Goal: Participate in discussion: Engage in conversation with other users on a specific topic

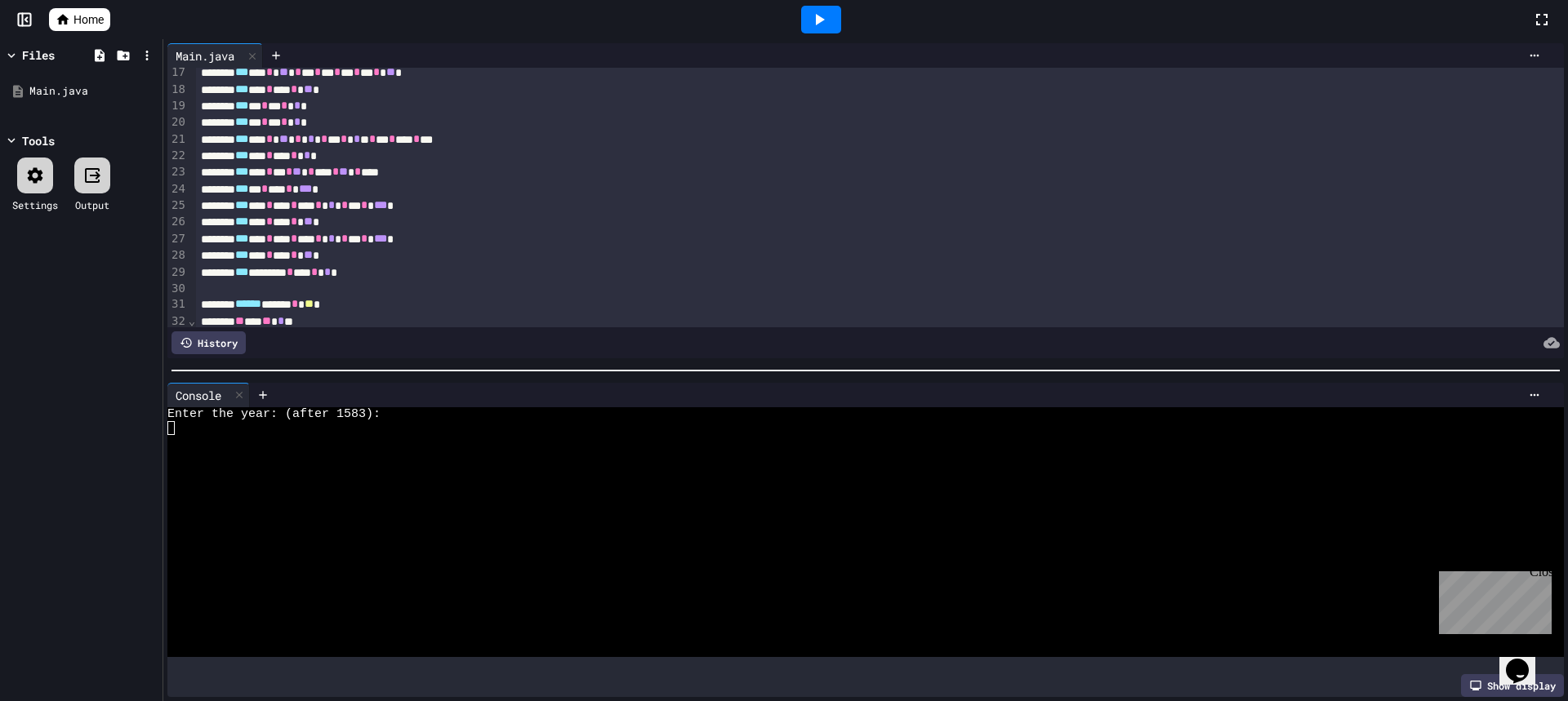
scroll to position [327, 0]
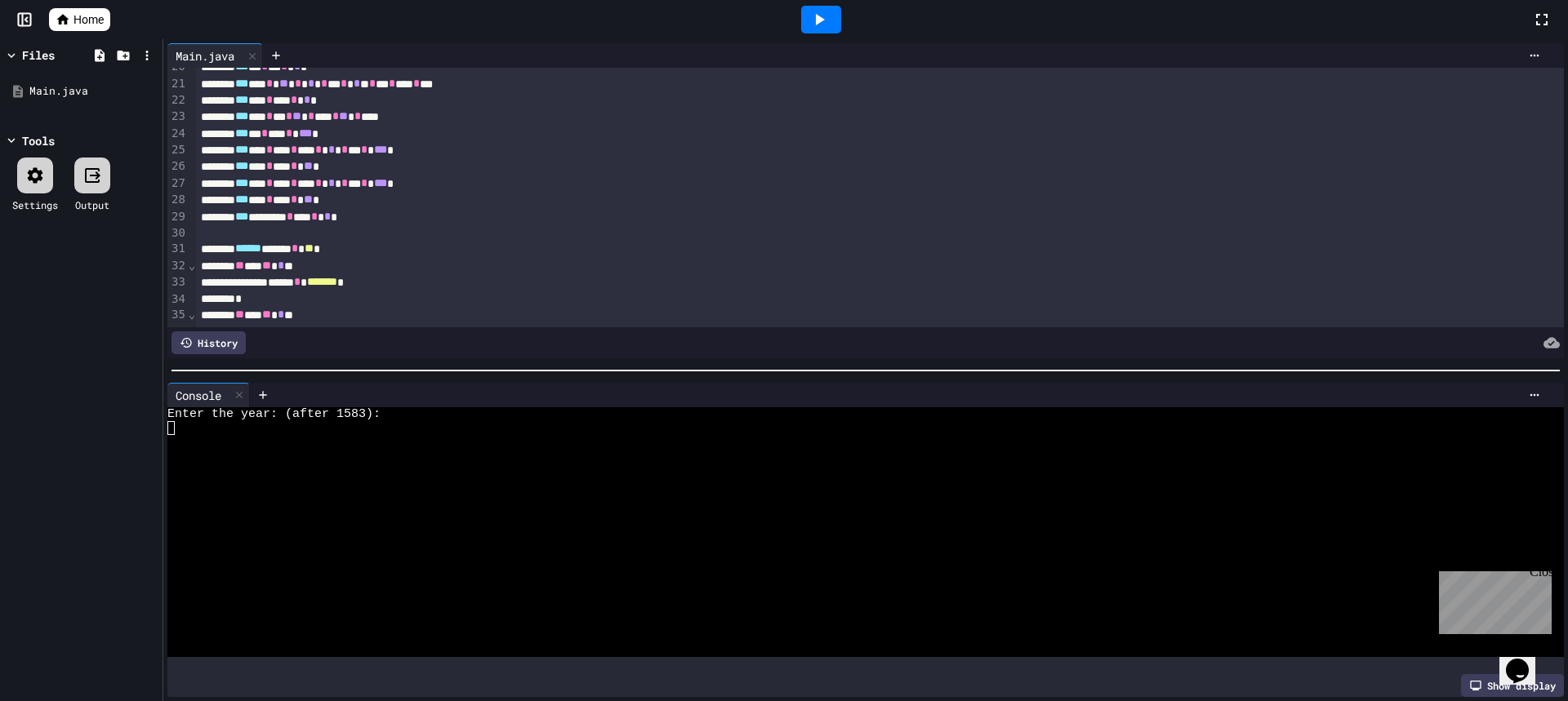
click at [827, 16] on icon at bounding box center [819, 20] width 20 height 20
click at [258, 469] on div at bounding box center [851, 470] width 1367 height 14
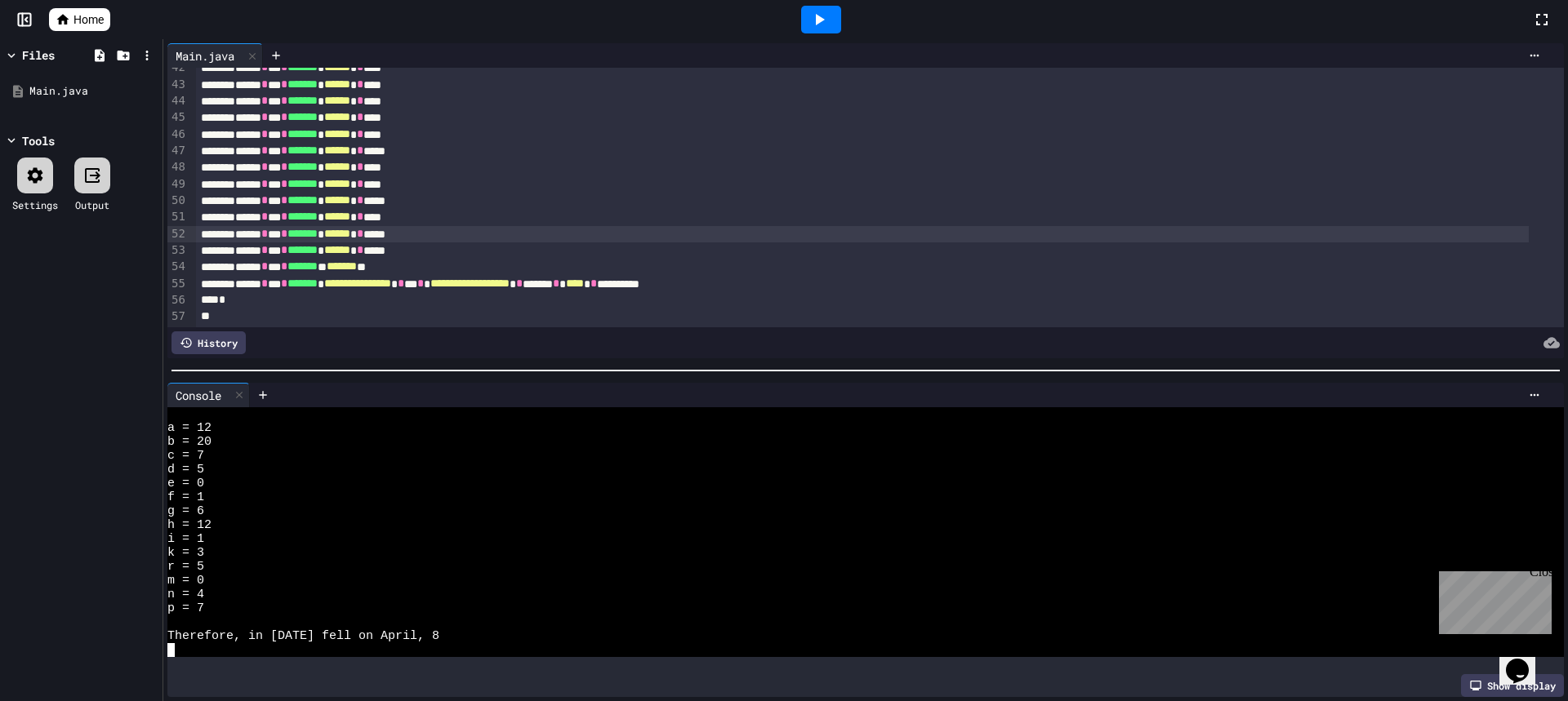
scroll to position [28, 0]
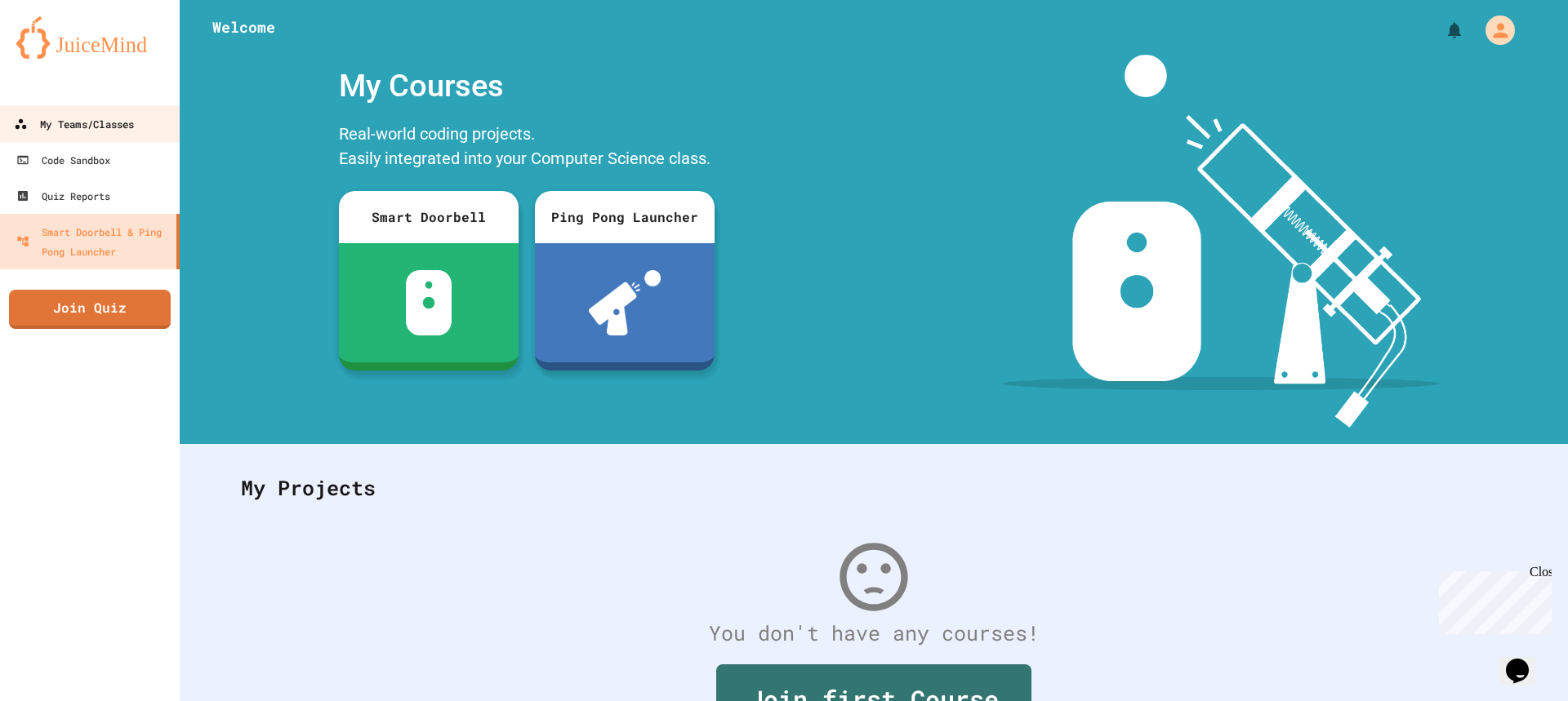
click at [83, 131] on div "My Teams/Classes" at bounding box center [74, 124] width 120 height 21
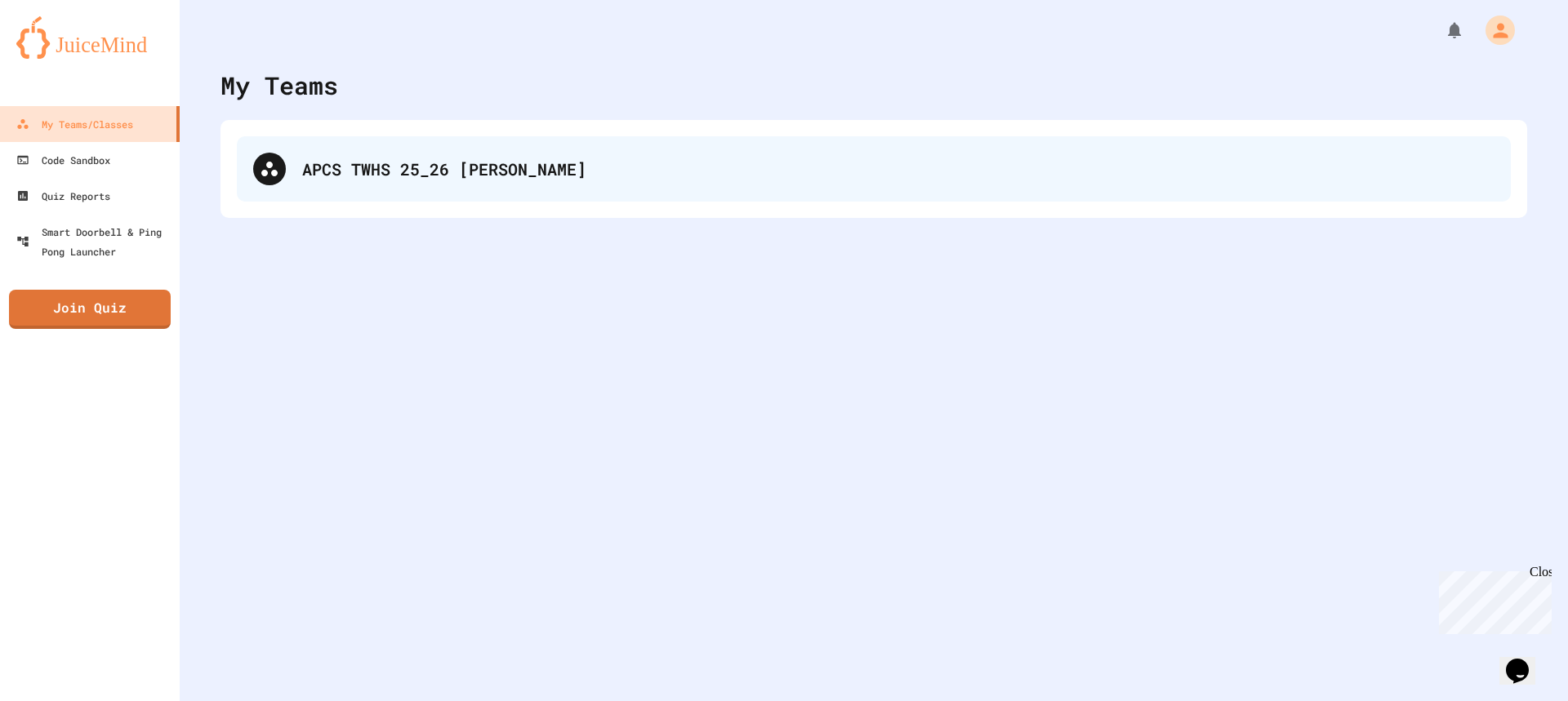
click at [356, 187] on div "APCS TWHS 25_26 Retta" at bounding box center [873, 169] width 1274 height 66
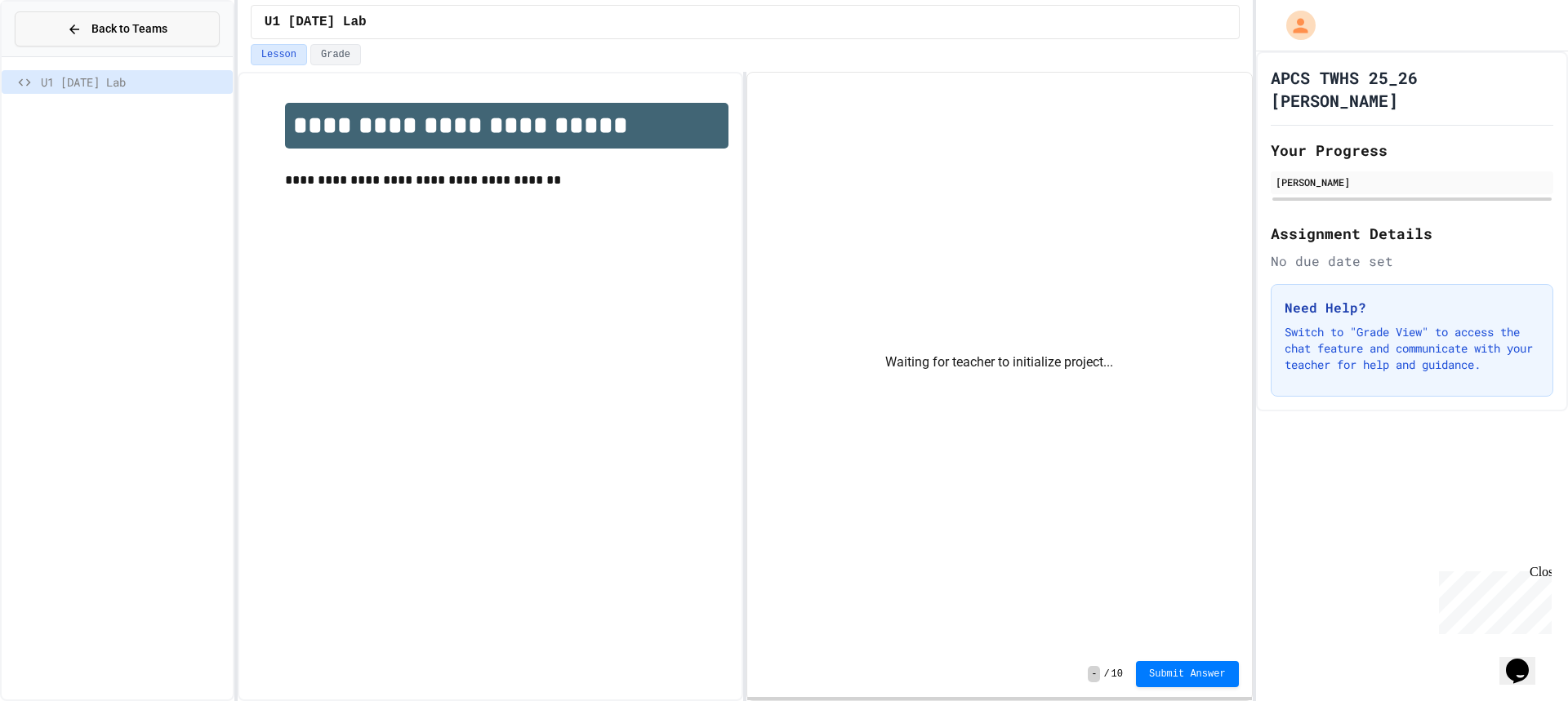
click at [116, 28] on span "Back to Teams" at bounding box center [129, 29] width 76 height 17
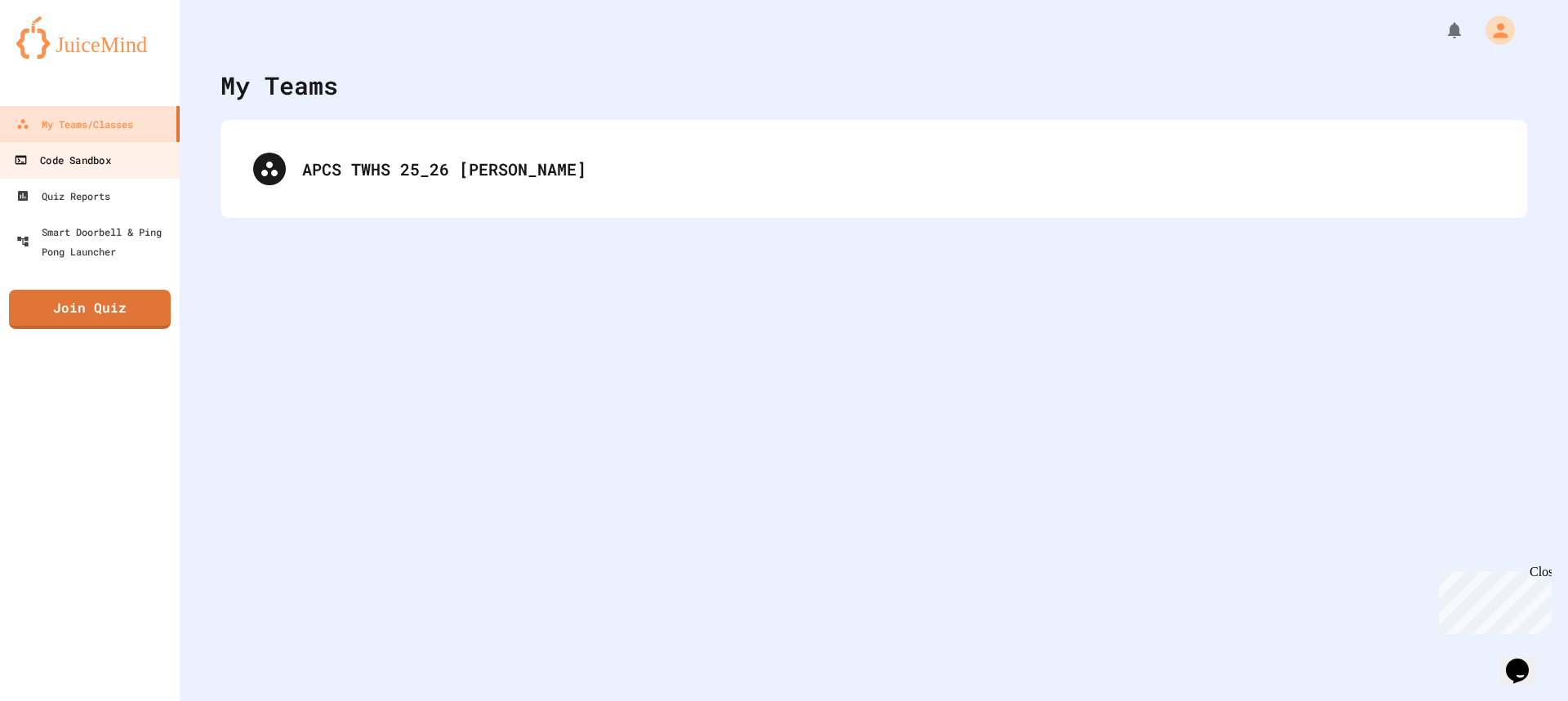
click at [91, 172] on link "Code Sandbox" at bounding box center [90, 159] width 186 height 37
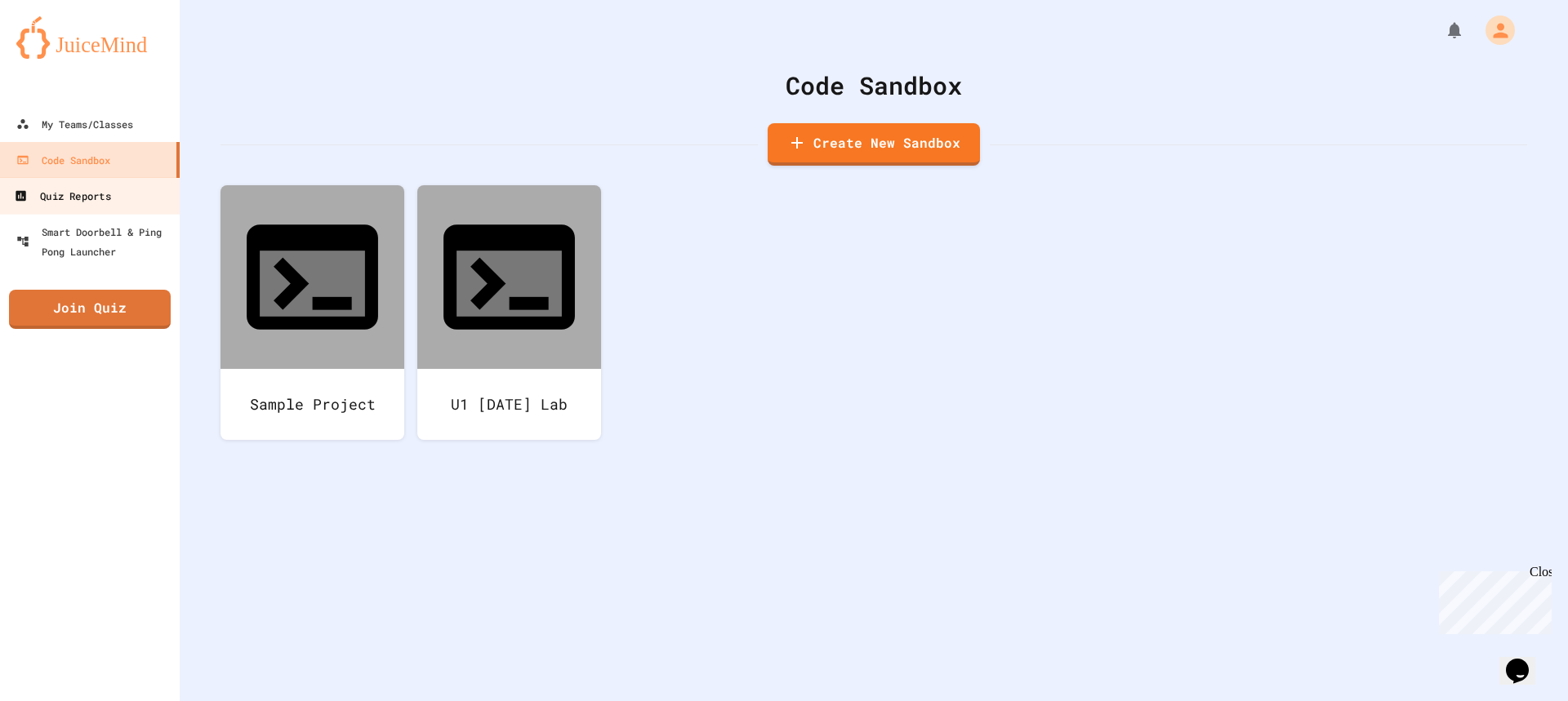
click at [35, 198] on div "Quiz Reports" at bounding box center [62, 196] width 96 height 21
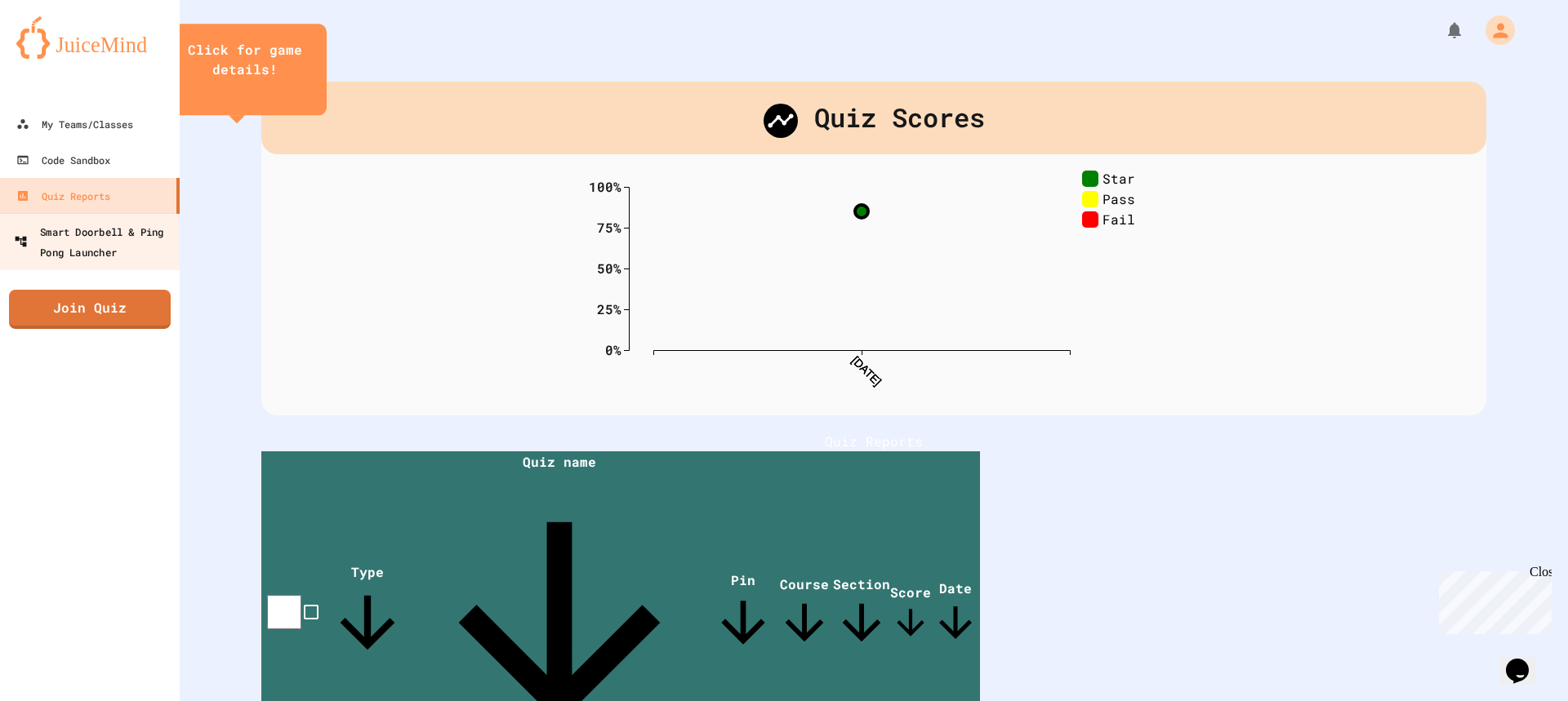
click at [88, 237] on div "Smart Doorbell & Ping Pong Launcher" at bounding box center [94, 241] width 162 height 40
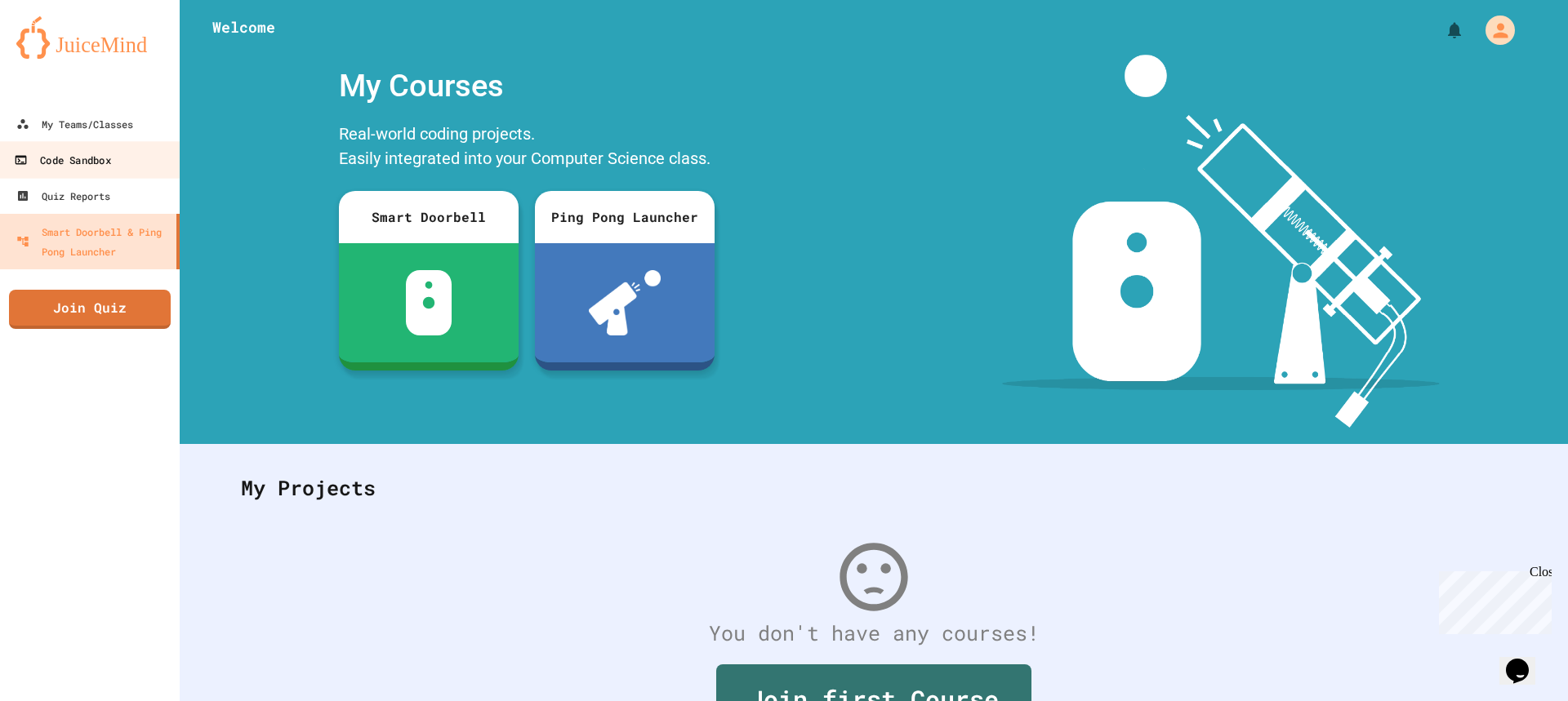
click at [136, 169] on link "Code Sandbox" at bounding box center [90, 159] width 186 height 37
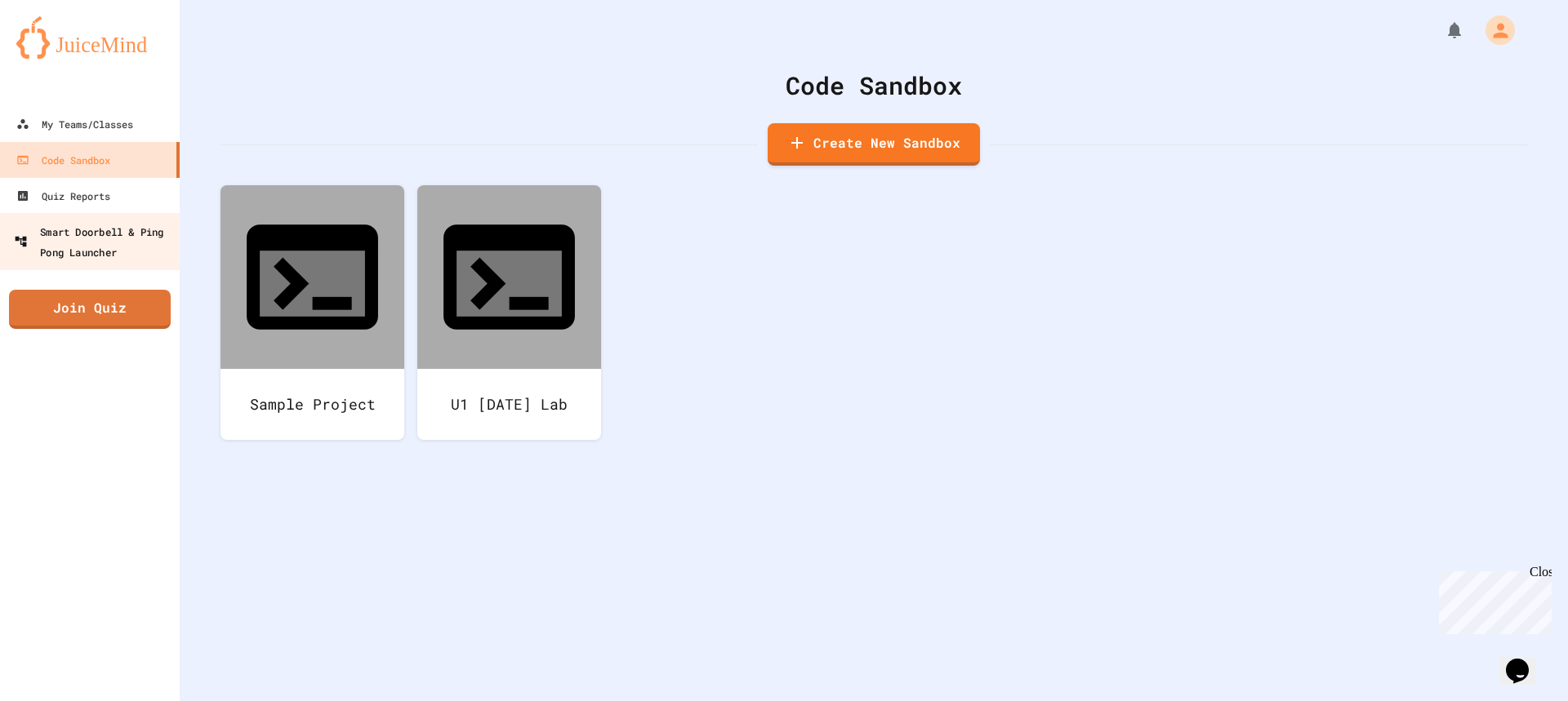
click at [134, 251] on div "Smart Doorbell & Ping Pong Launcher" at bounding box center [94, 241] width 162 height 40
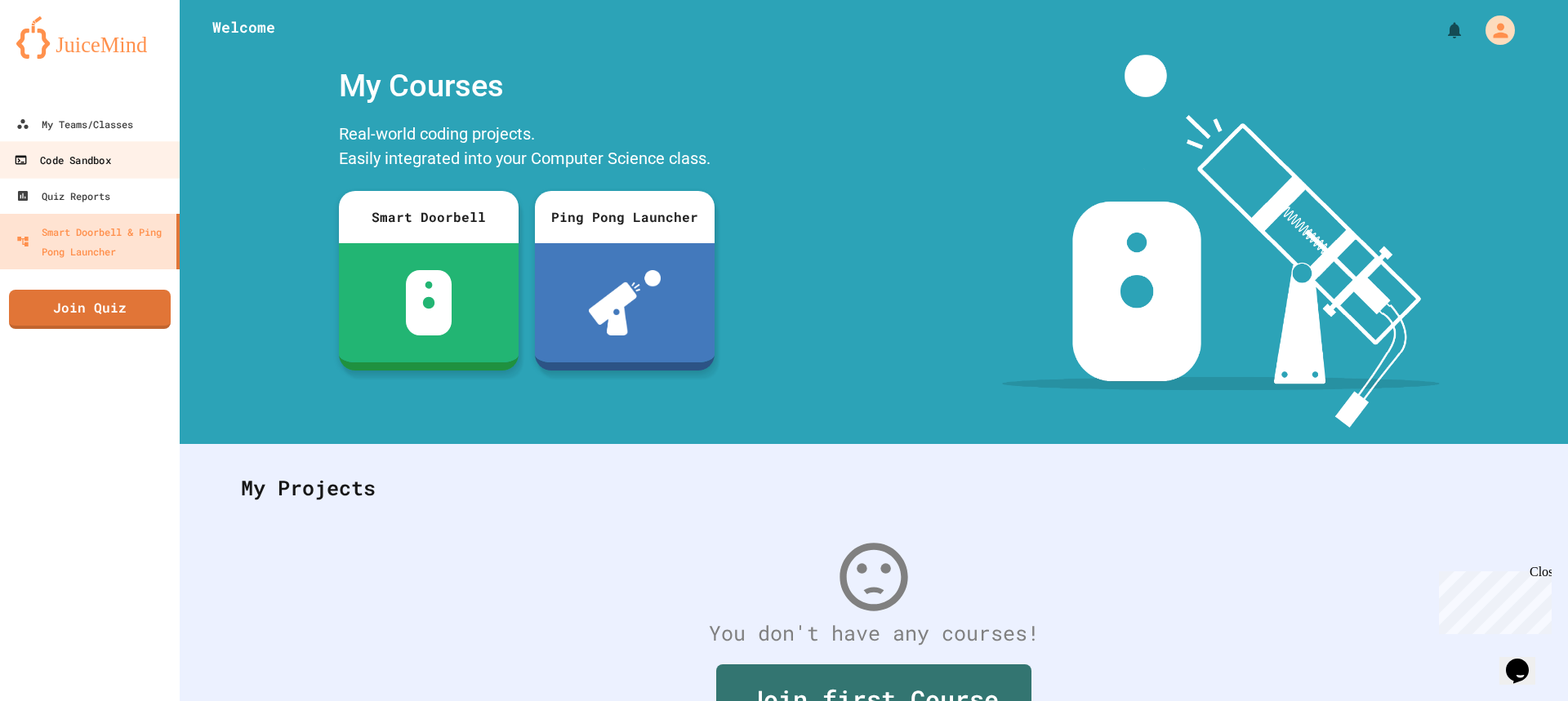
click at [88, 145] on link "Code Sandbox" at bounding box center [90, 159] width 186 height 37
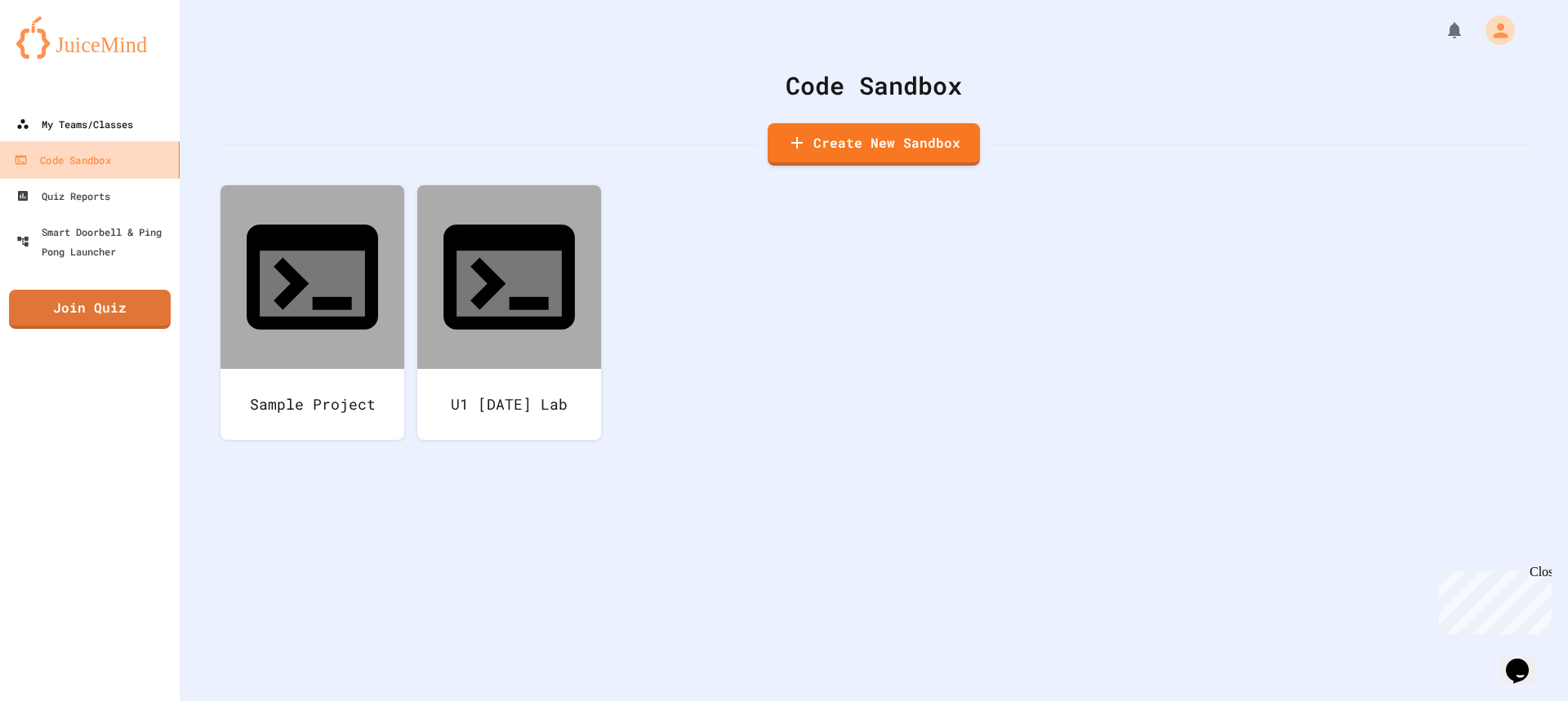
click at [81, 126] on div "My Teams/Classes" at bounding box center [75, 124] width 117 height 20
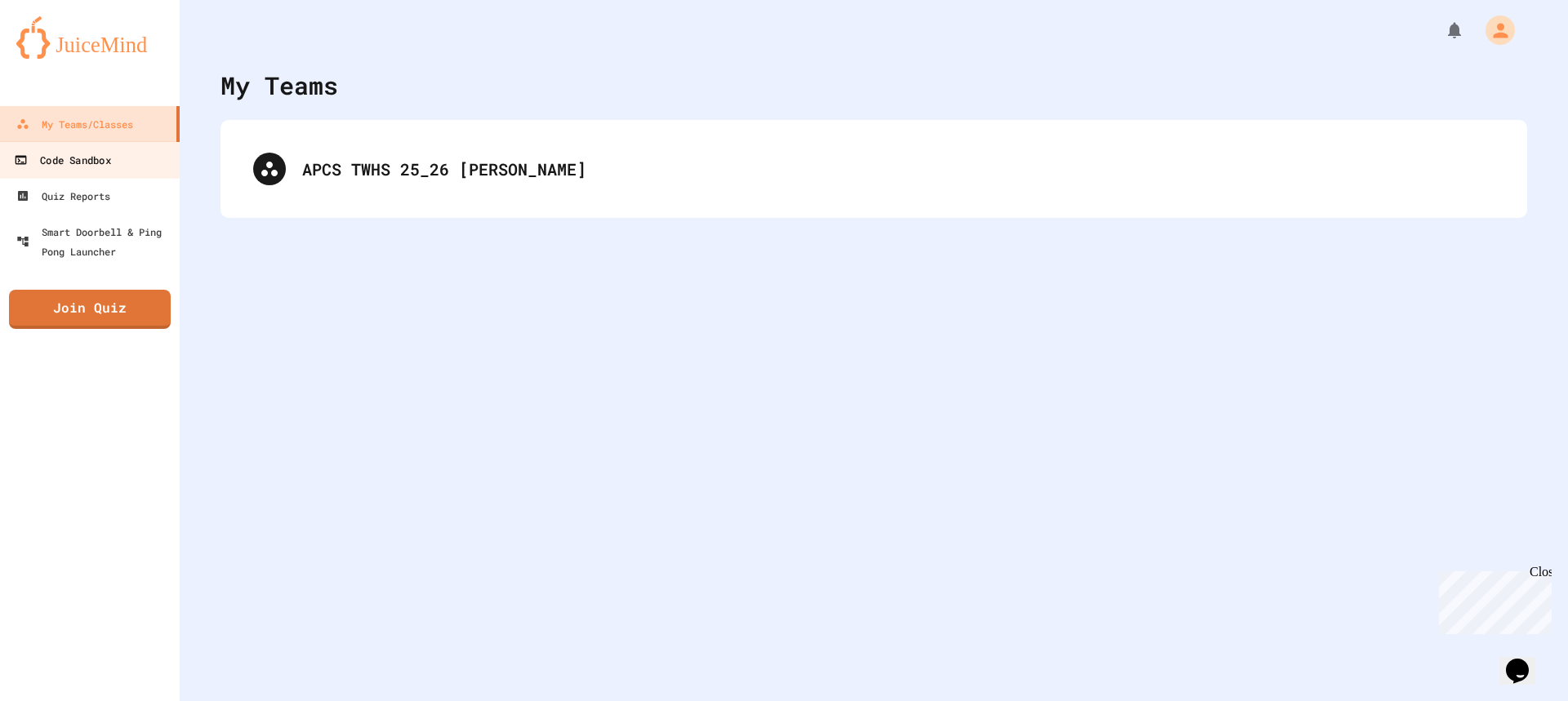
click at [117, 163] on link "Code Sandbox" at bounding box center [90, 159] width 186 height 37
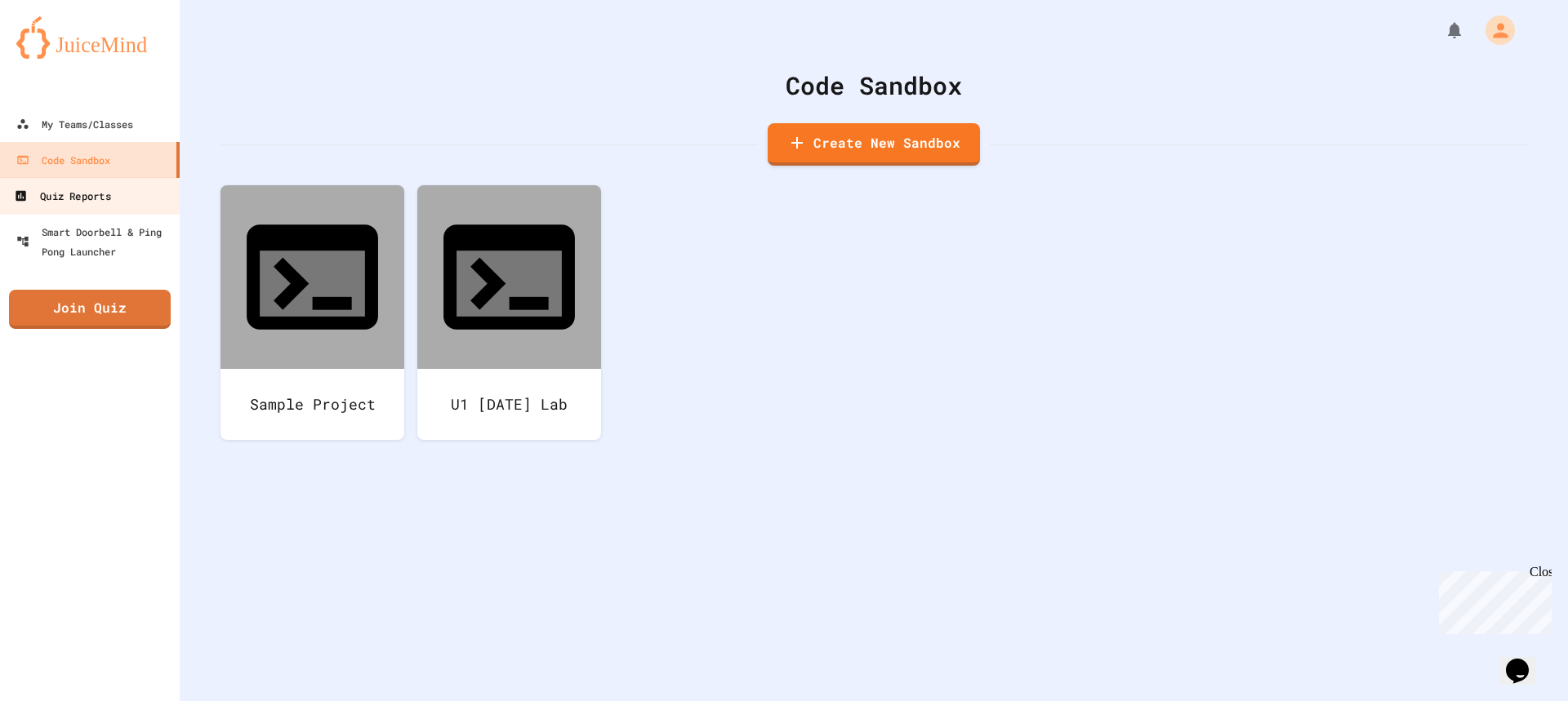
click at [122, 188] on link "Quiz Reports" at bounding box center [90, 195] width 186 height 37
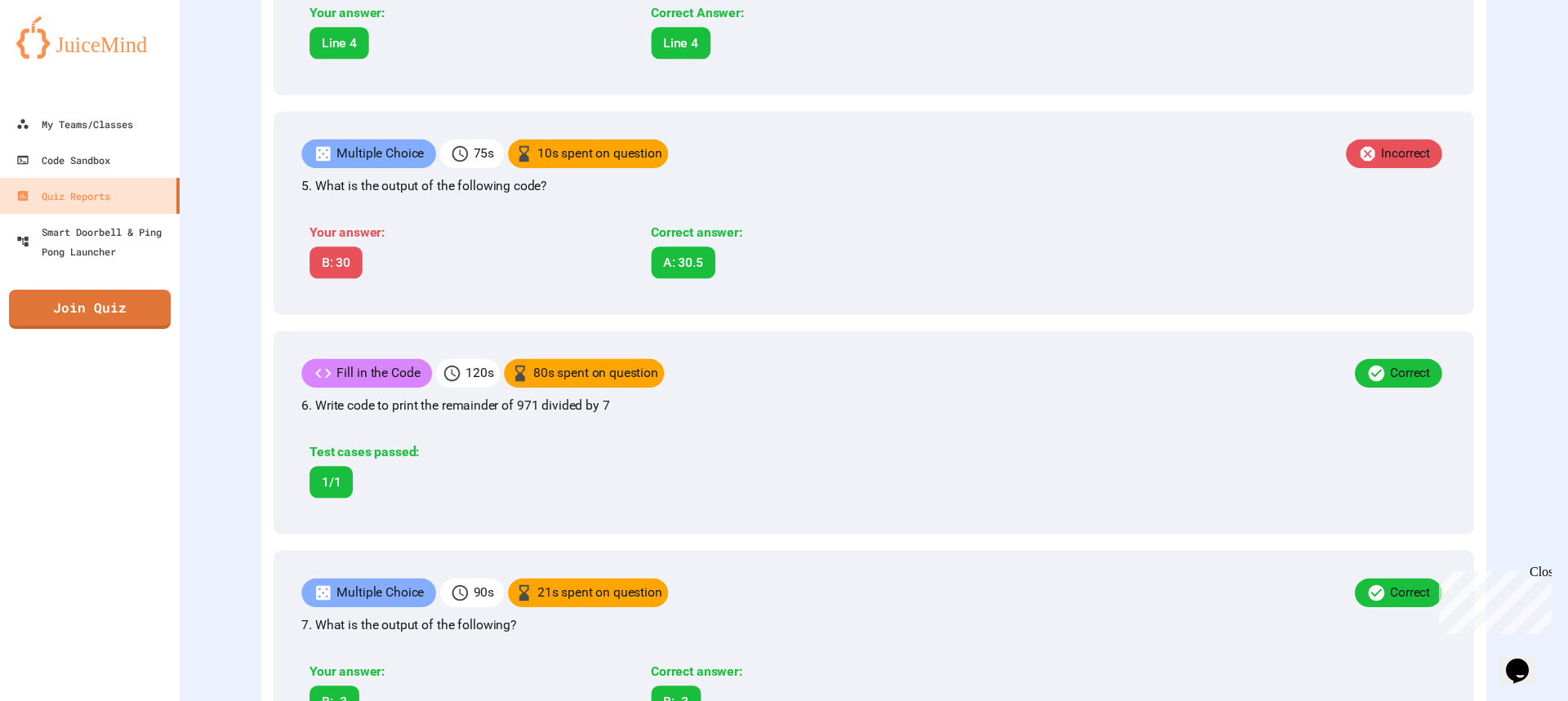
scroll to position [1271, 0]
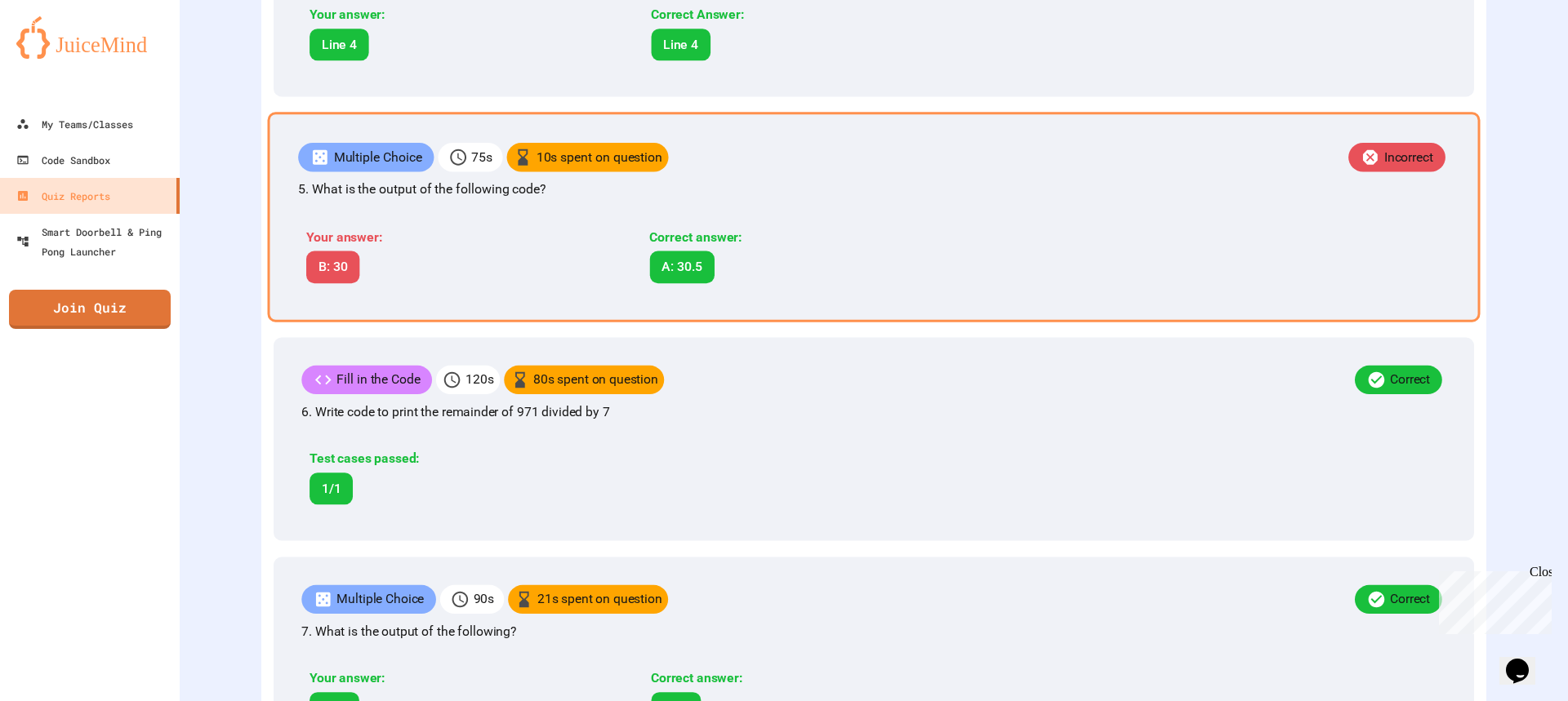
click at [754, 199] on p "5. What is the output of the following code?" at bounding box center [874, 190] width 1152 height 20
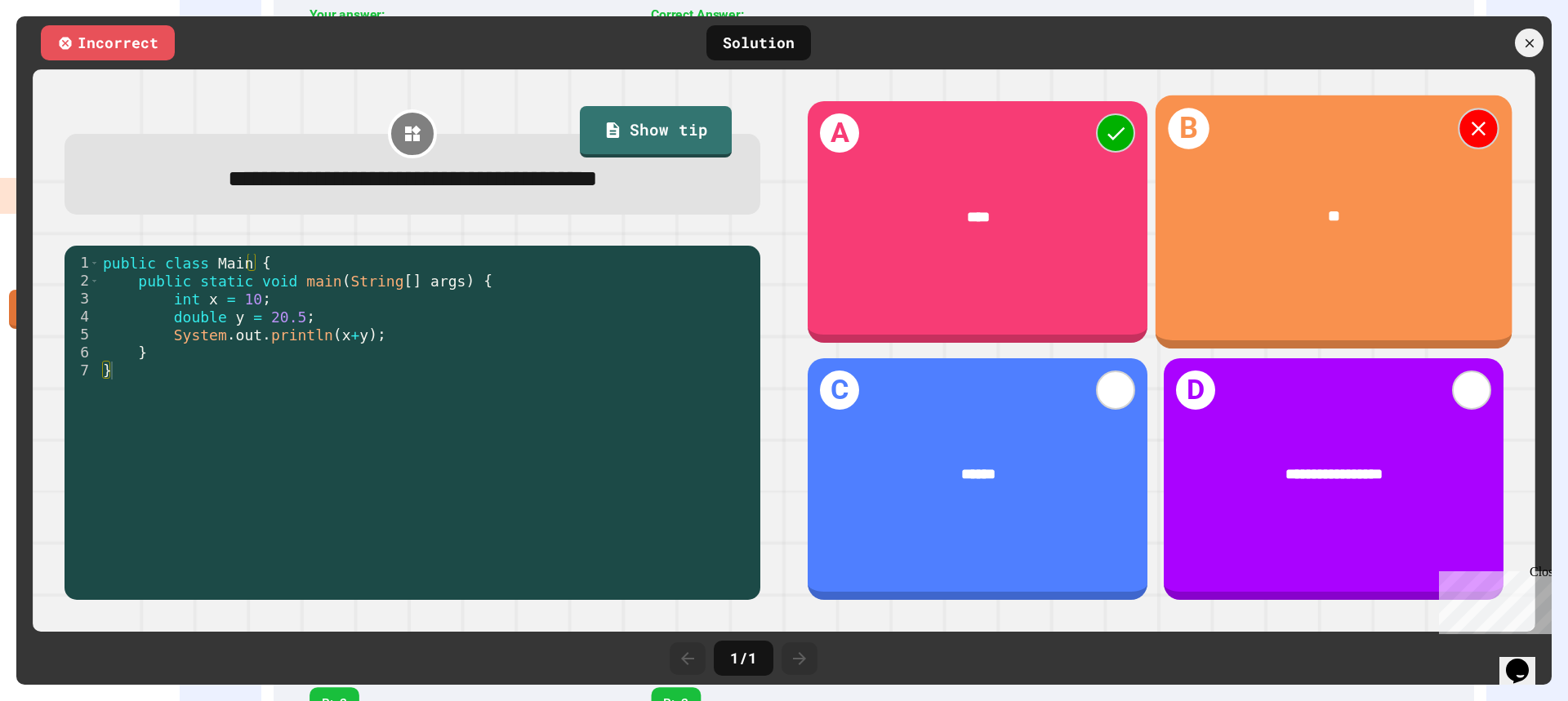
click at [1272, 255] on div "**" at bounding box center [1333, 218] width 356 height 85
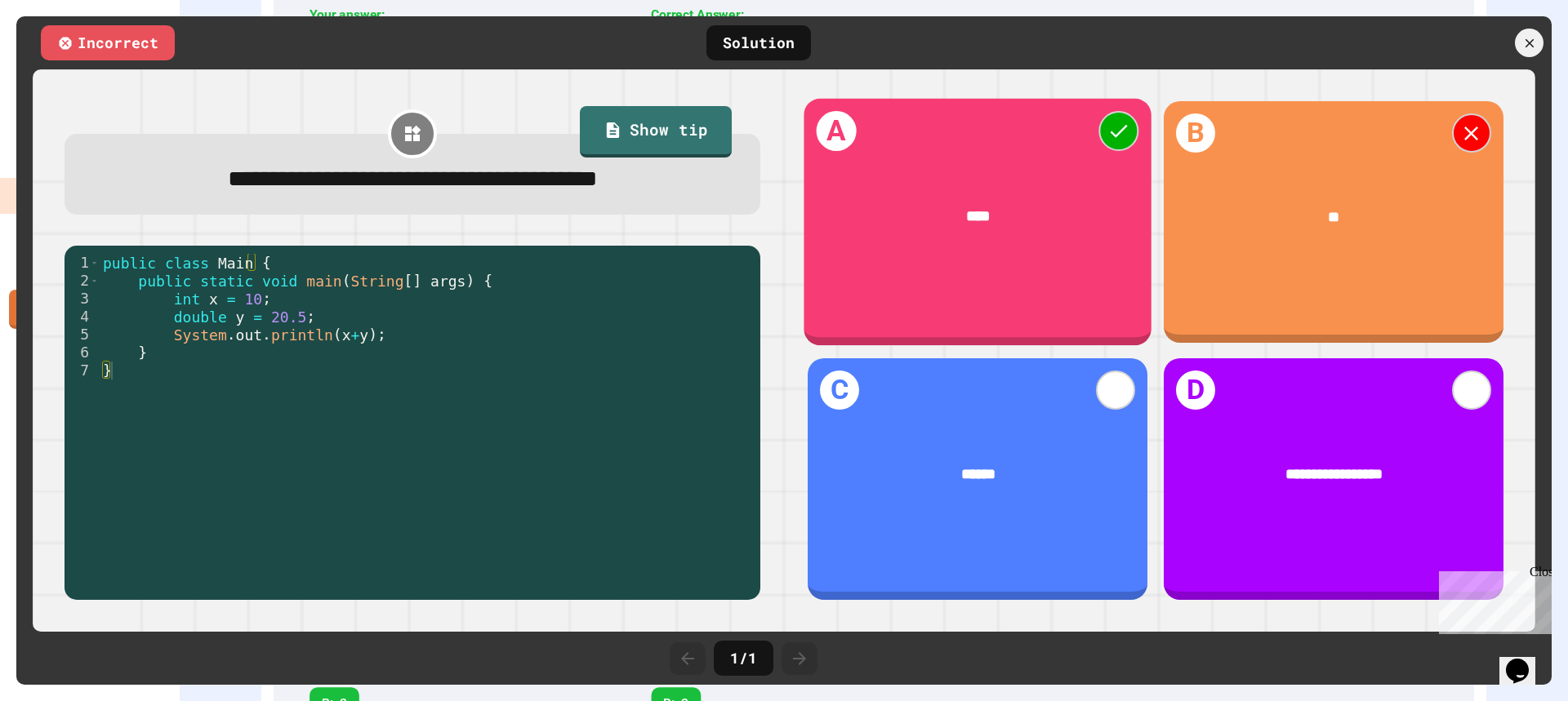
click at [784, 328] on div "**********" at bounding box center [1155, 350] width 743 height 546
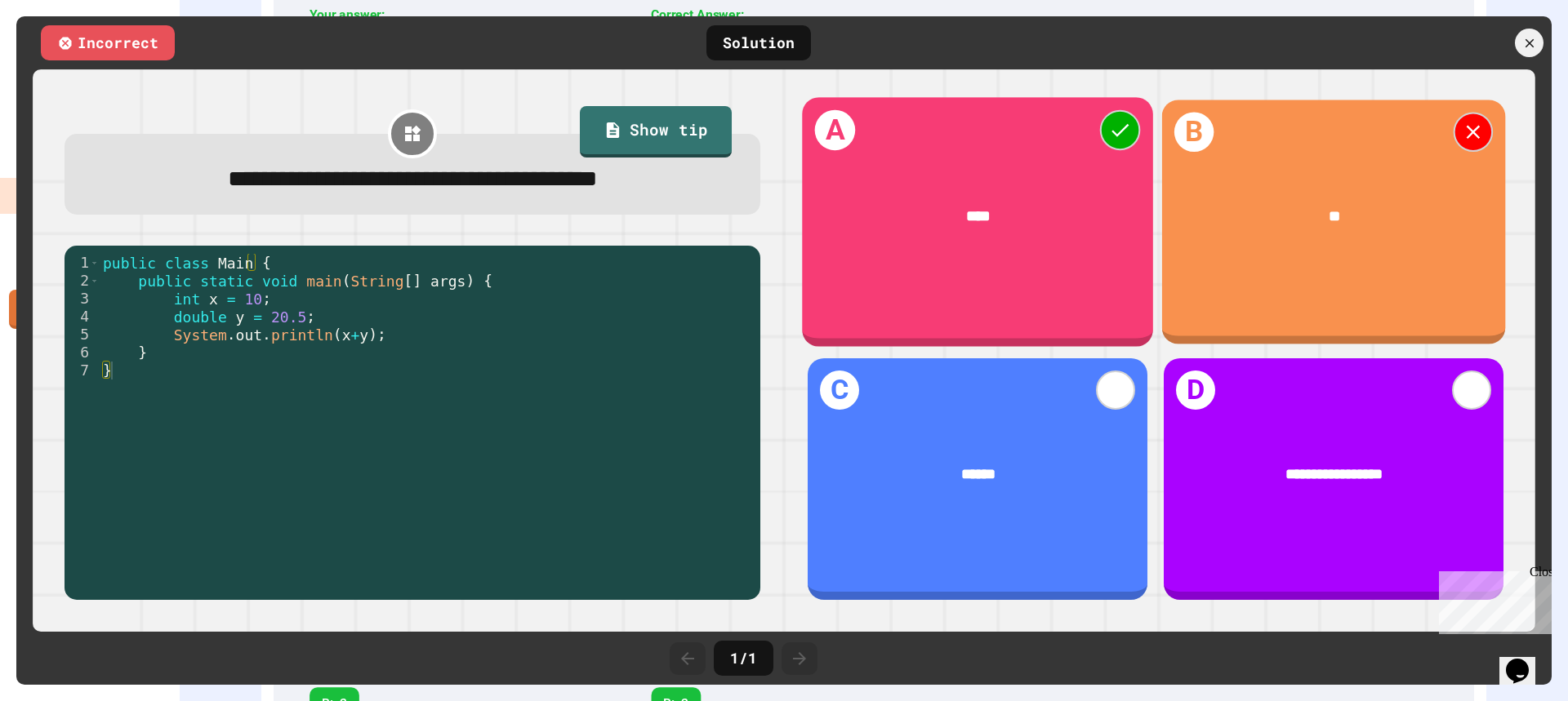
click at [1280, 270] on div "B **" at bounding box center [1333, 222] width 344 height 244
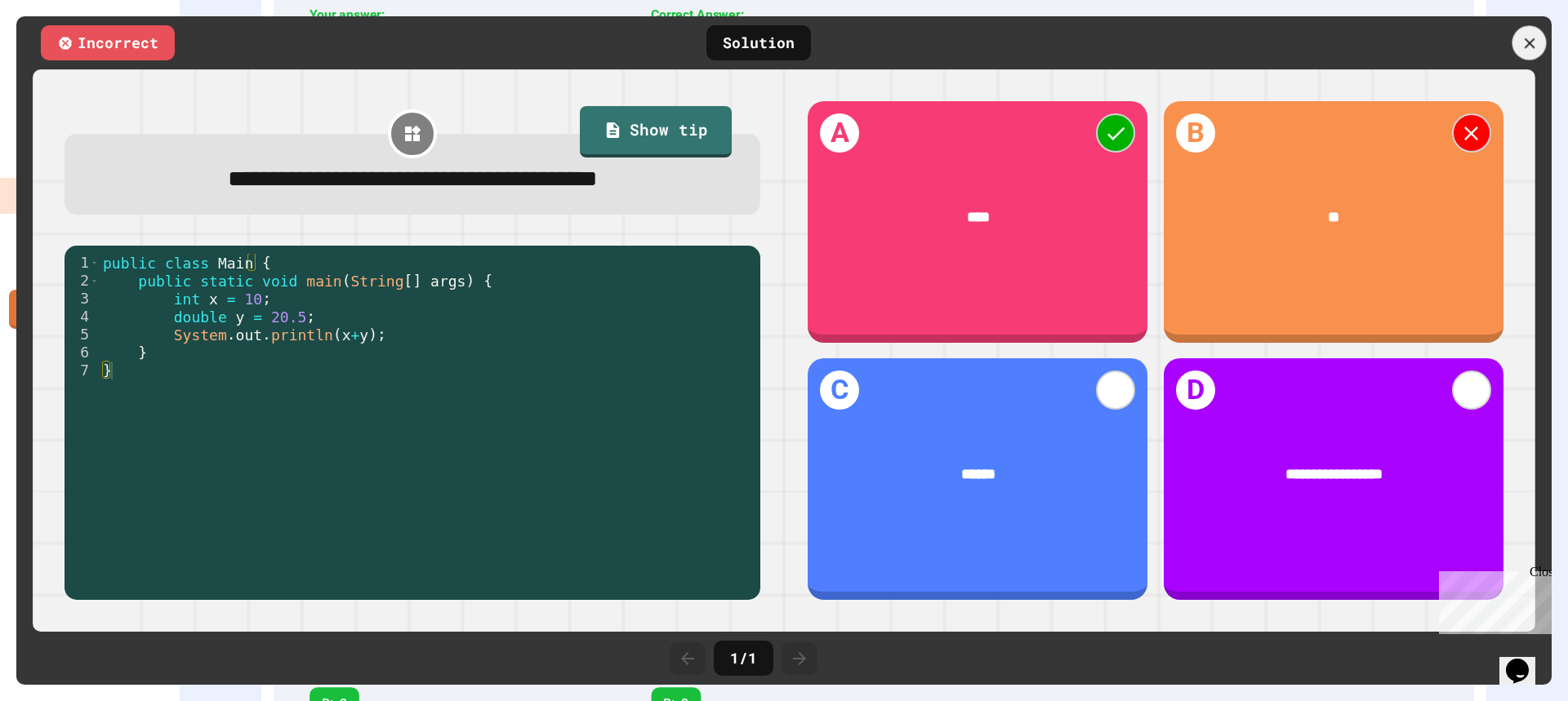
click at [1534, 44] on icon at bounding box center [1529, 44] width 18 height 18
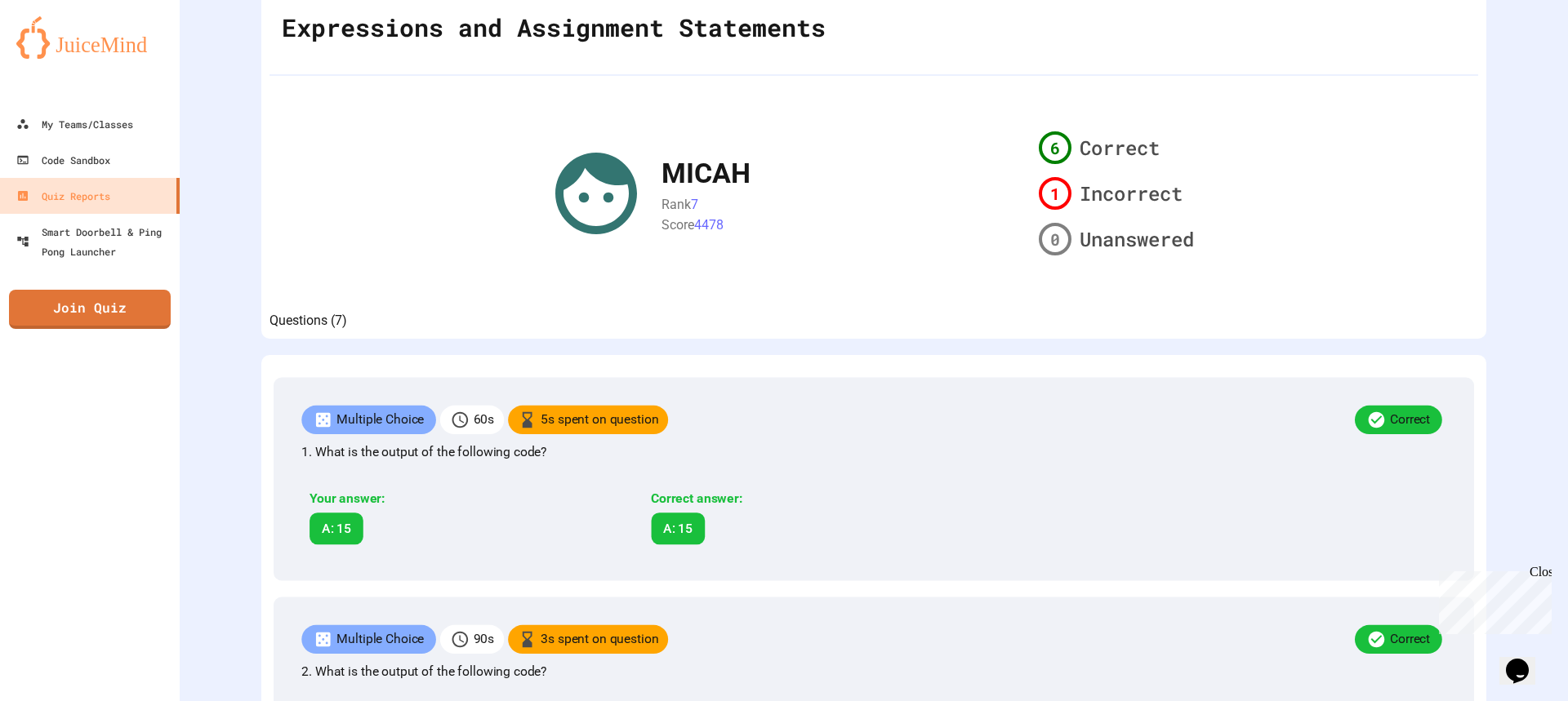
scroll to position [0, 0]
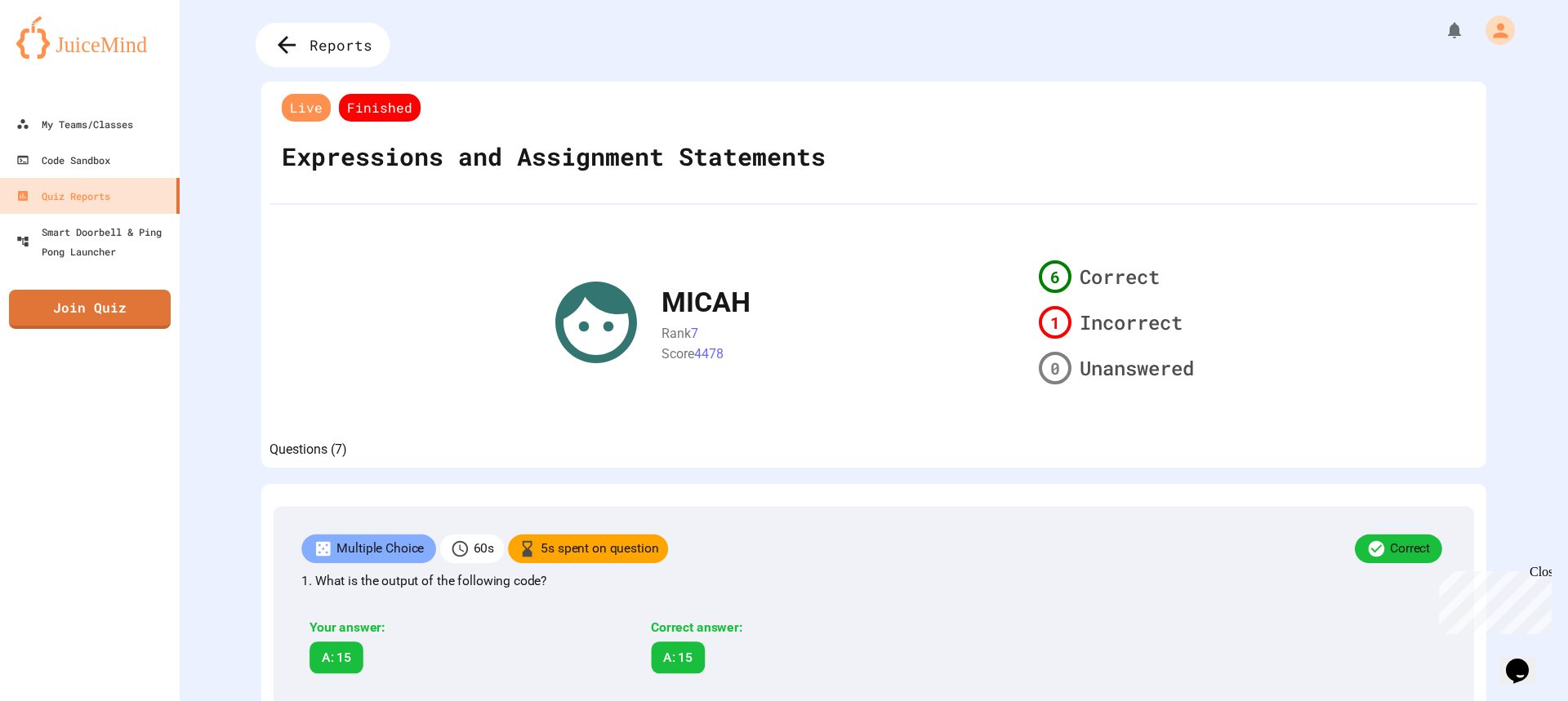
click at [313, 43] on span "Reports" at bounding box center [341, 45] width 63 height 21
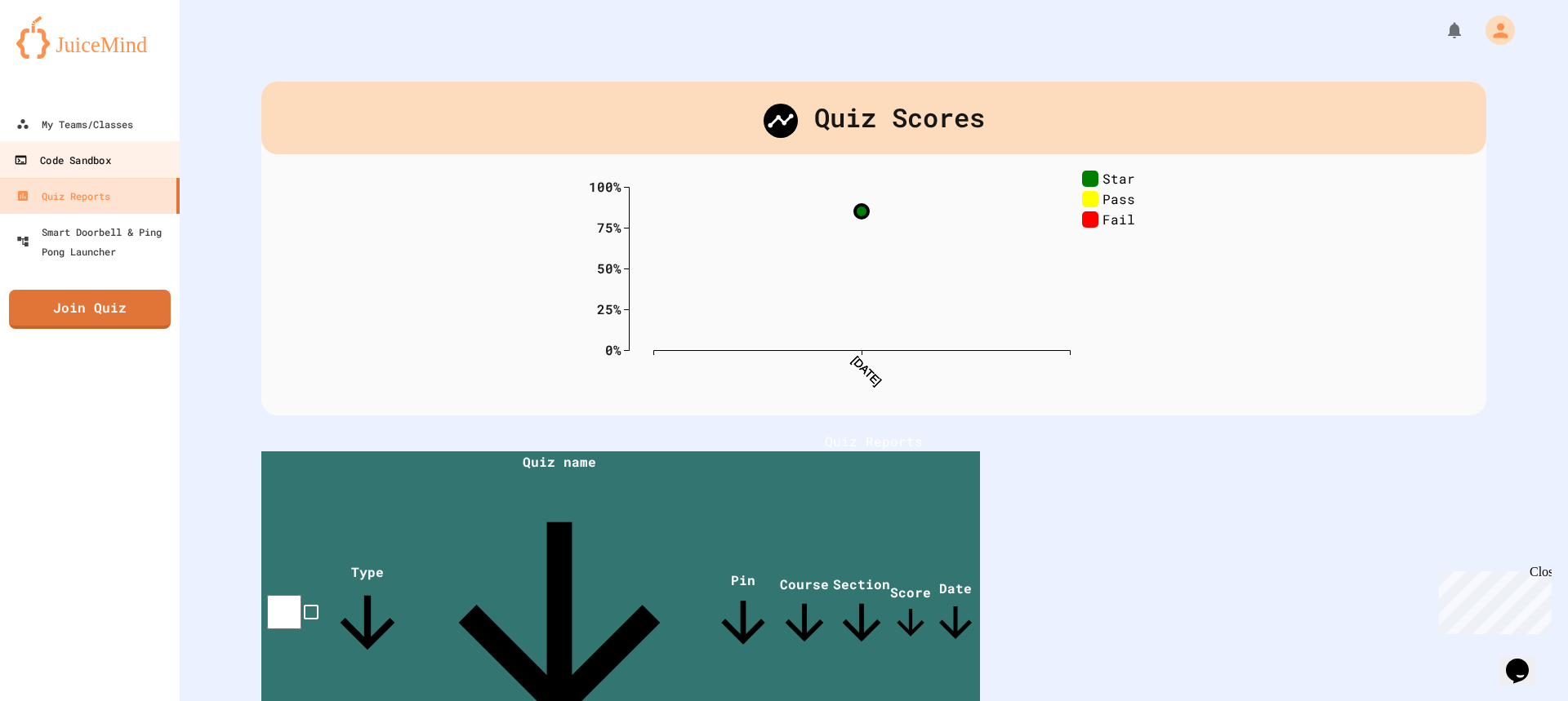
click at [136, 147] on link "Code Sandbox" at bounding box center [90, 159] width 186 height 37
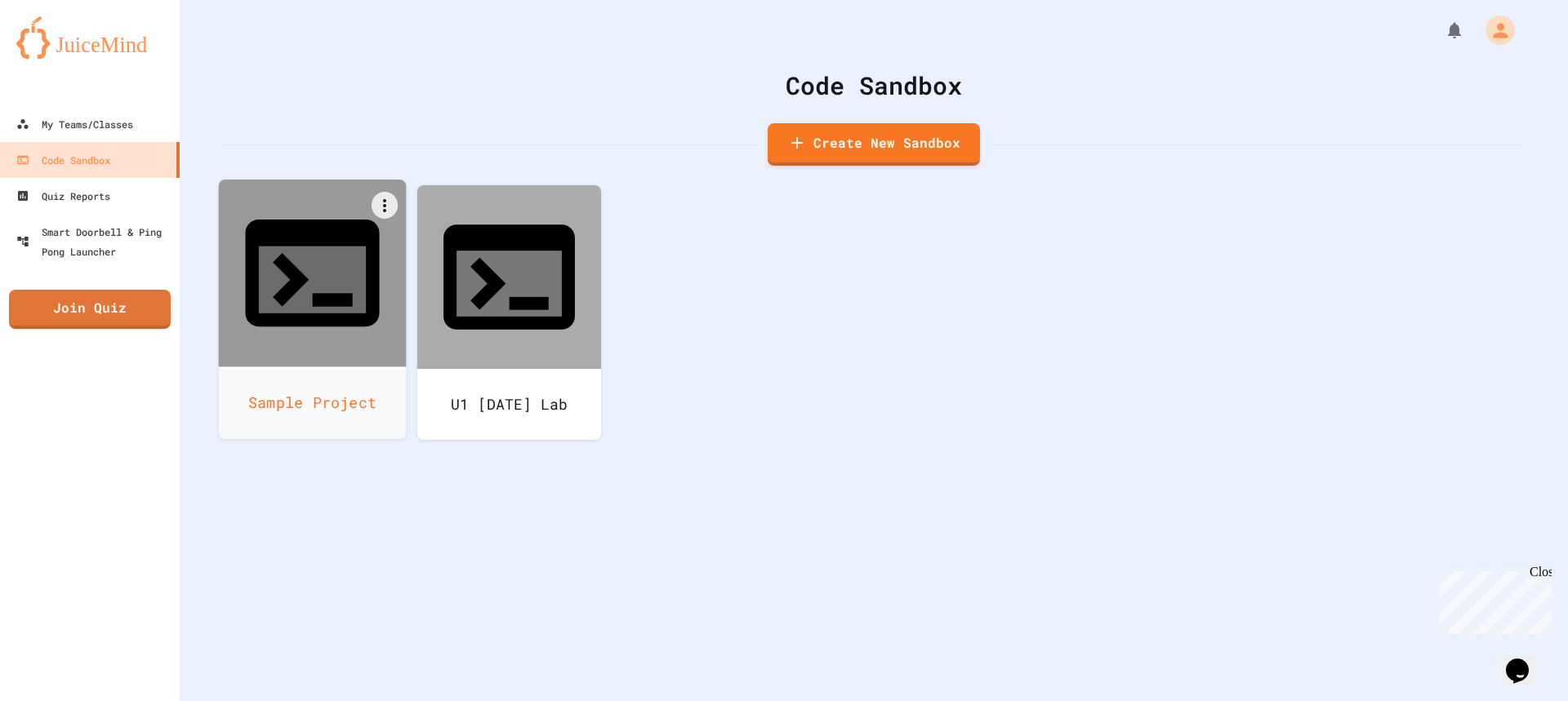
click at [344, 366] on div "Sample Project" at bounding box center [312, 402] width 188 height 72
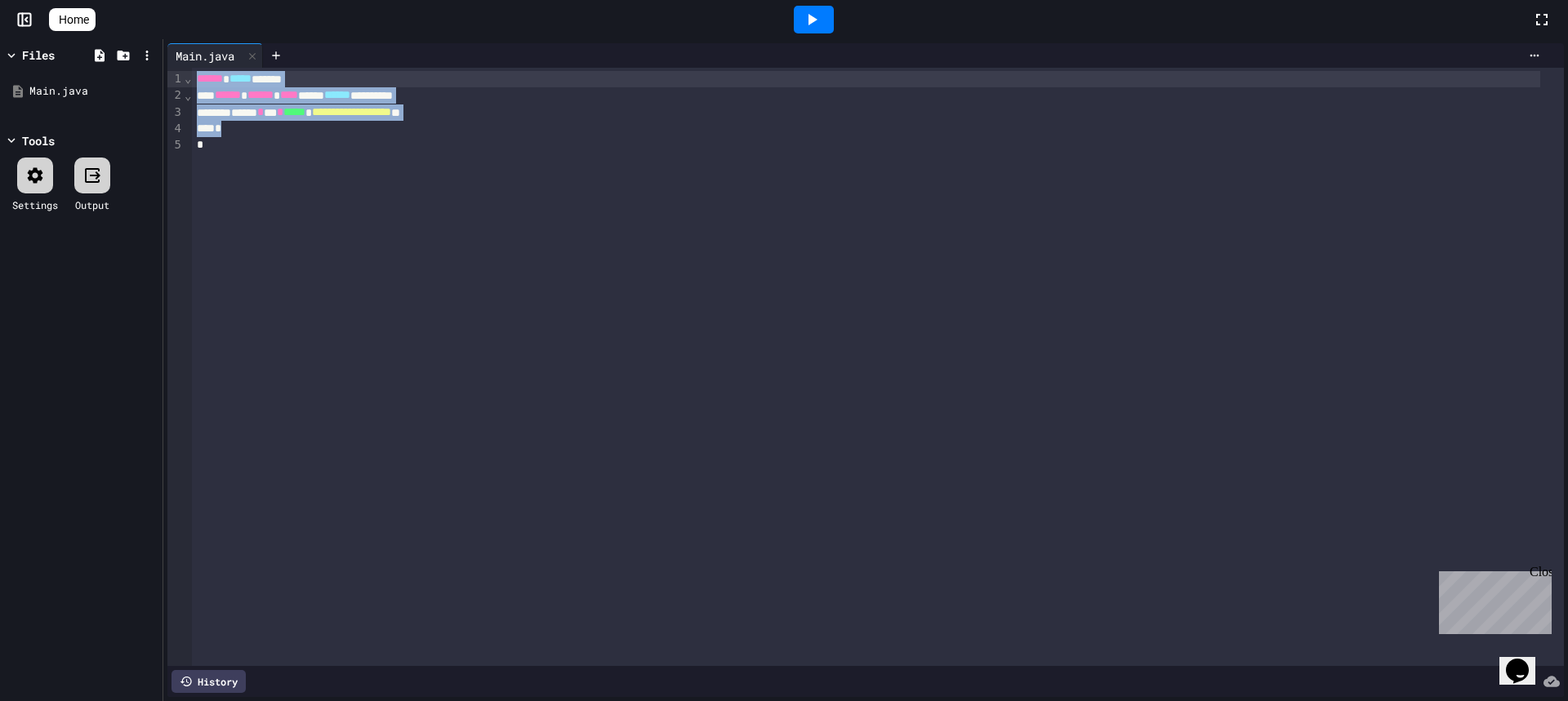
drag, startPoint x: 425, startPoint y: 294, endPoint x: 192, endPoint y: 74, distance: 320.5
click at [192, 74] on div "**********" at bounding box center [878, 367] width 1372 height 598
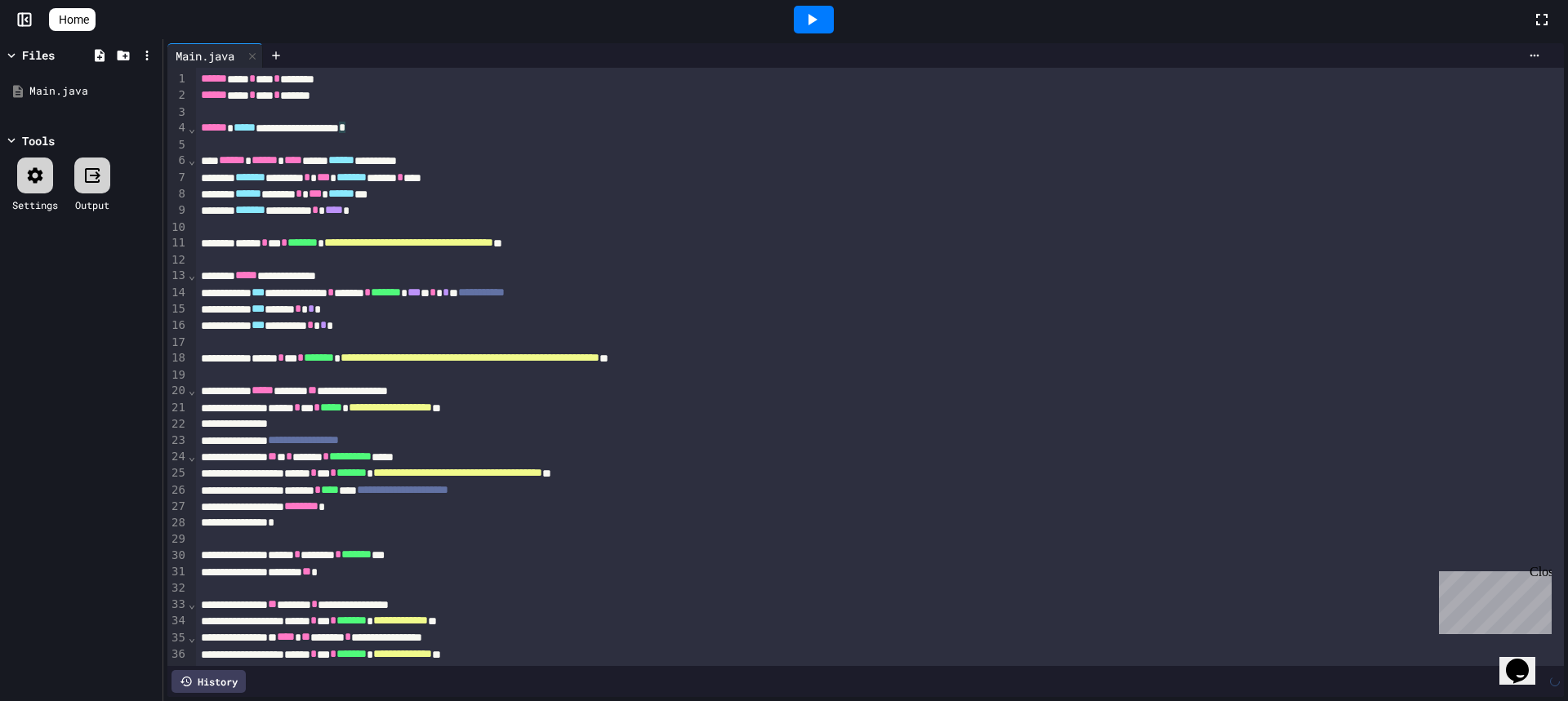
scroll to position [253, 0]
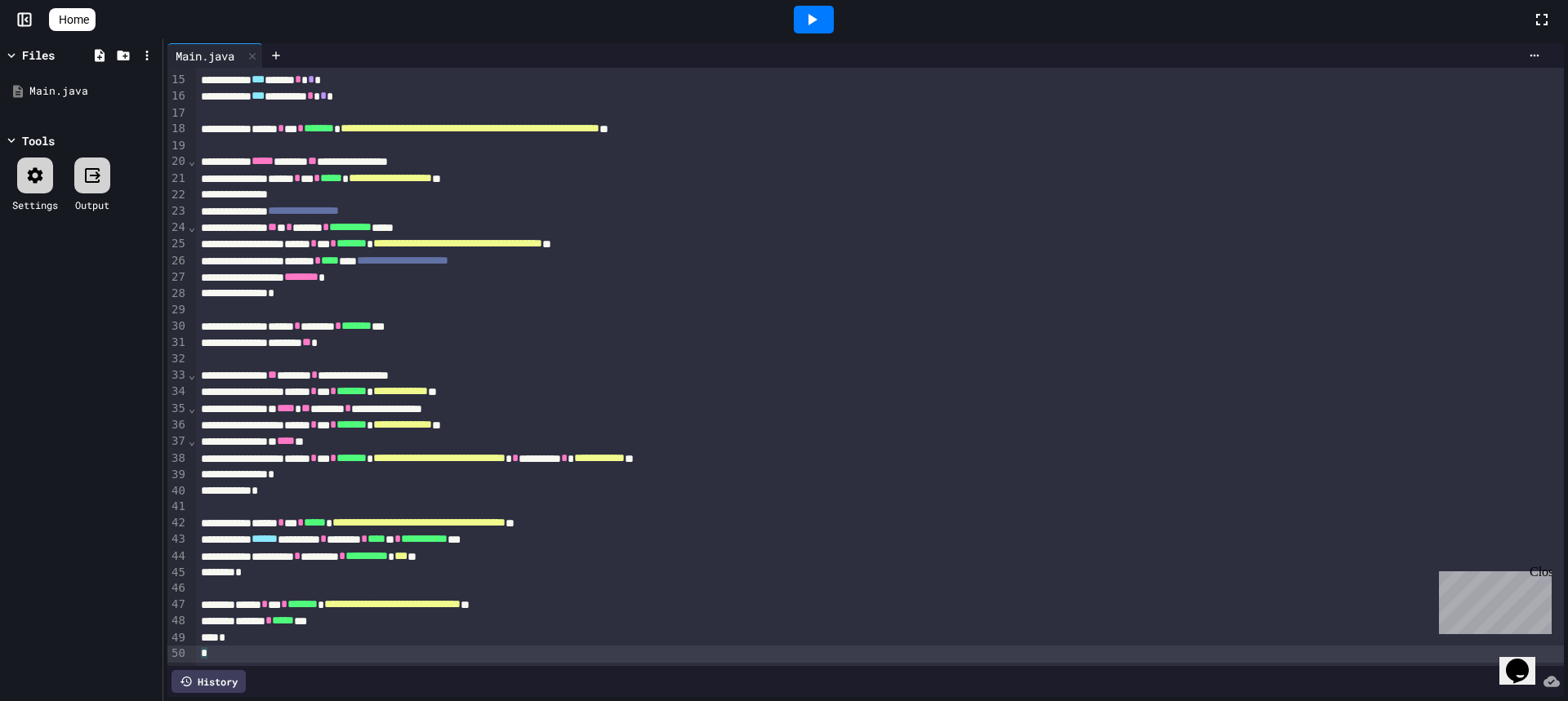
click at [834, 30] on div at bounding box center [813, 20] width 40 height 28
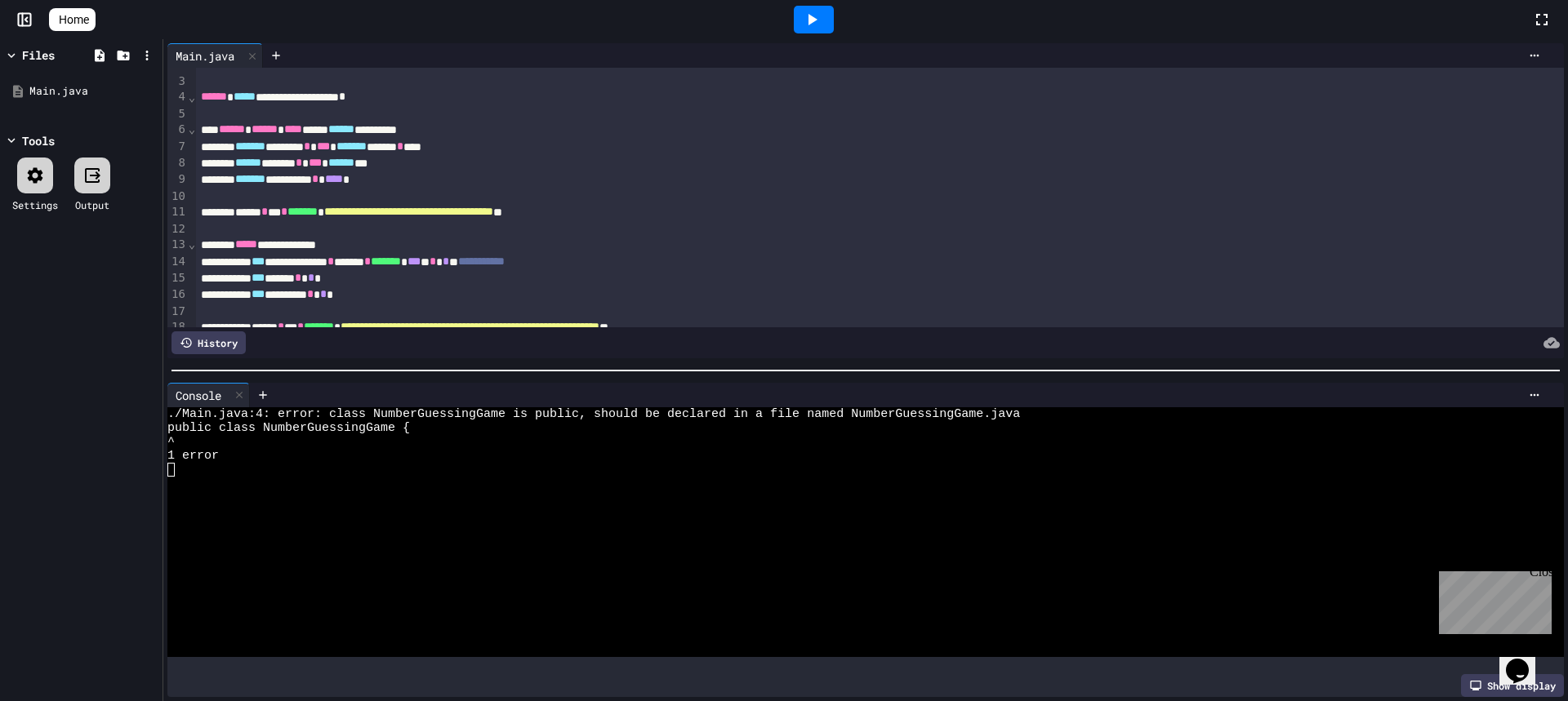
scroll to position [0, 0]
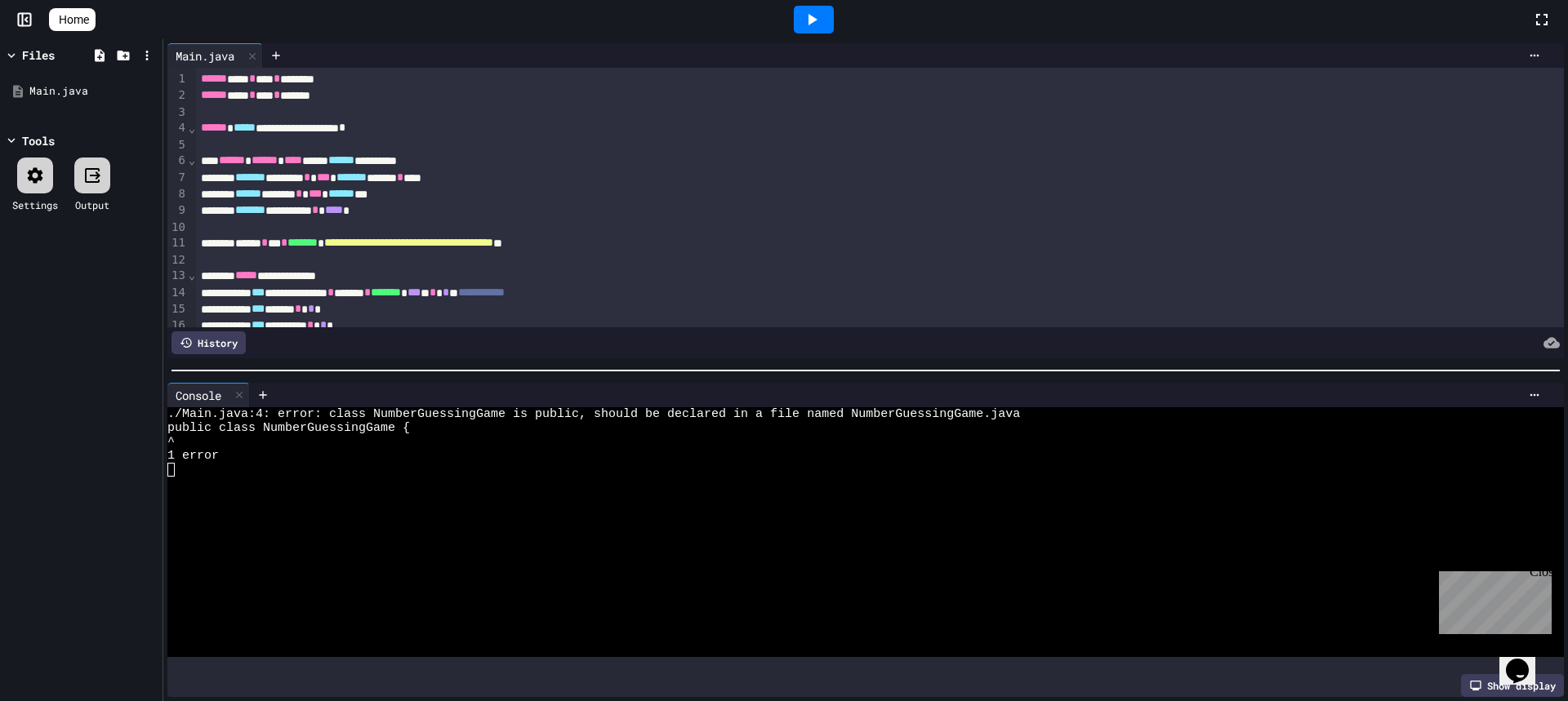
click at [208, 56] on div "Main.java" at bounding box center [205, 56] width 75 height 17
drag, startPoint x: 200, startPoint y: 49, endPoint x: 168, endPoint y: 56, distance: 32.8
click at [168, 56] on div "Main.java" at bounding box center [205, 56] width 75 height 17
click at [144, 89] on icon at bounding box center [148, 91] width 15 height 15
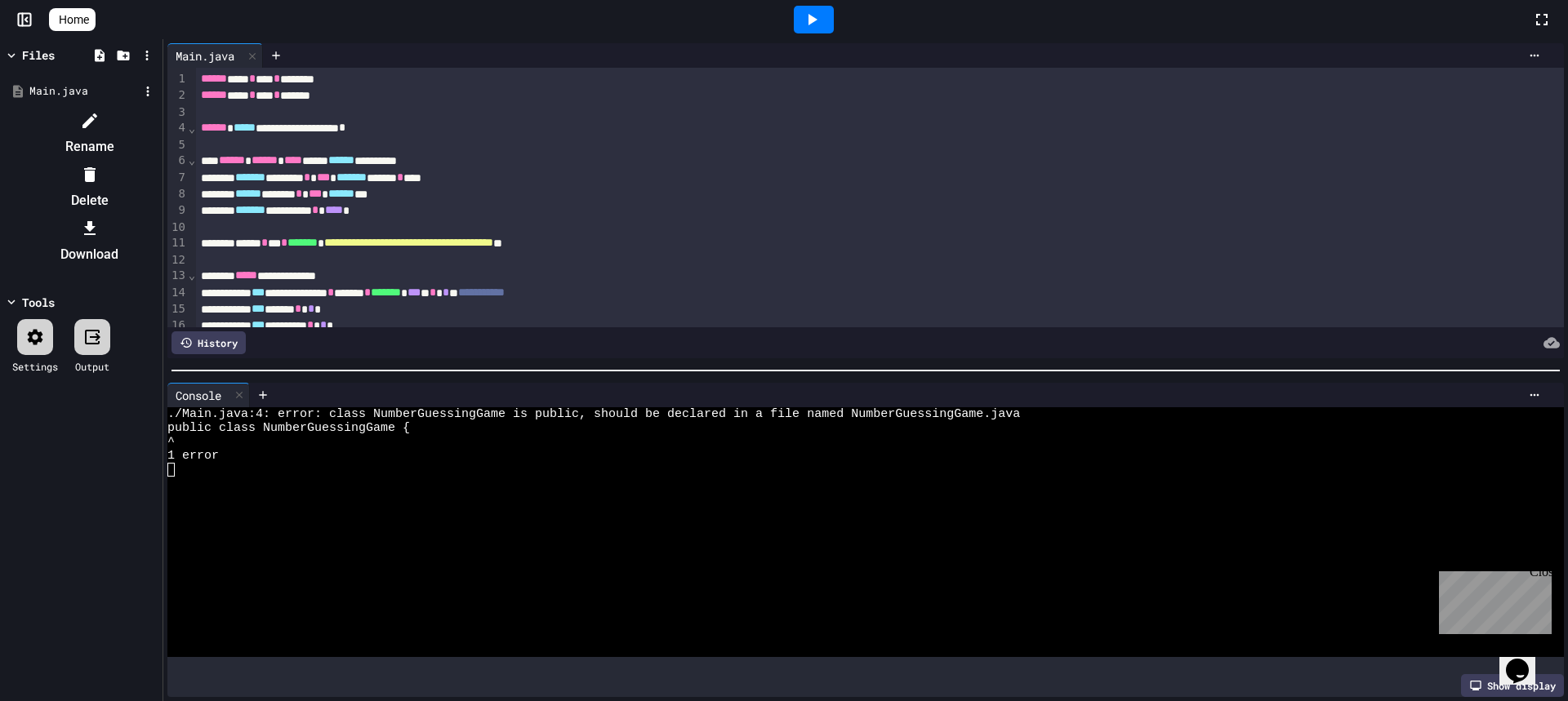
click at [99, 121] on icon at bounding box center [90, 121] width 20 height 20
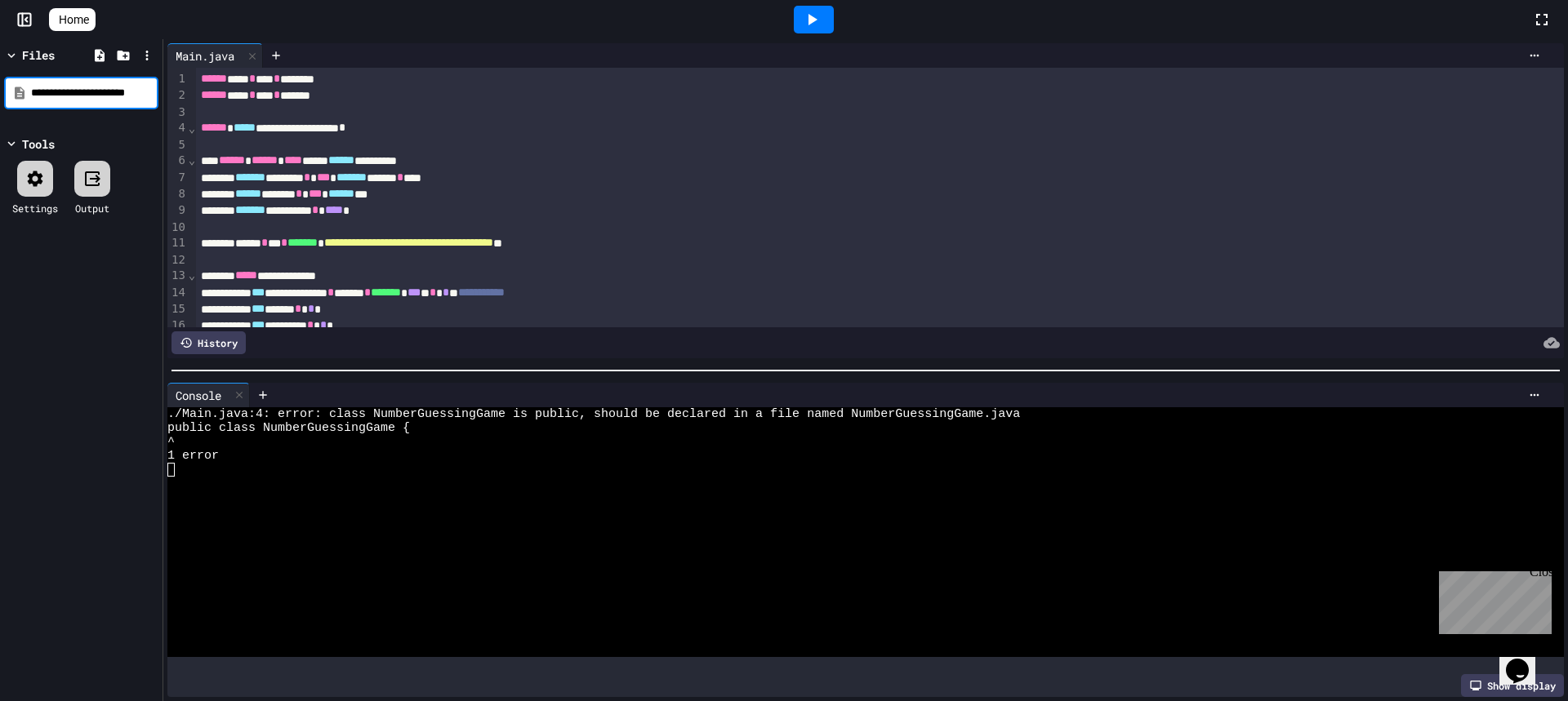
scroll to position [0, 3]
type input "**********"
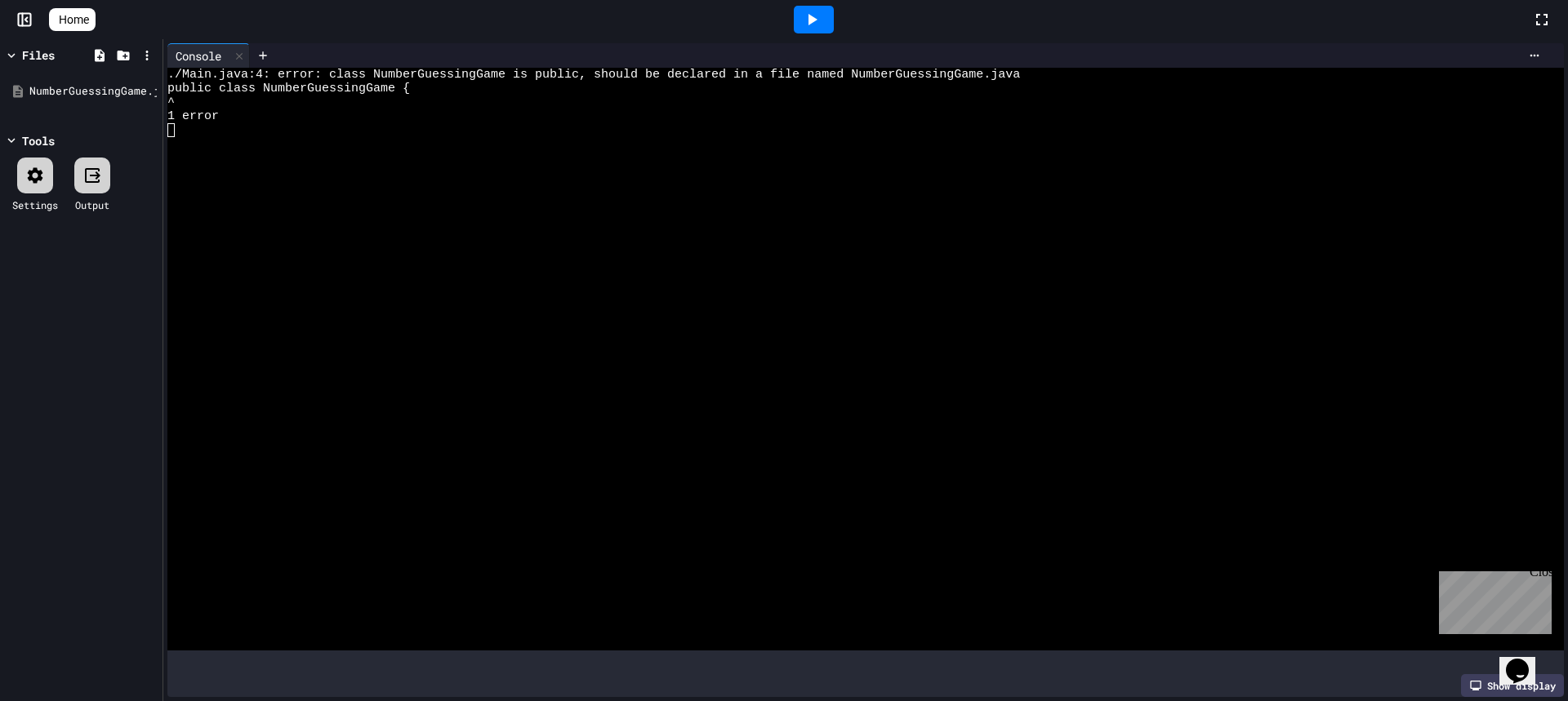
click at [832, 13] on div at bounding box center [813, 20] width 40 height 28
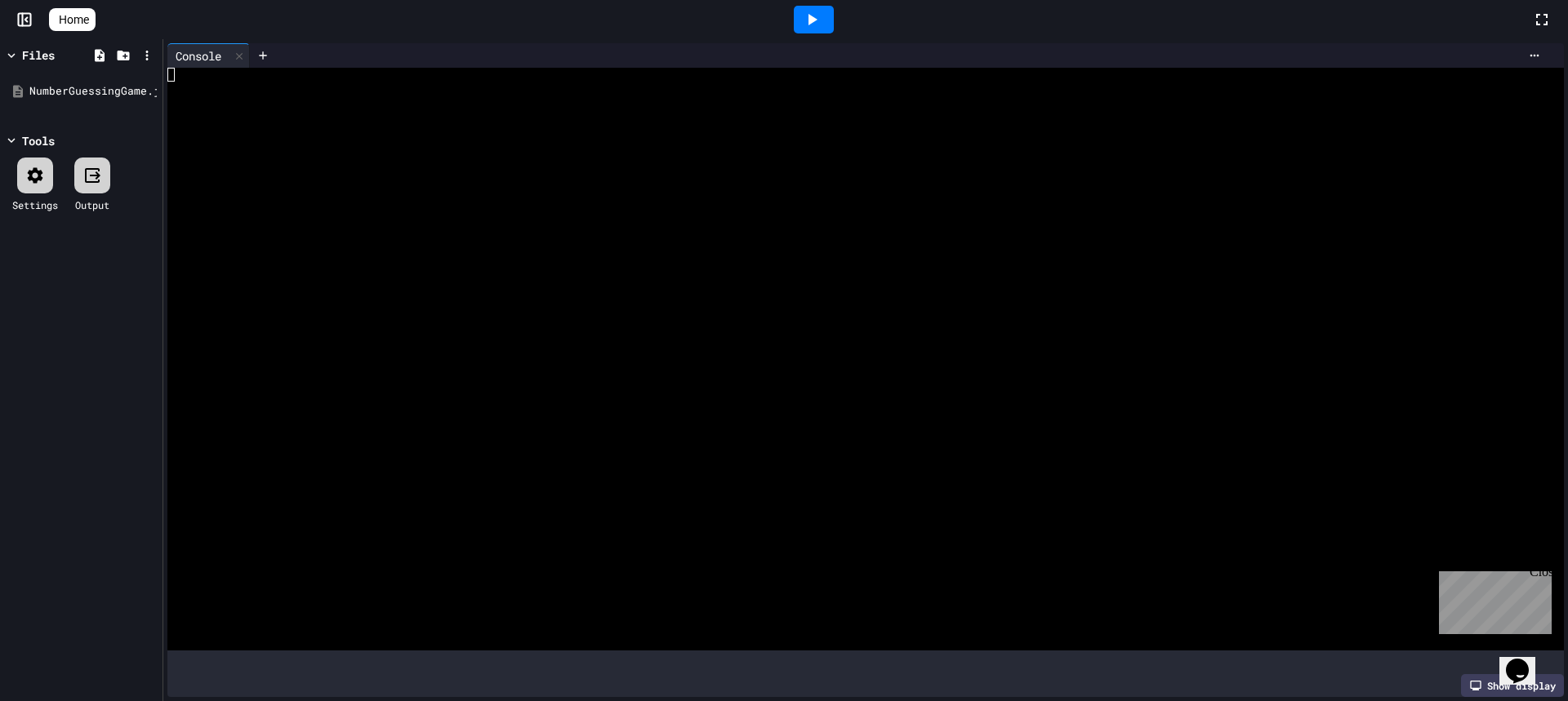
click at [453, 145] on div at bounding box center [851, 144] width 1367 height 14
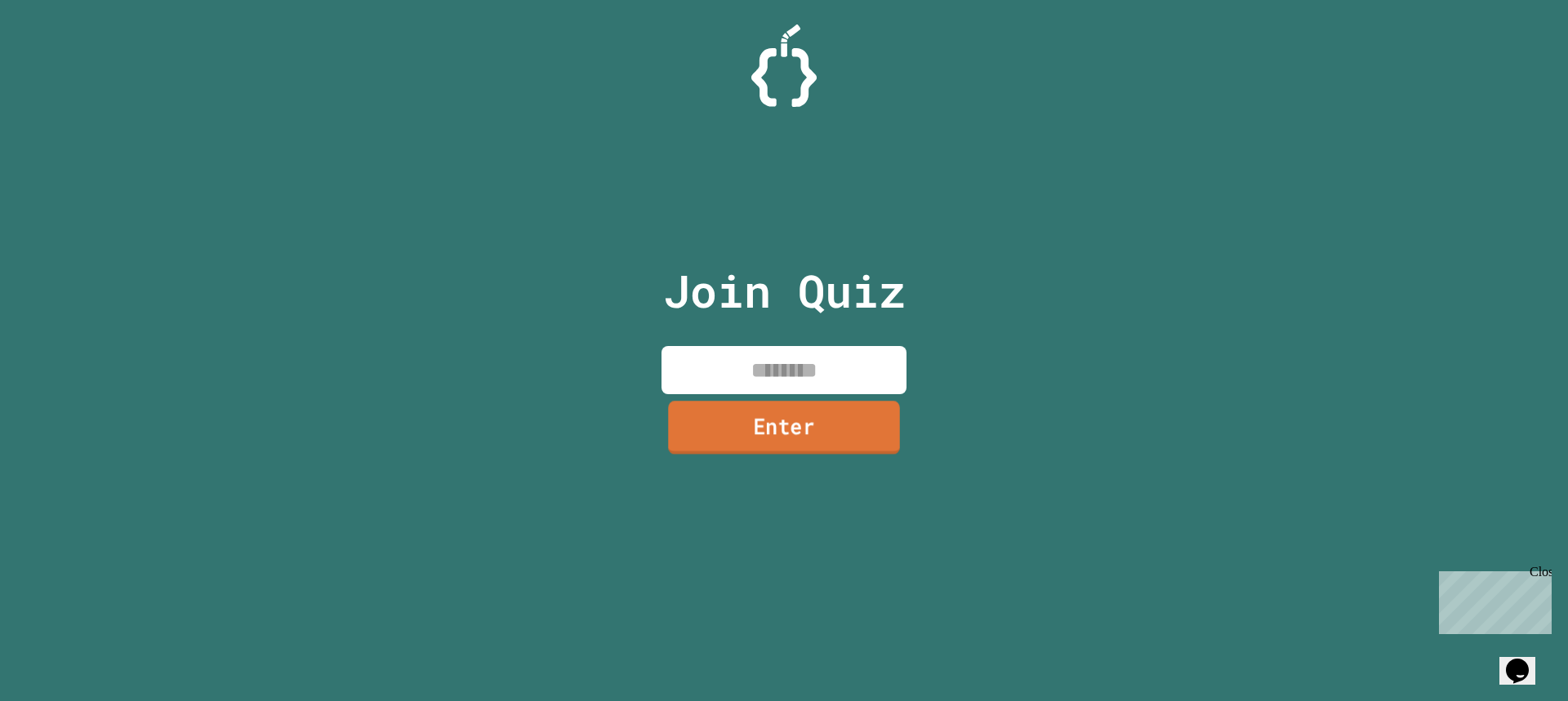
click at [777, 378] on input at bounding box center [784, 369] width 245 height 48
type input "********"
click at [796, 457] on div "Join Quiz ******** Enter" at bounding box center [784, 350] width 275 height 619
click at [802, 437] on link "Enter" at bounding box center [784, 429] width 246 height 52
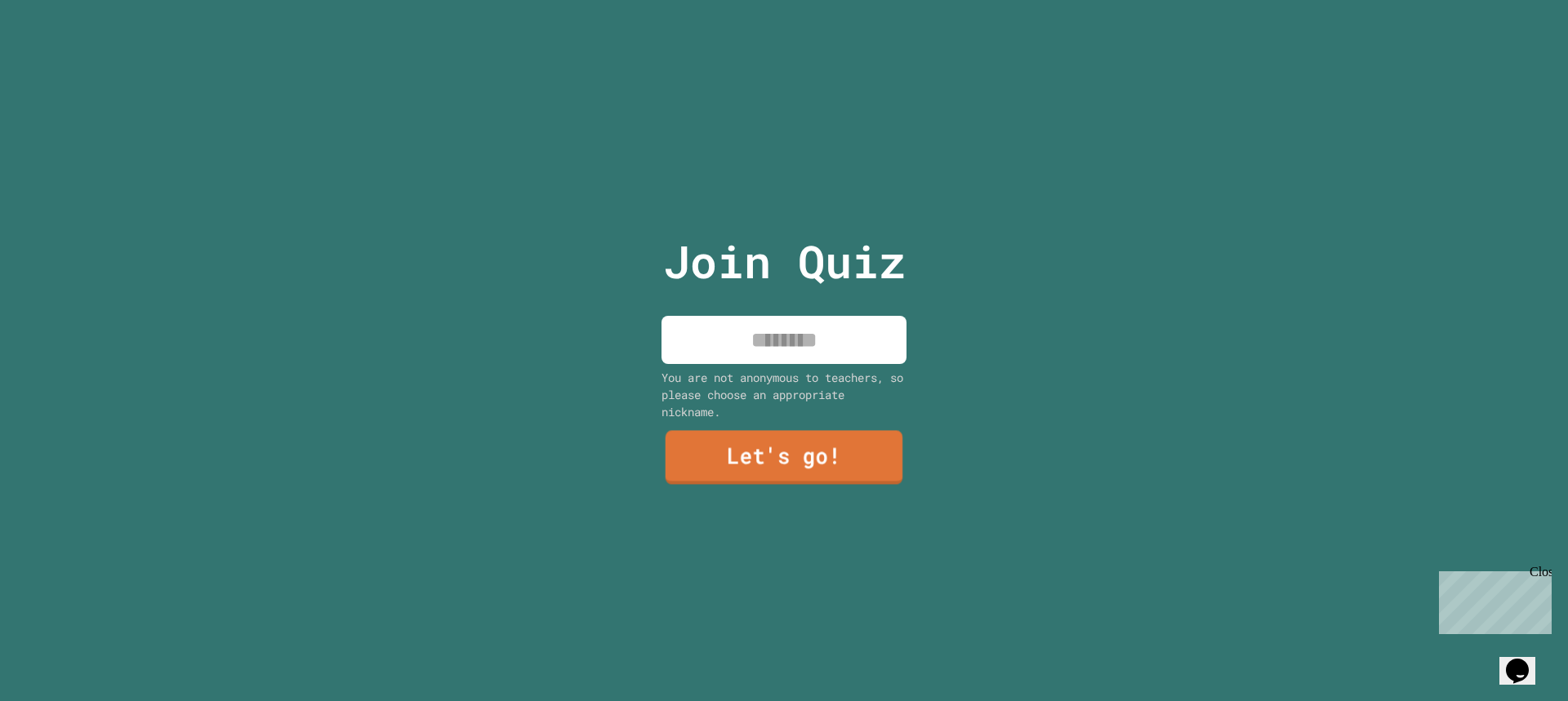
click at [822, 377] on div "You are not anonymous to teachers, so please choose an appropriate nickname." at bounding box center [784, 394] width 245 height 52
click at [820, 356] on input at bounding box center [784, 340] width 245 height 48
type input "*****"
click at [829, 460] on link "Let's go!" at bounding box center [784, 459] width 245 height 52
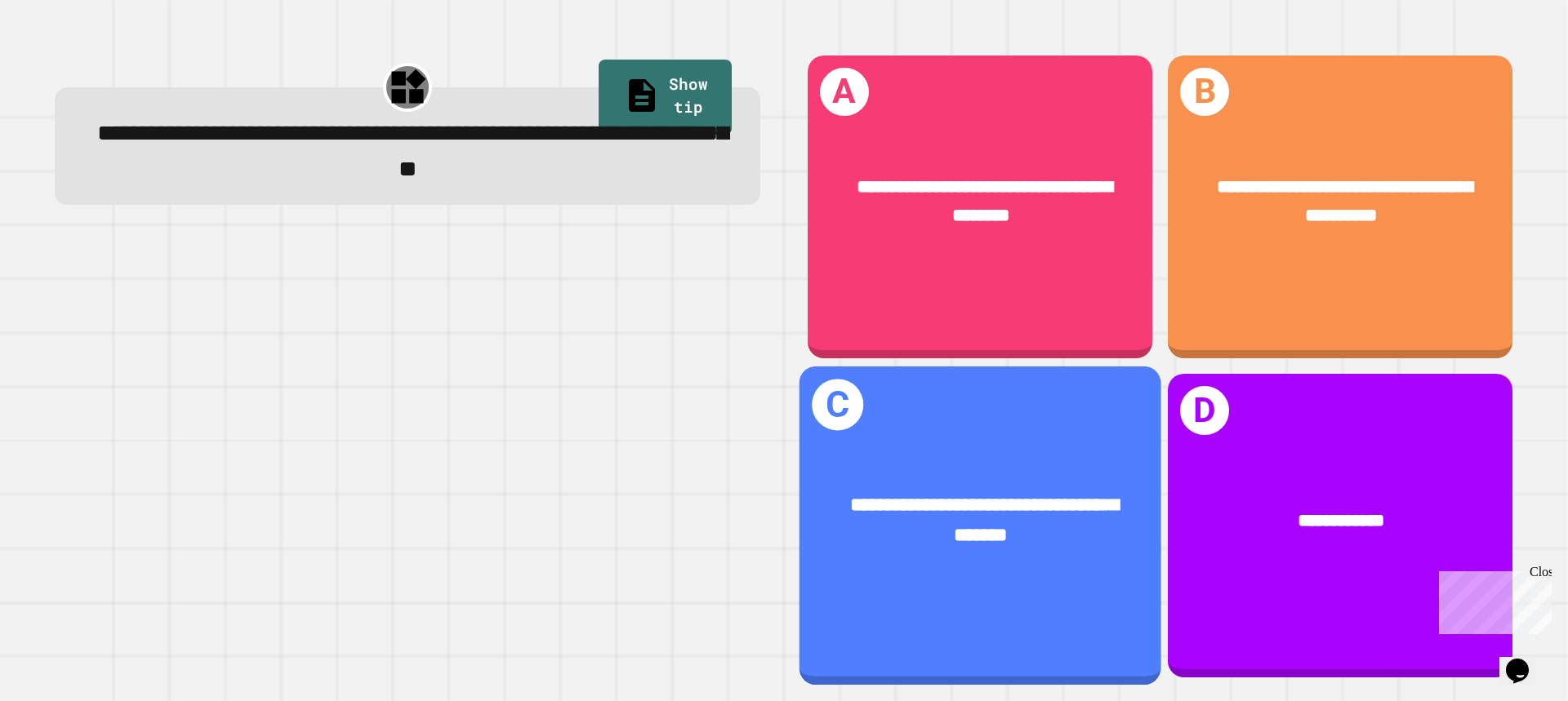
click at [953, 500] on div "**********" at bounding box center [981, 520] width 284 height 60
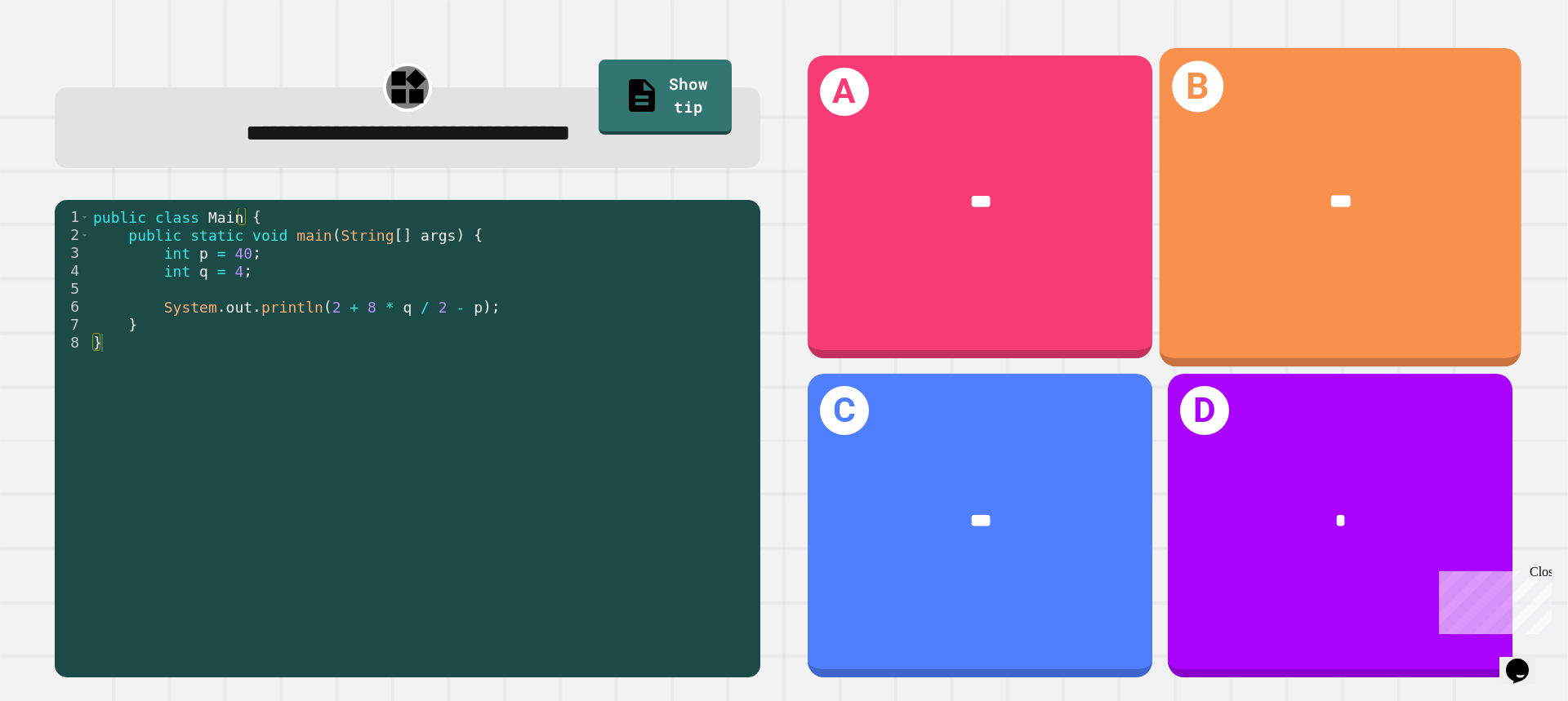
click at [1334, 255] on div "B ***" at bounding box center [1340, 207] width 361 height 318
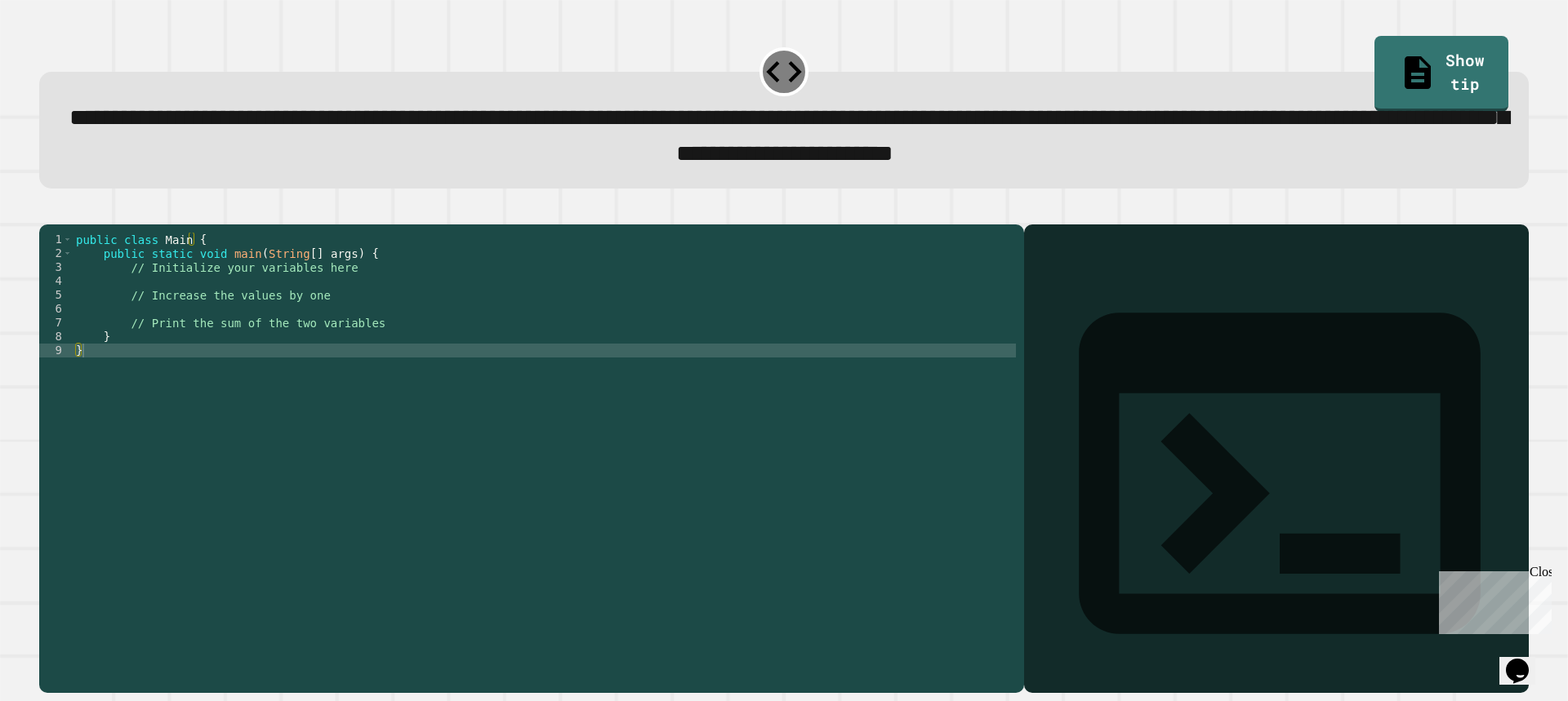
click at [195, 334] on div "public class Main { public static void main ( String [ ] args ) { // Initialize…" at bounding box center [544, 440] width 943 height 416
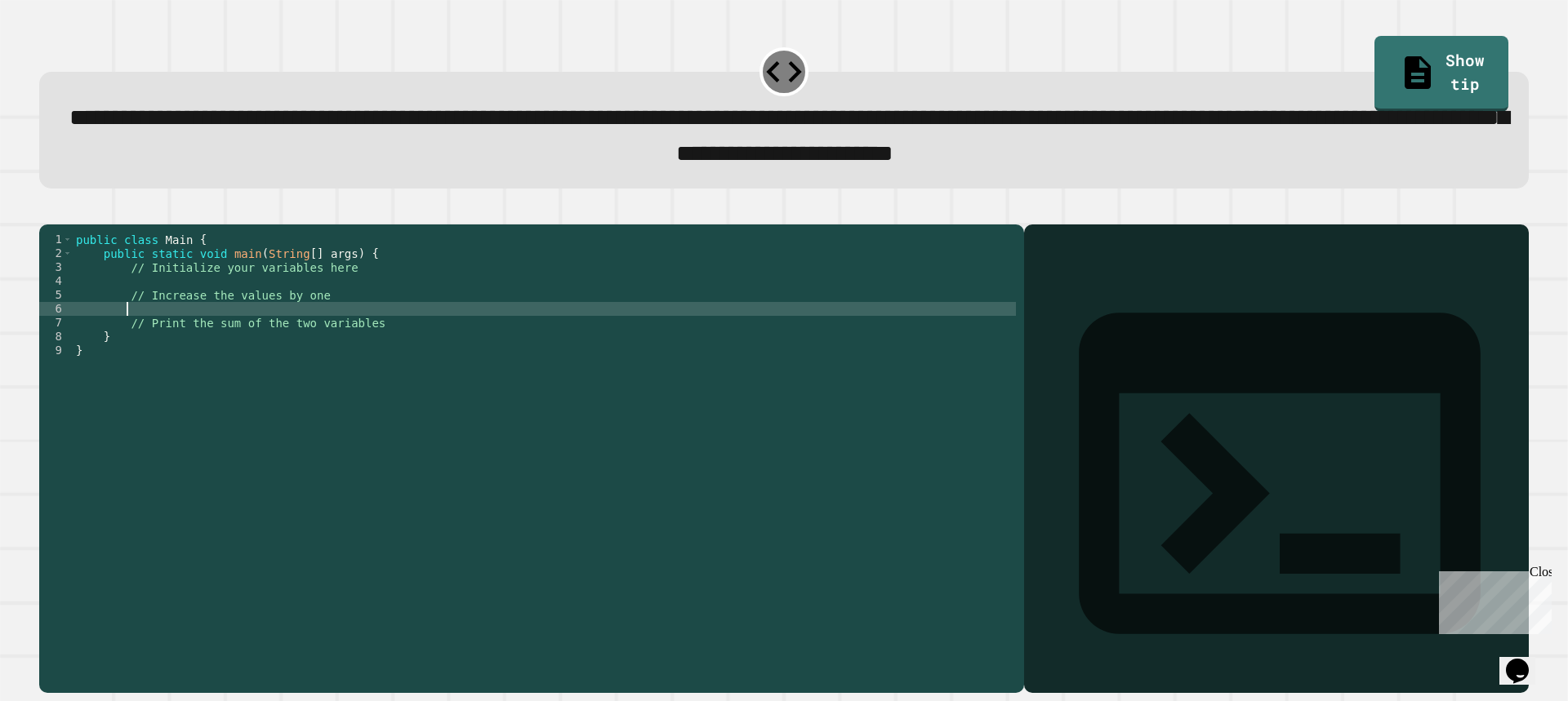
click at [188, 307] on div "public class Main { public static void main ( String [ ] args ) { // Initialize…" at bounding box center [544, 440] width 943 height 416
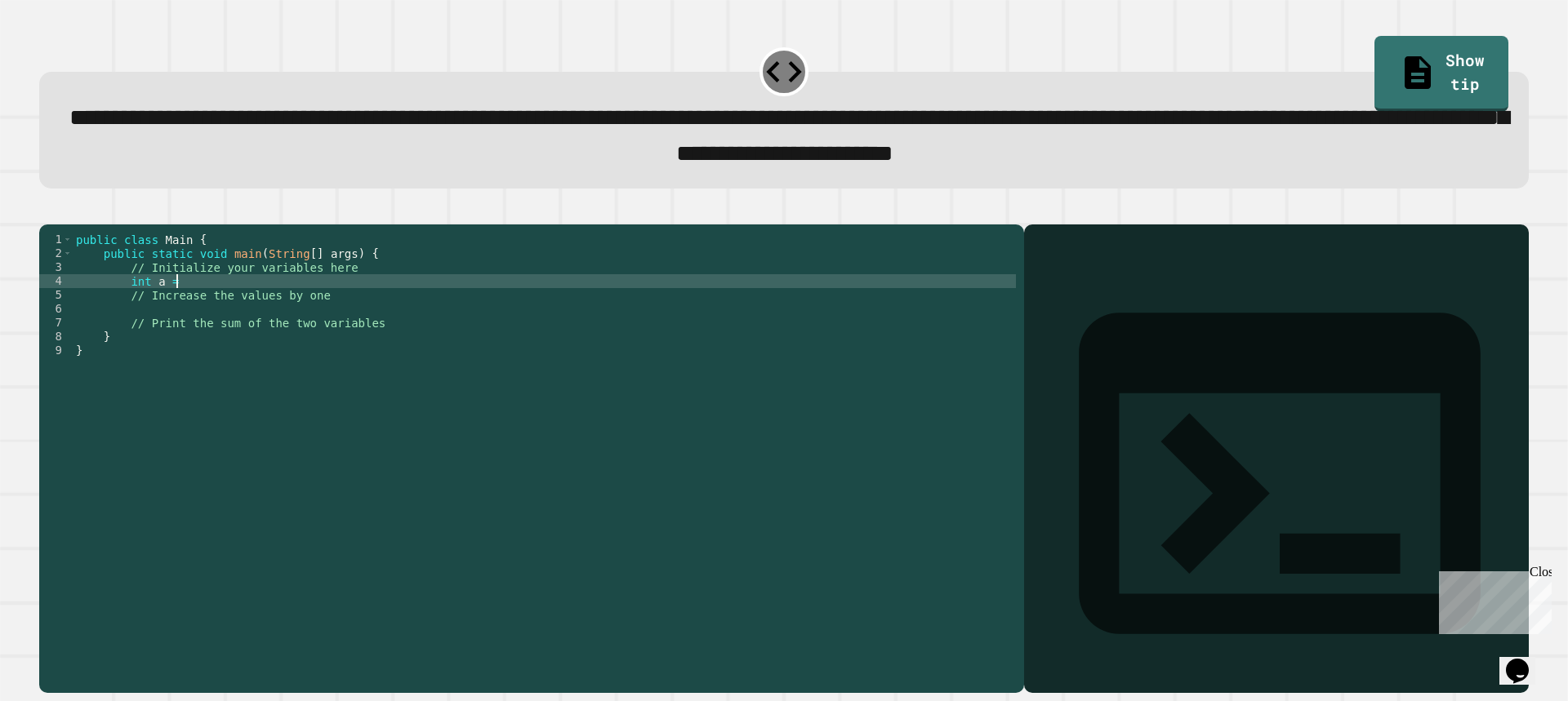
scroll to position [0, 7]
type textarea "**********"
click at [248, 391] on div "public class Main { public static void main ( String [ ] args ) { // Initialize…" at bounding box center [544, 440] width 943 height 416
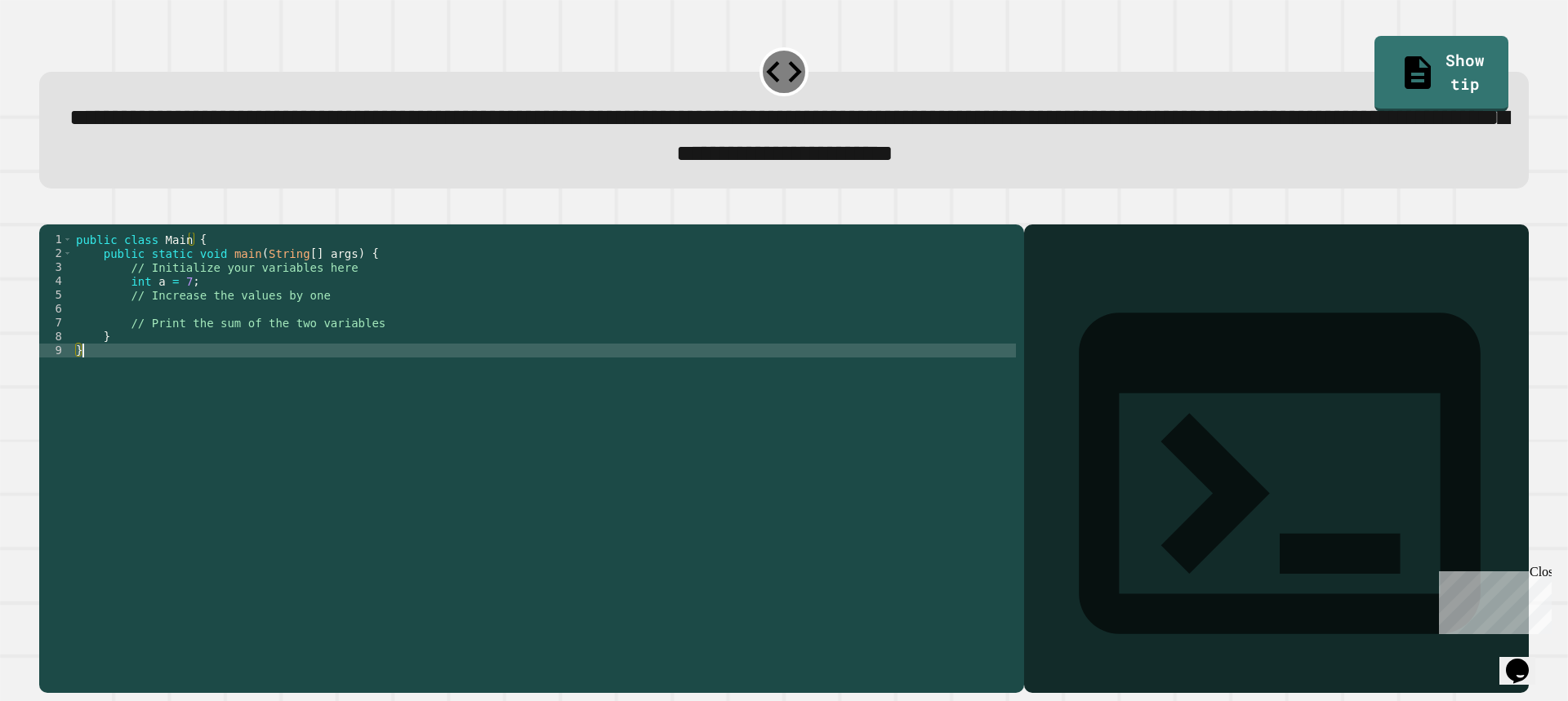
click at [249, 336] on div "public class Main { public static void main ( String [ ] args ) { // Initialize…" at bounding box center [544, 440] width 943 height 416
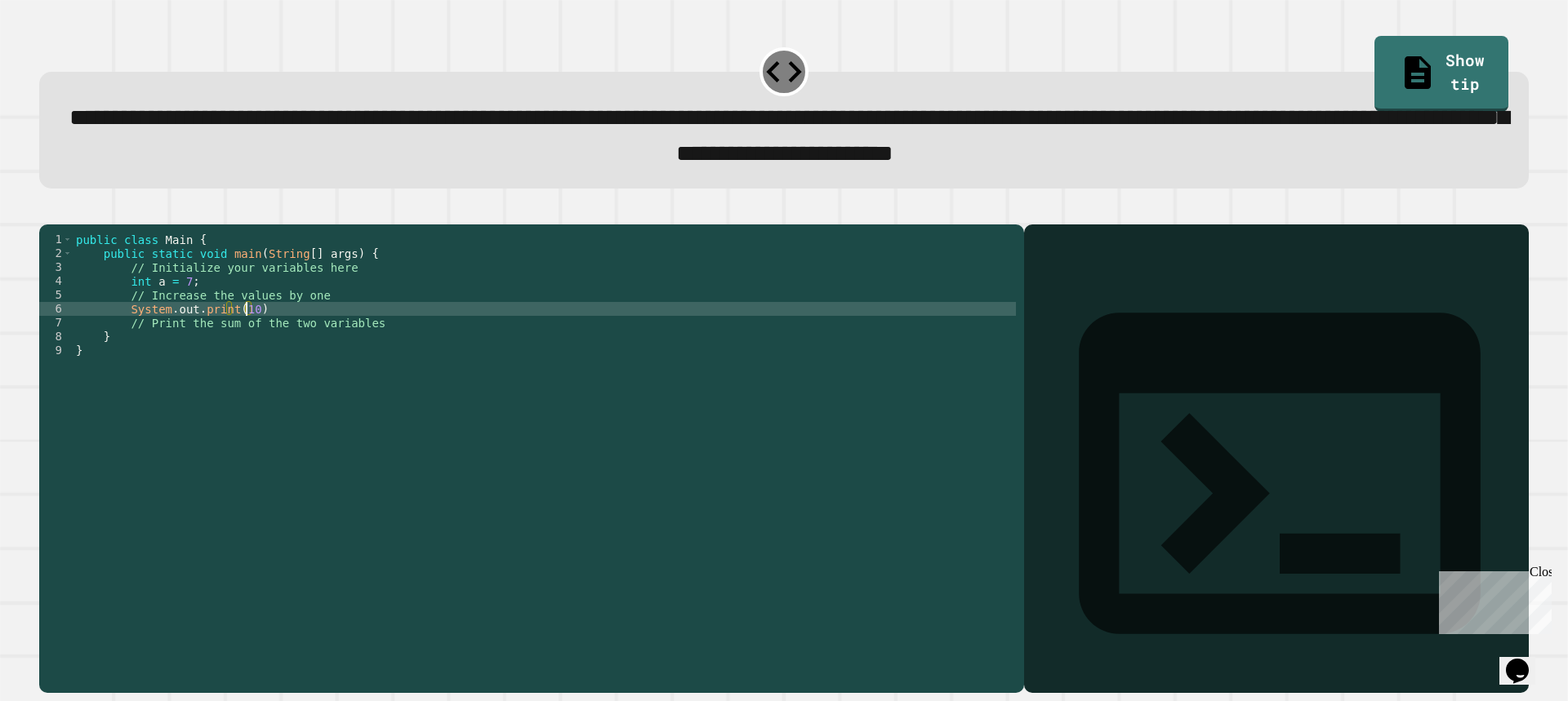
scroll to position [0, 11]
click at [230, 332] on div "public class Main { public static void main ( String [ ] args ) { // Initialize…" at bounding box center [544, 440] width 943 height 416
click at [353, 333] on div "public class Main { public static void main ( String [ ] args ) { // Initialize…" at bounding box center [544, 440] width 943 height 416
click at [48, 210] on icon "button" at bounding box center [48, 210] width 0 height 0
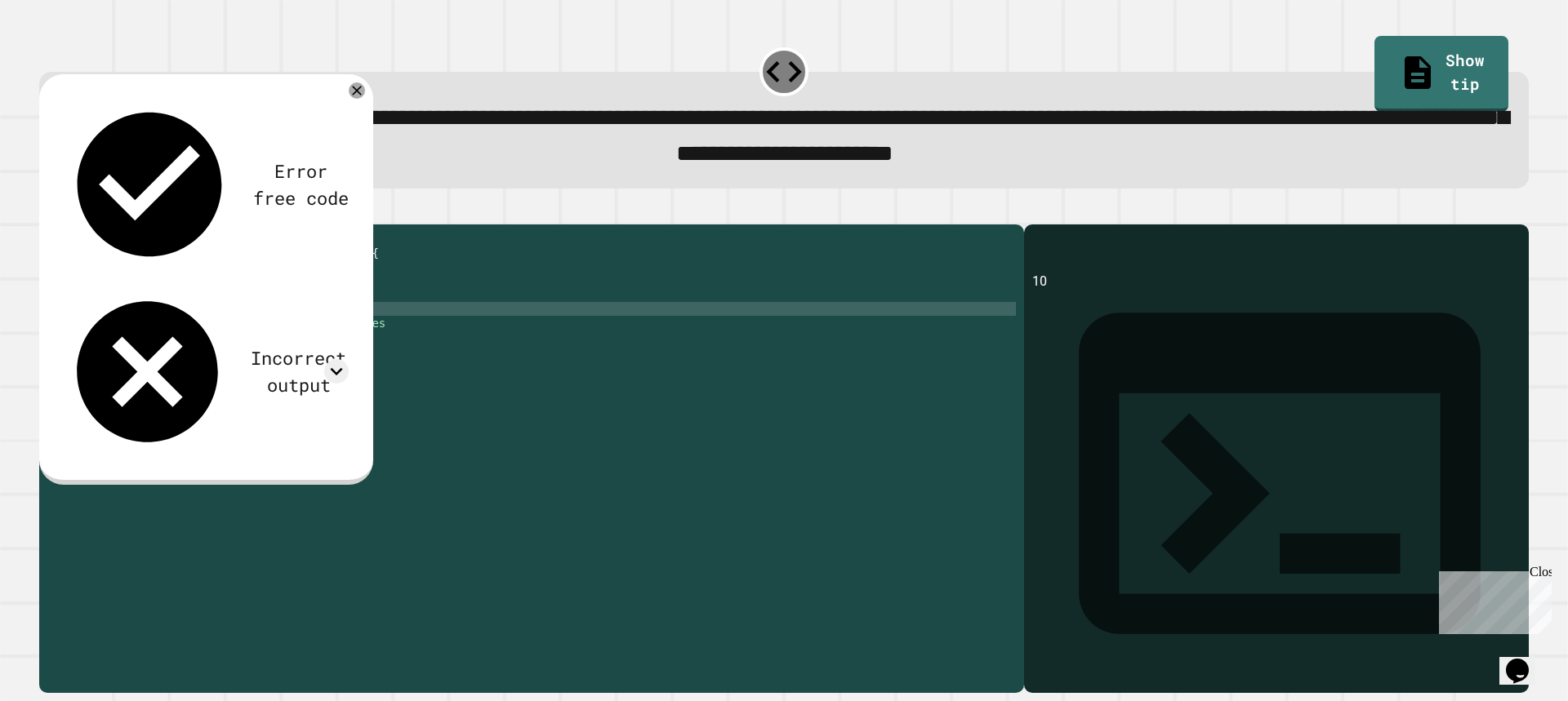
click at [241, 299] on div "public class Main { public static void main ( String [ ] args ) { // Initialize…" at bounding box center [544, 440] width 943 height 416
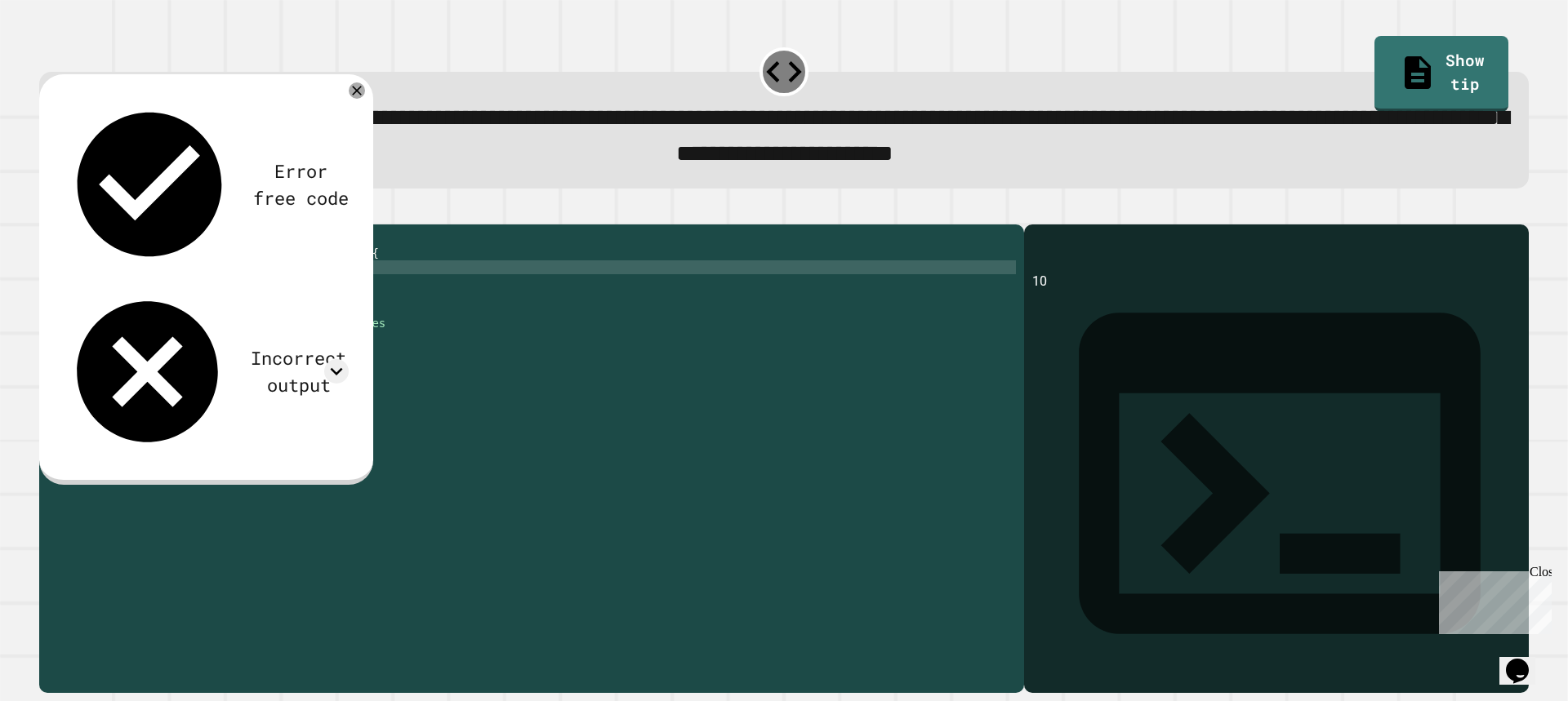
click at [246, 310] on div "public class Main { public static void main ( String [ ] args ) { // Initialize…" at bounding box center [544, 440] width 943 height 416
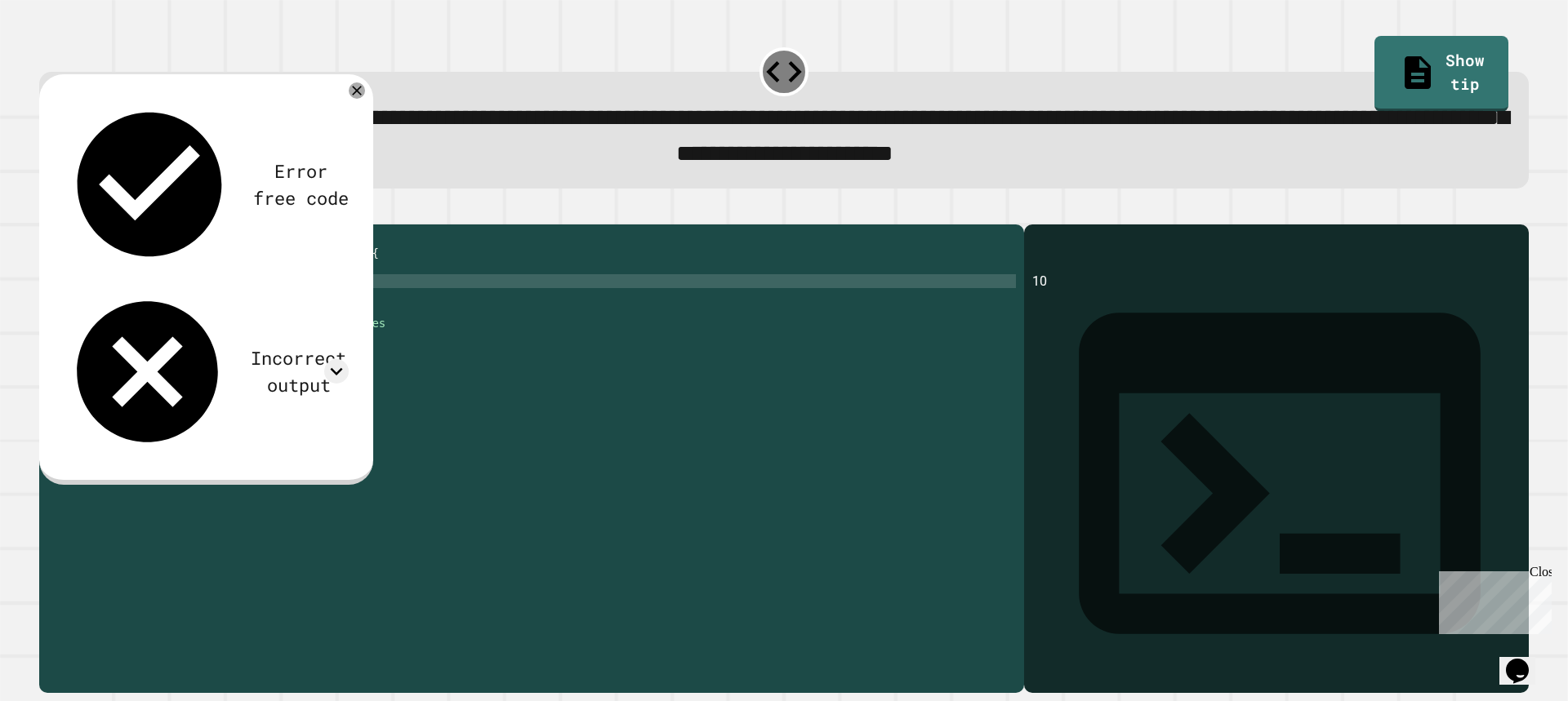
type textarea "**********"
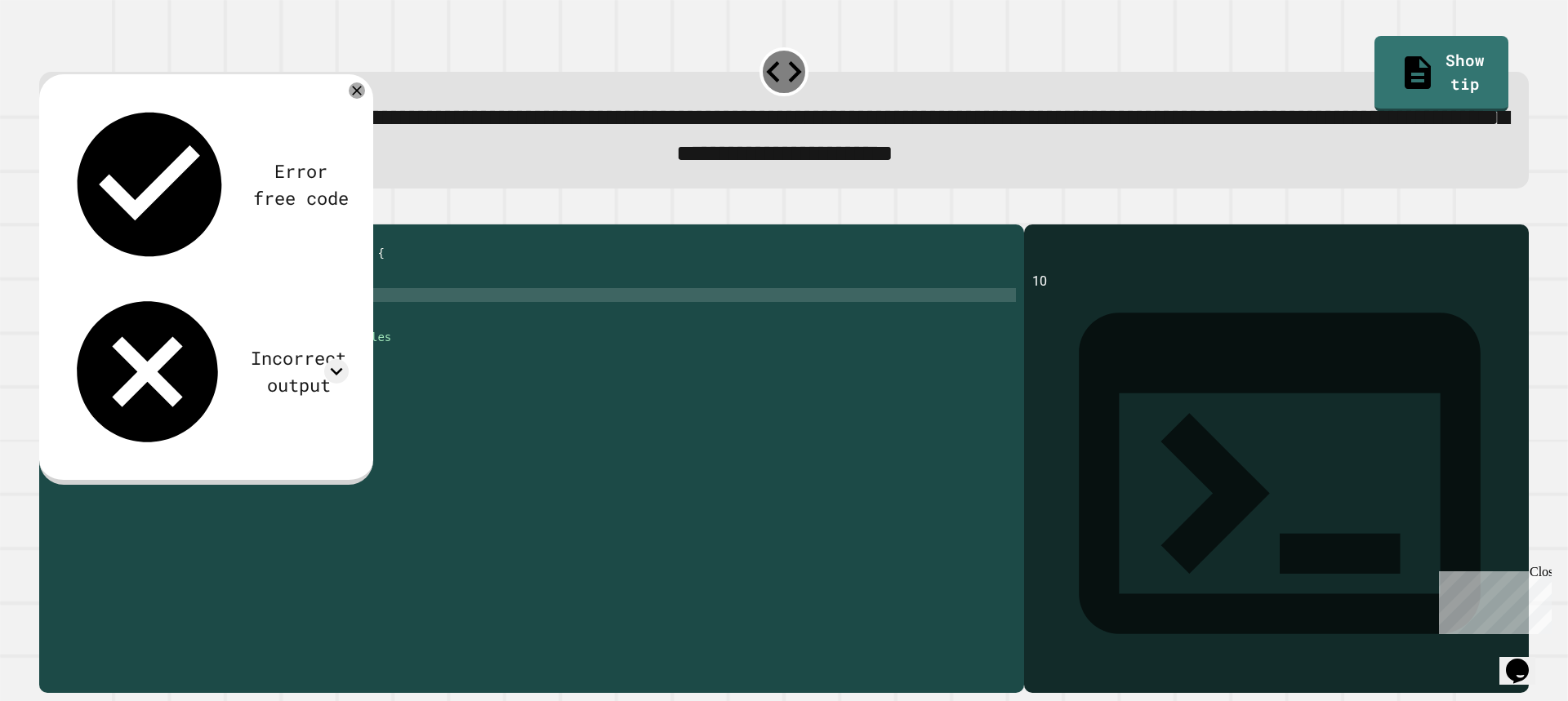
scroll to position [0, 7]
click at [262, 348] on div "public class Main { public static void main ( String [ ] args ) { // Initialize…" at bounding box center [546, 440] width 937 height 416
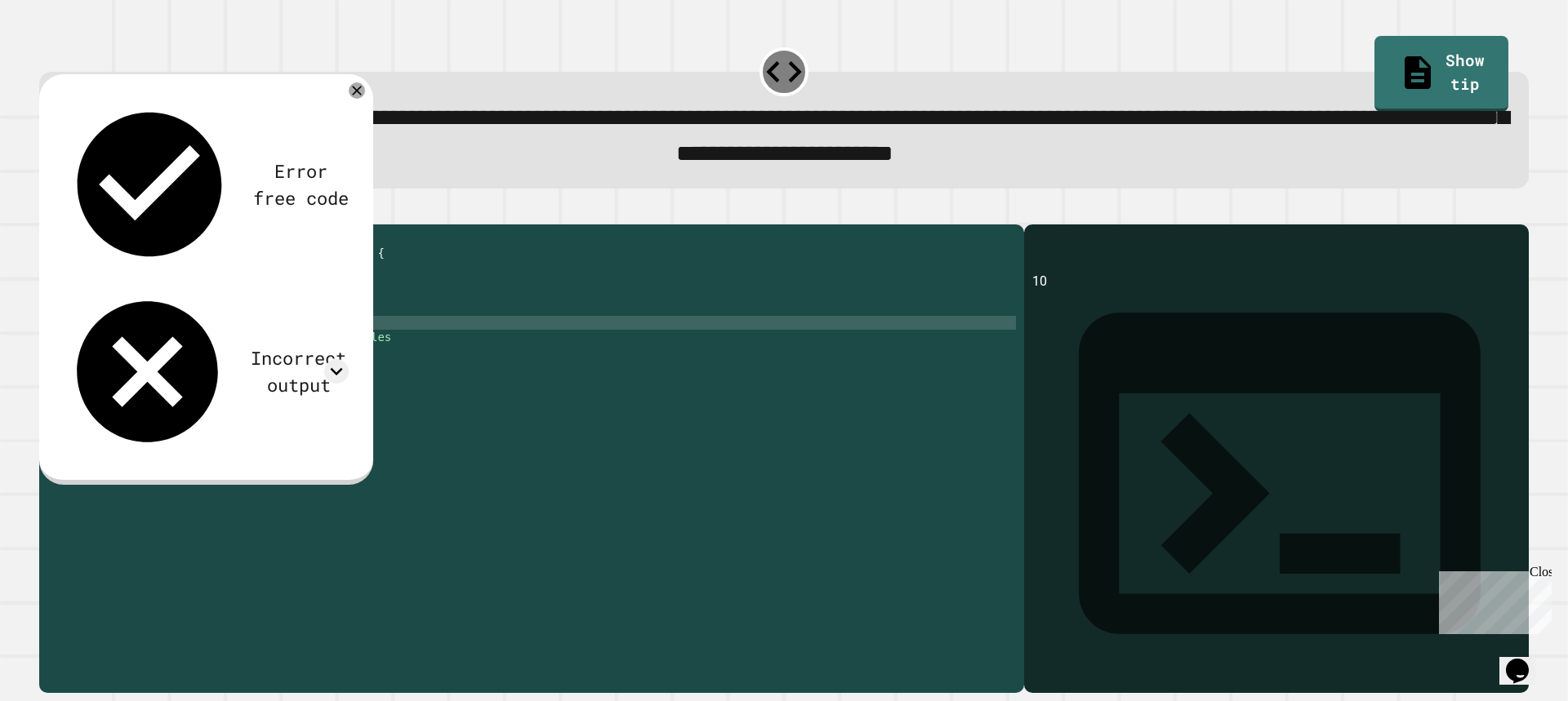
scroll to position [0, 13]
click at [48, 210] on icon "button" at bounding box center [48, 210] width 0 height 0
click at [354, 89] on icon at bounding box center [356, 89] width 18 height 18
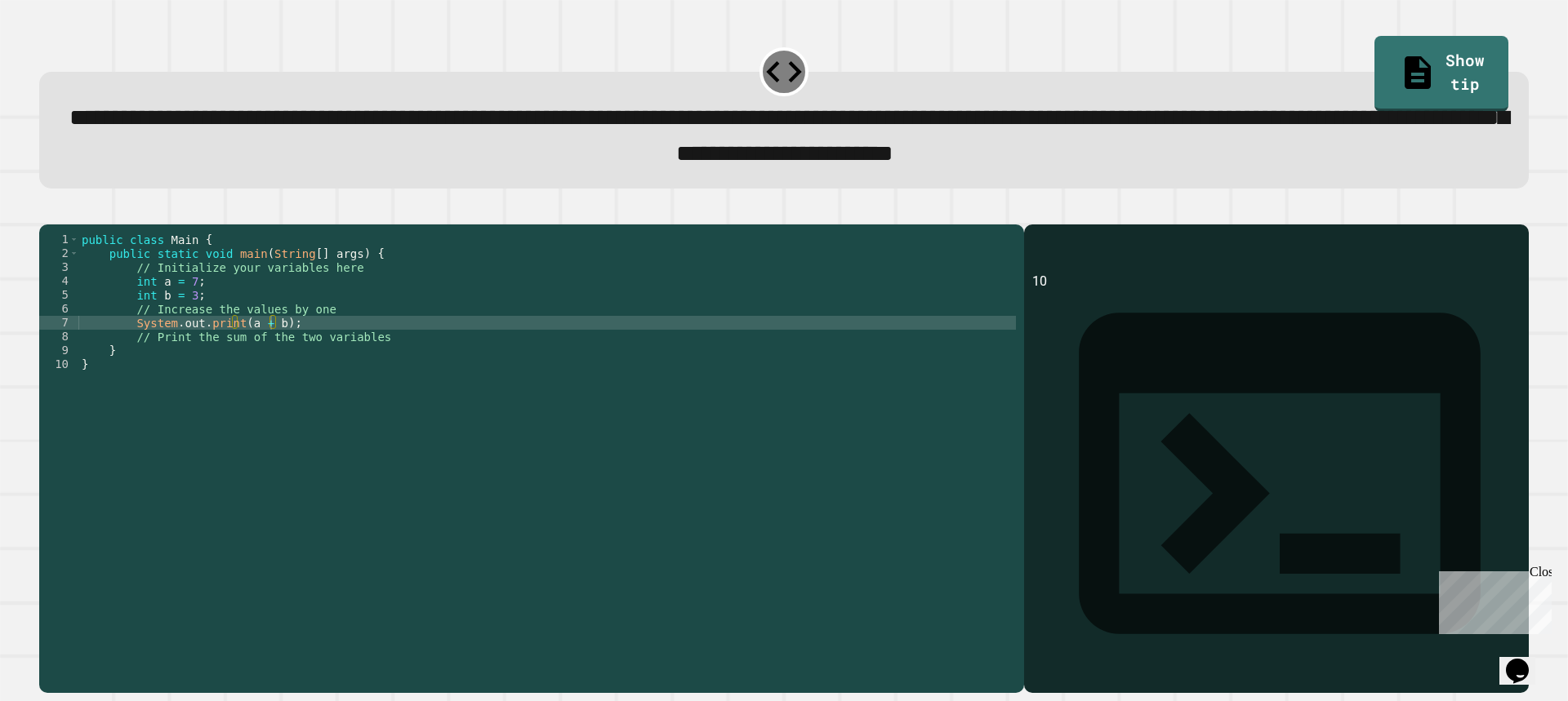
click at [269, 344] on div "public class Main { public static void main ( String [ ] args ) { // Initialize…" at bounding box center [546, 440] width 937 height 416
click at [241, 347] on div "public class Main { public static void main ( String [ ] args ) { // Initialize…" at bounding box center [546, 440] width 937 height 416
click at [247, 350] on div "public class Main { public static void main ( String [ ] args ) { // Initialize…" at bounding box center [546, 440] width 937 height 416
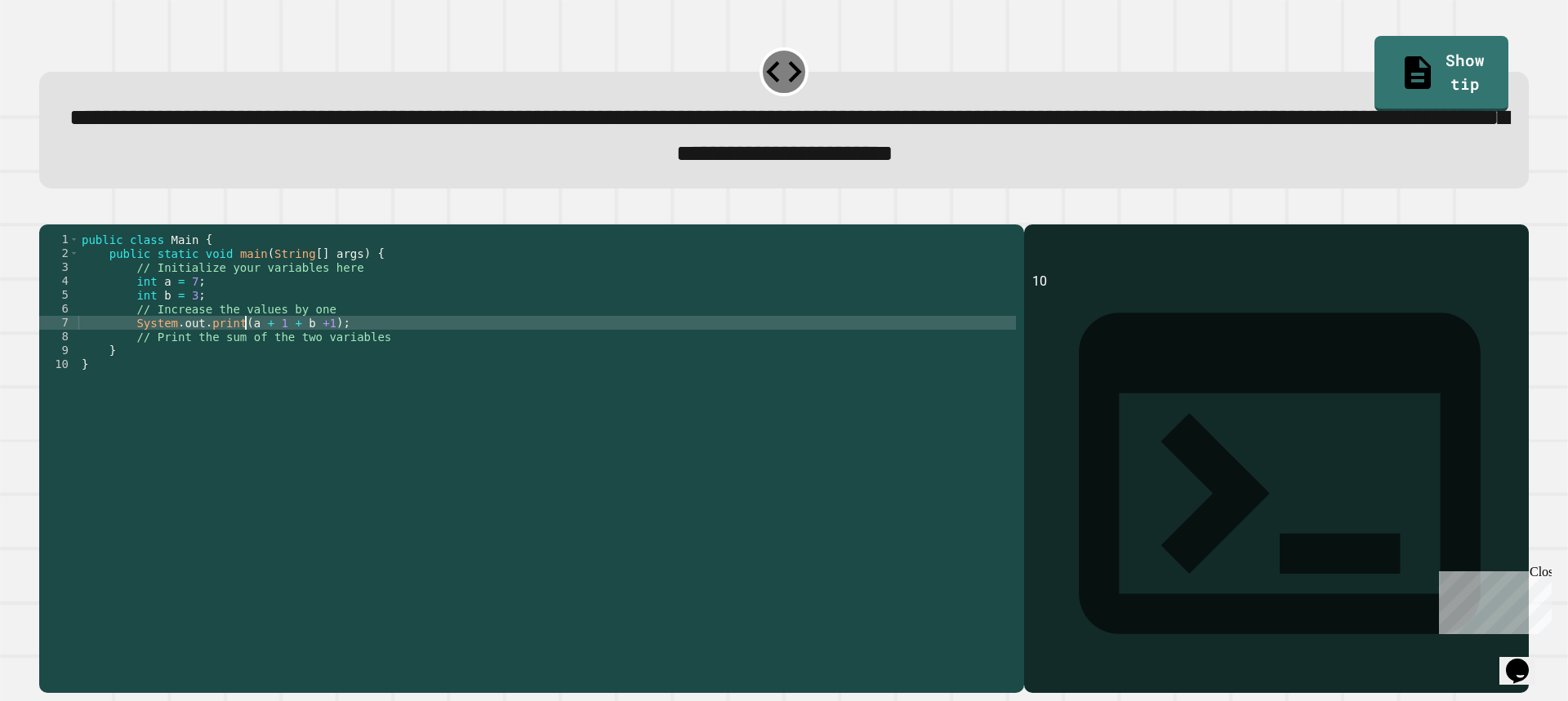
type textarea "**********"
click at [48, 210] on icon "button" at bounding box center [48, 210] width 0 height 0
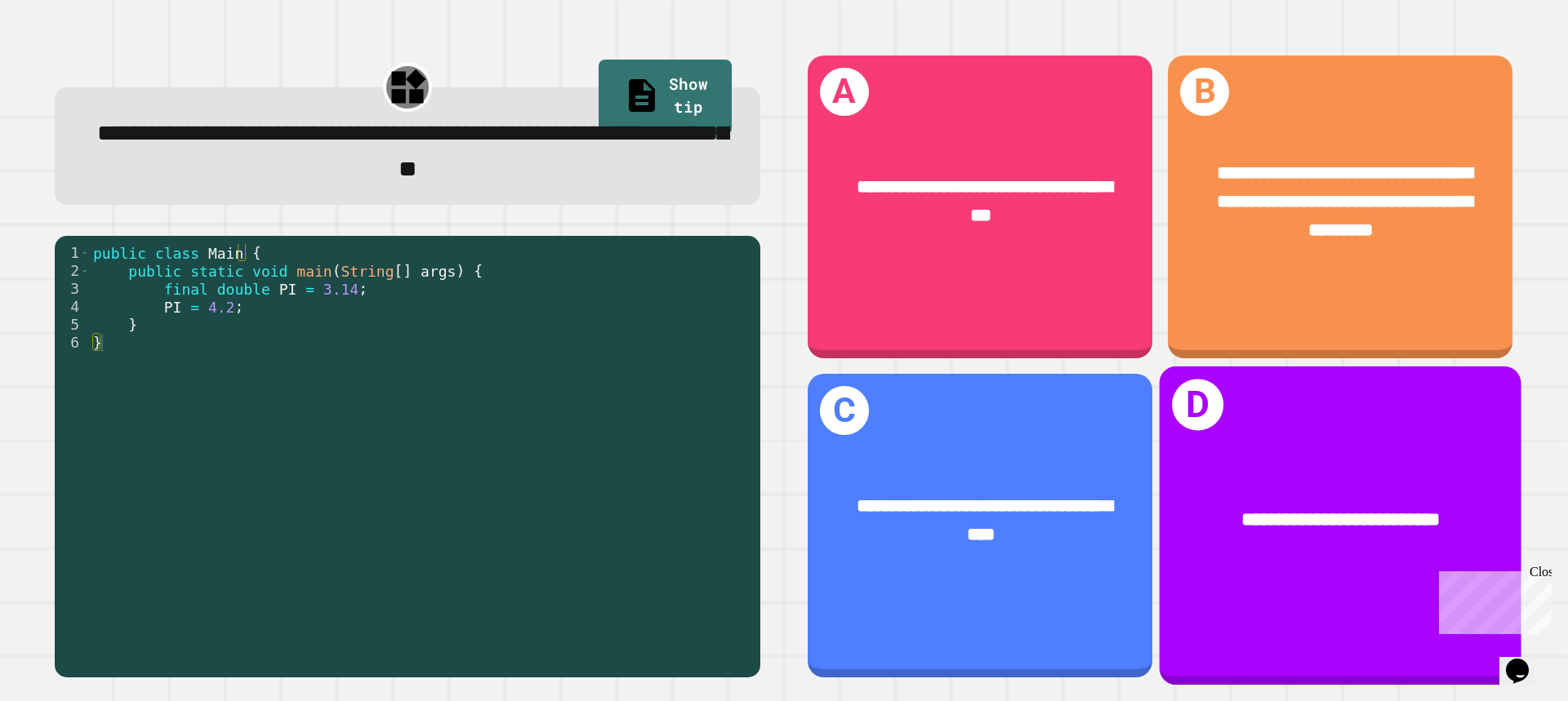
click at [1263, 469] on div "**********" at bounding box center [1340, 521] width 361 height 106
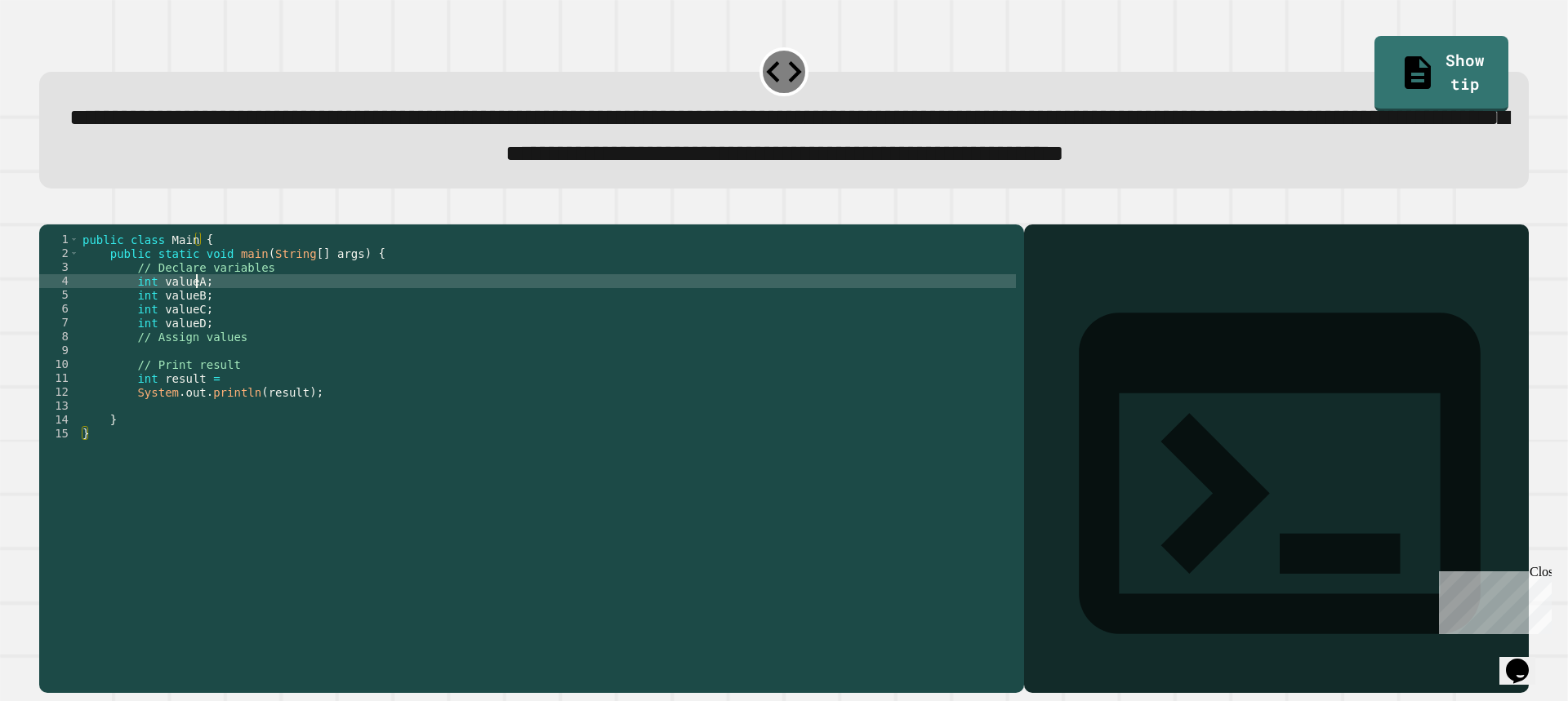
click at [198, 340] on div "public class Main { public static void main ( String [ ] args ) { // Declare va…" at bounding box center [547, 419] width 936 height 374
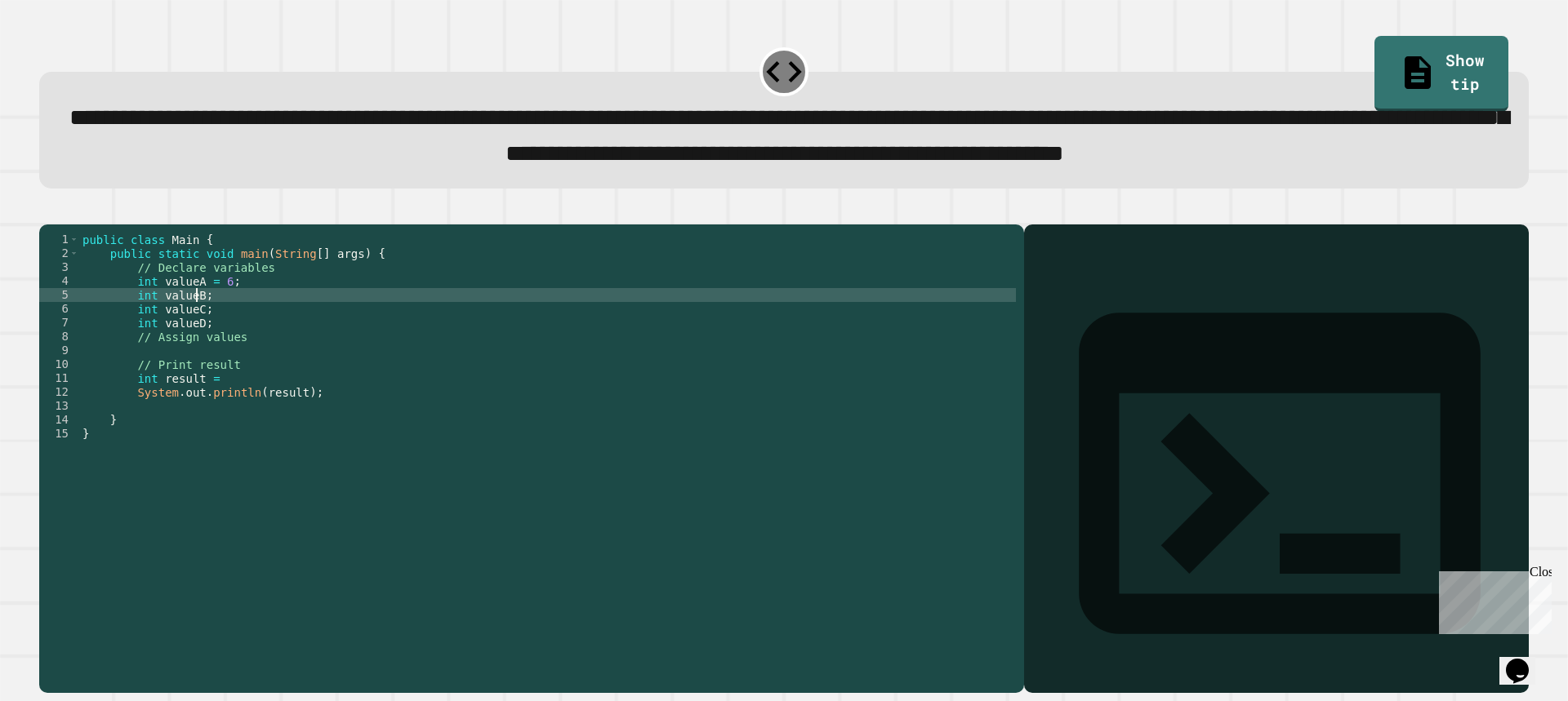
click at [199, 354] on div "public class Main { public static void main ( String [ ] args ) { // Declare va…" at bounding box center [547, 419] width 936 height 374
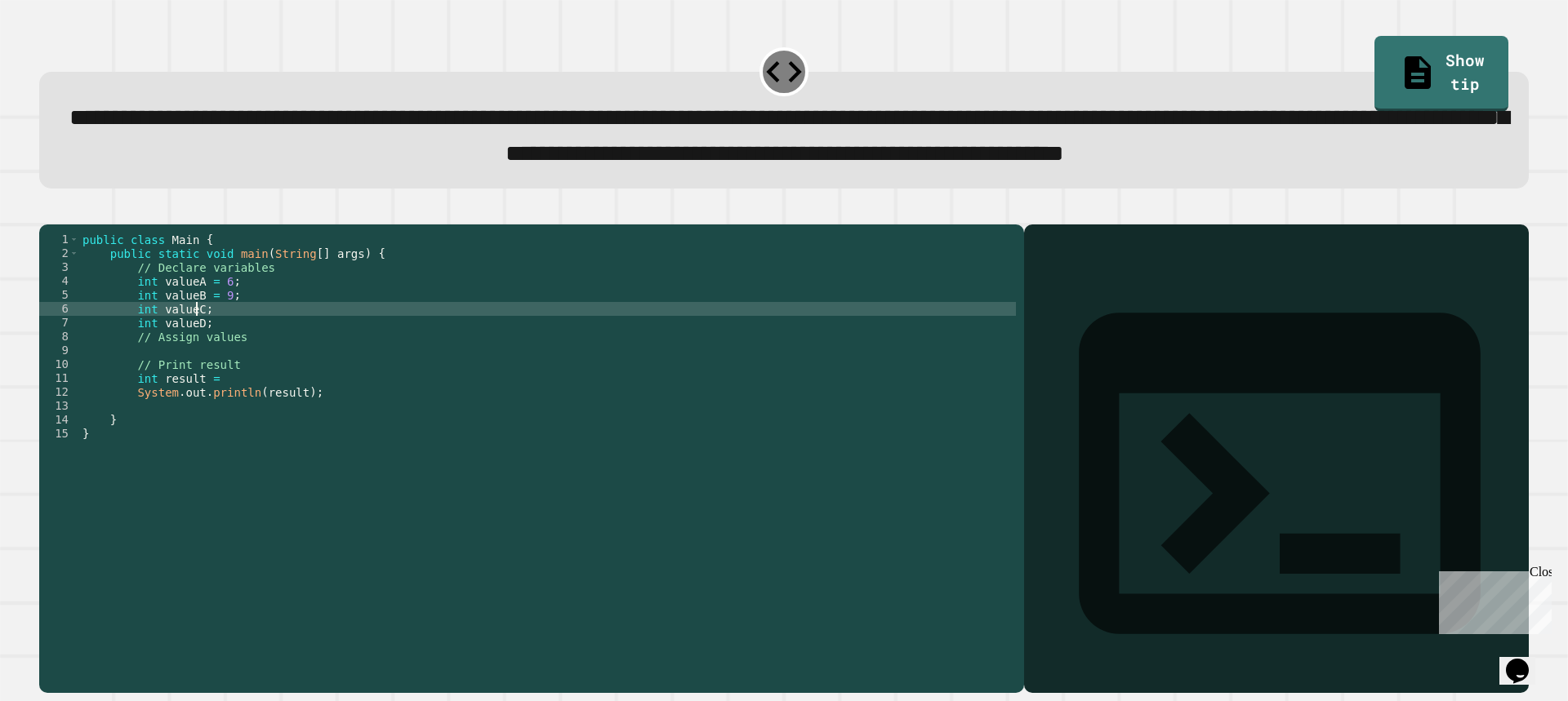
click at [198, 376] on div "public class Main { public static void main ( String [ ] args ) { // Declare va…" at bounding box center [547, 419] width 936 height 374
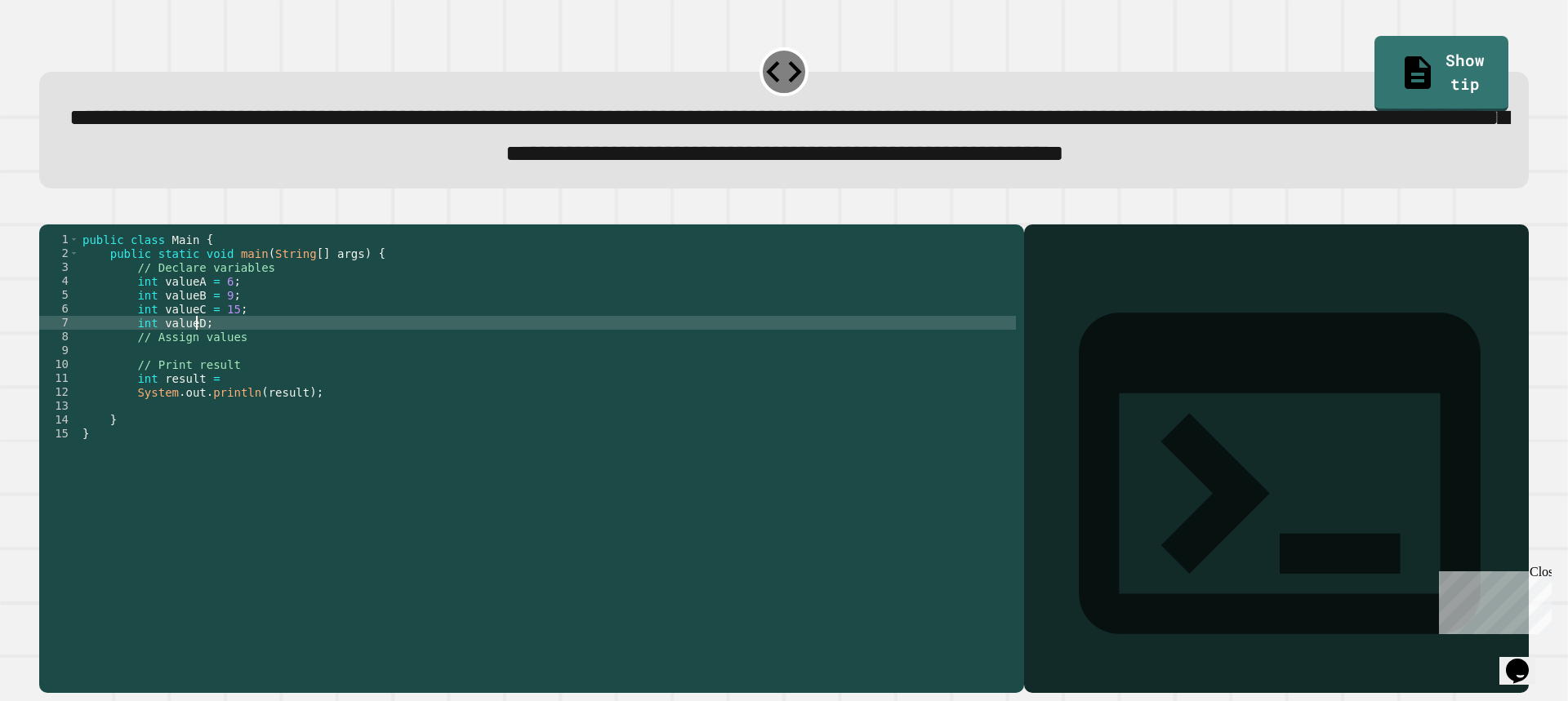
click at [196, 387] on div "public class Main { public static void main ( String [ ] args ) { // Declare va…" at bounding box center [547, 419] width 936 height 374
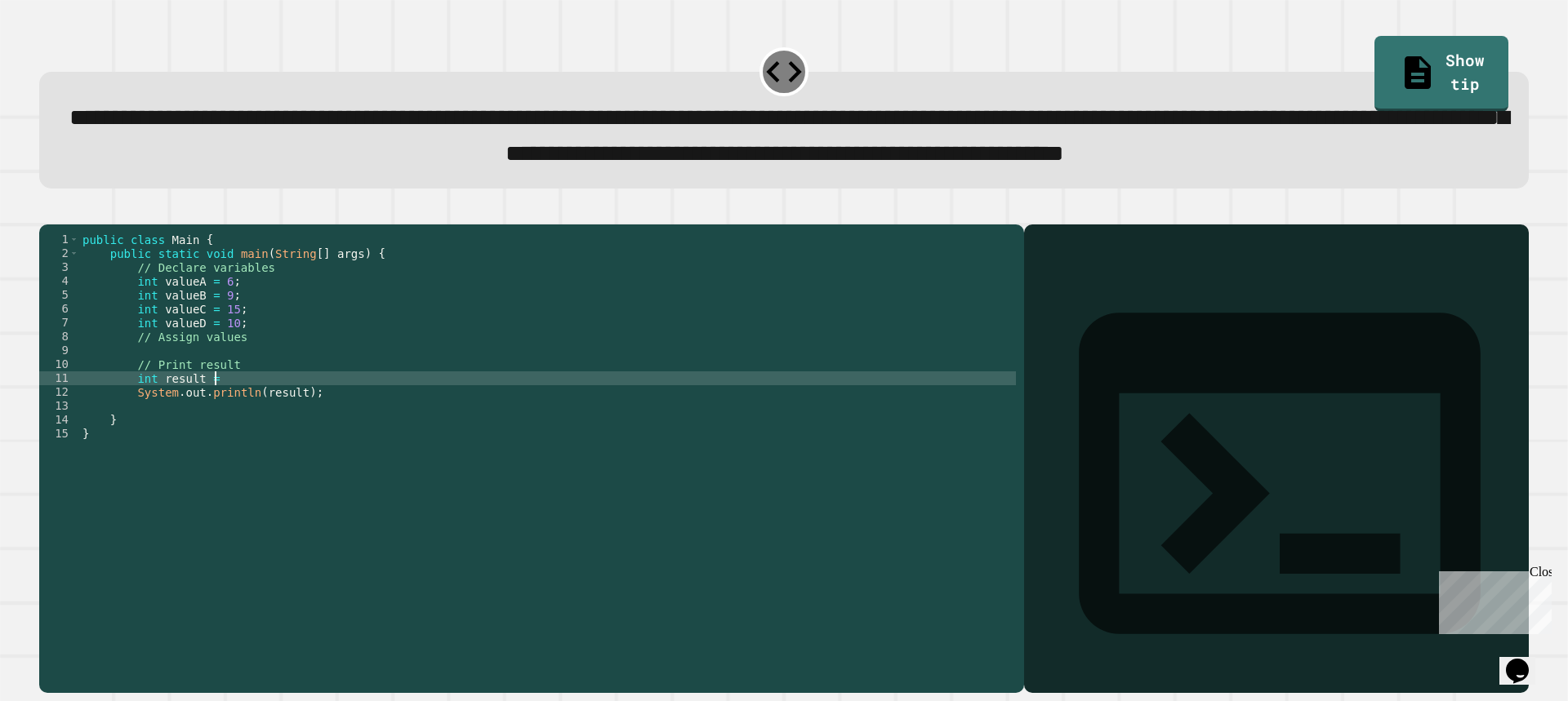
click at [226, 438] on div "public class Main { public static void main ( String [ ] args ) { // Declare va…" at bounding box center [547, 419] width 936 height 374
click at [220, 444] on div "public class Main { public static void main ( String [ ] args ) { // Declare va…" at bounding box center [547, 419] width 936 height 374
click at [309, 442] on div "public class Main { public static void main ( String [ ] args ) { // Declare va…" at bounding box center [547, 419] width 936 height 374
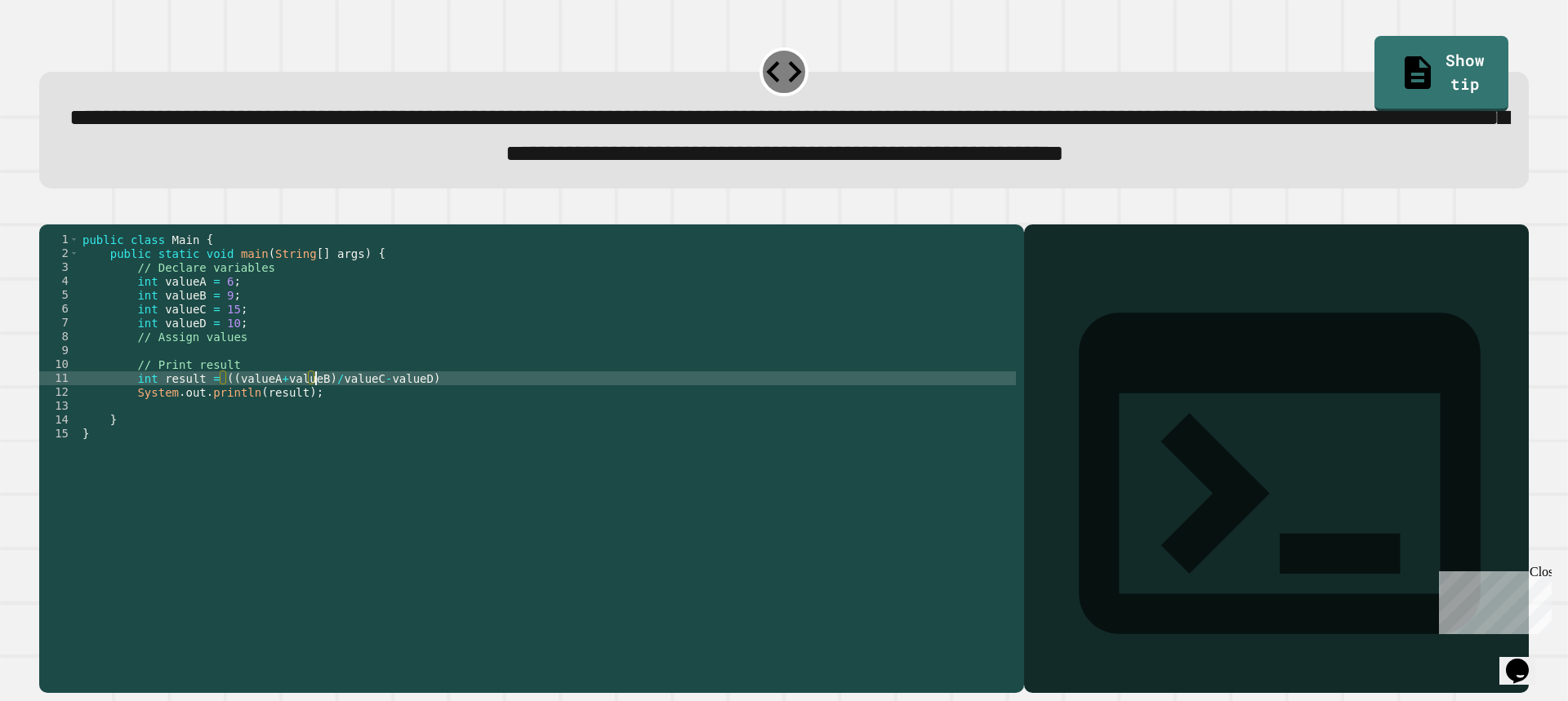
scroll to position [0, 16]
click at [320, 438] on div "public class Main { public static void main ( String [ ] args ) { // Declare va…" at bounding box center [547, 419] width 936 height 374
click at [407, 442] on div "public class Main { public static void main ( String [ ] args ) { // Declare va…" at bounding box center [547, 419] width 936 height 374
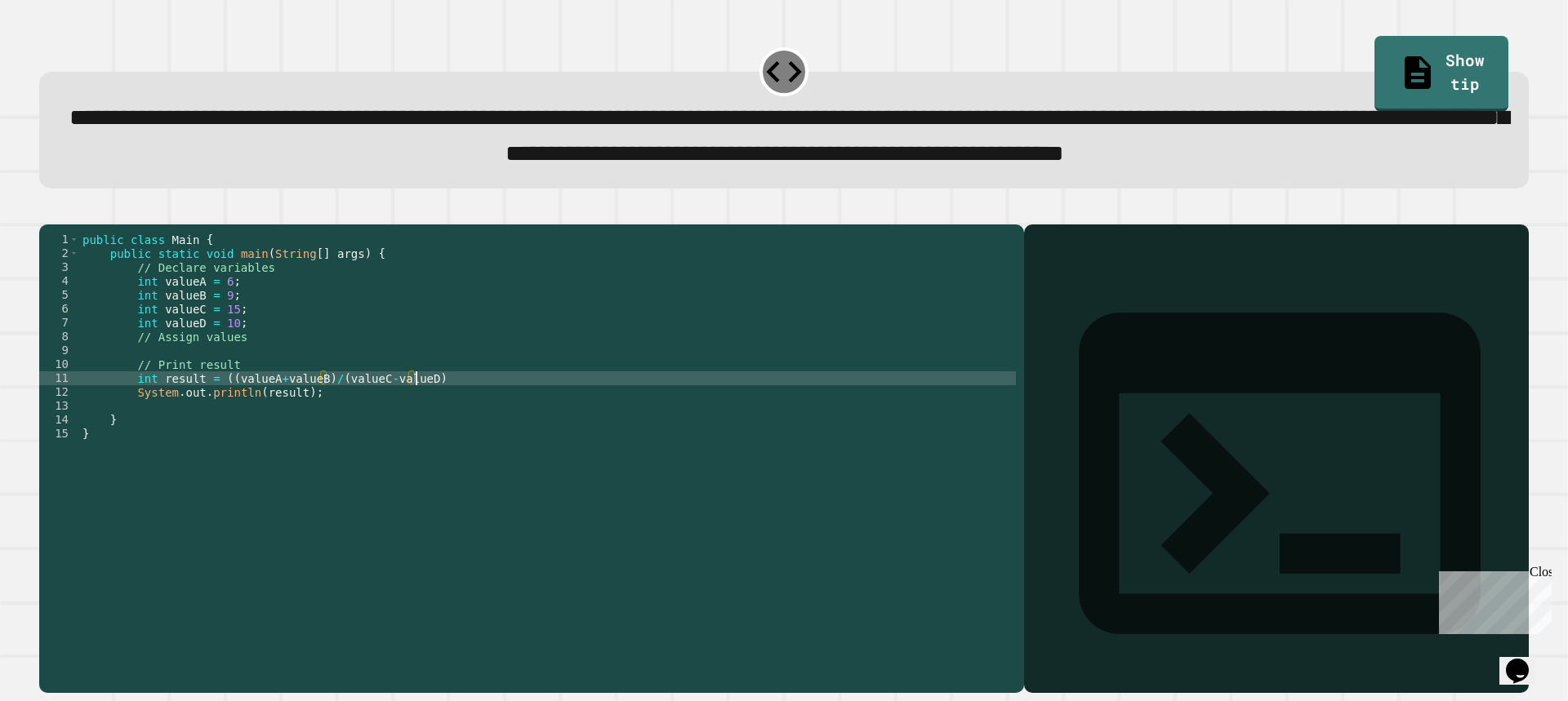
click at [334, 457] on div "public class Main { public static void main ( String [ ] args ) { // Declare va…" at bounding box center [547, 419] width 936 height 374
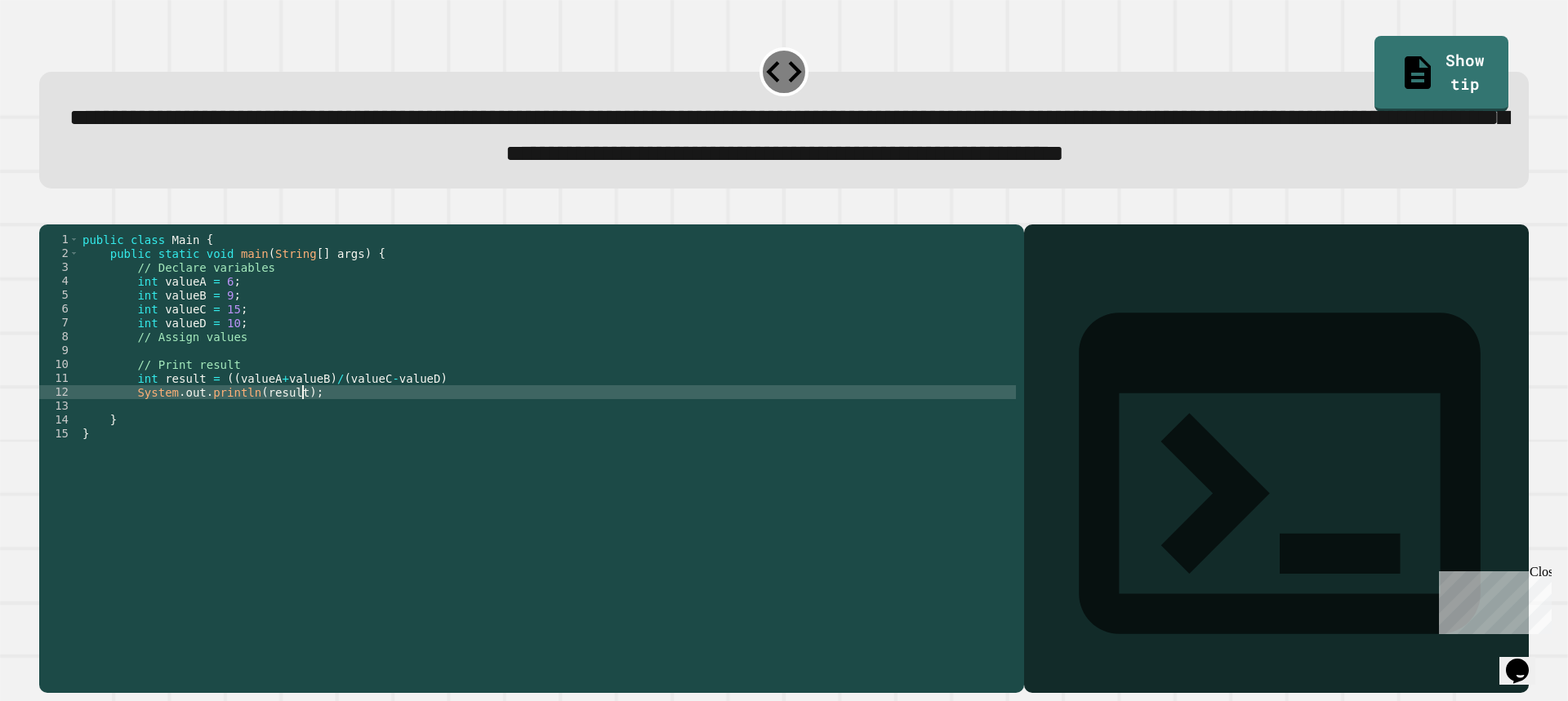
scroll to position [0, 15]
click at [48, 210] on button "button" at bounding box center [48, 210] width 0 height 0
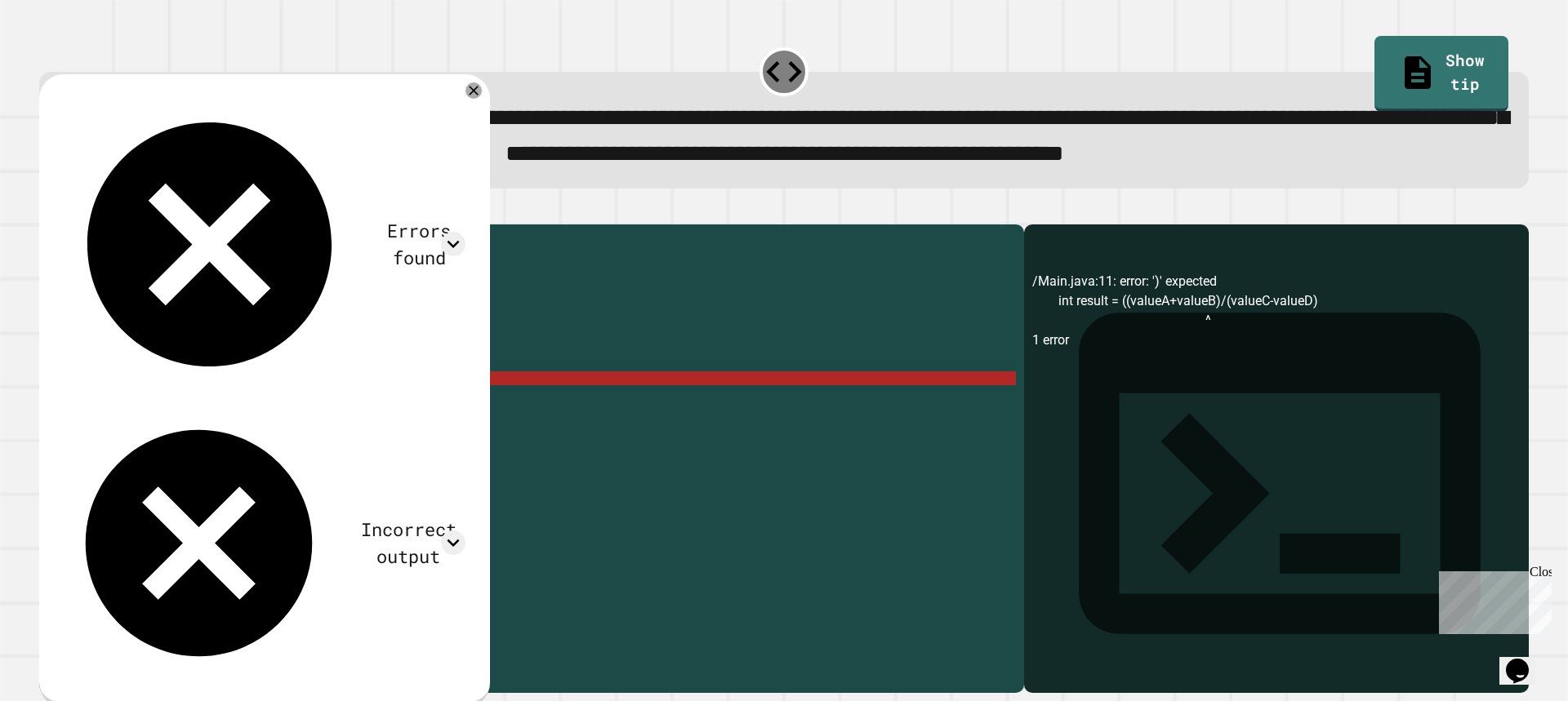
click at [420, 443] on div "public class Main { public static void main ( String [ ] args ) { // Declare va…" at bounding box center [547, 419] width 936 height 374
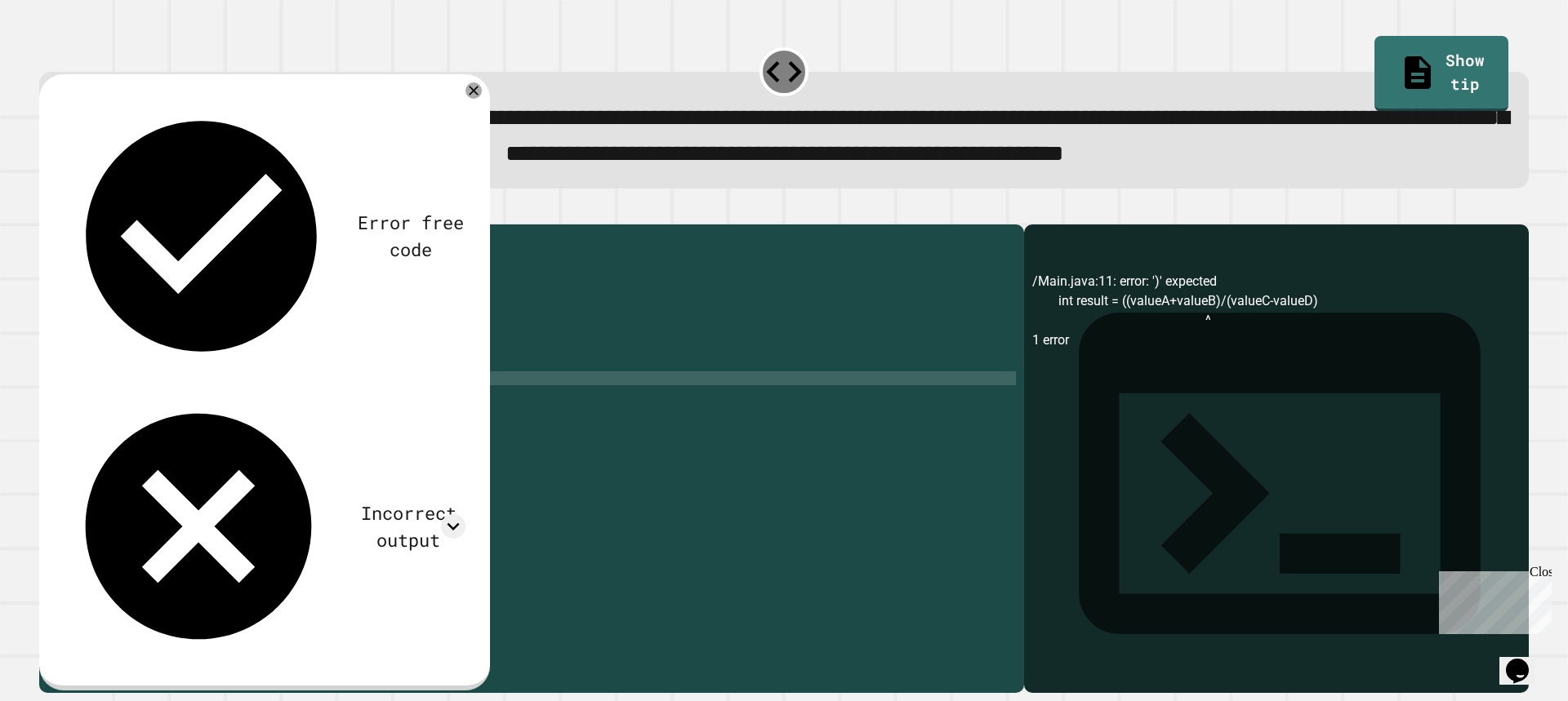
click at [63, 226] on icon "button" at bounding box center [58, 220] width 9 height 11
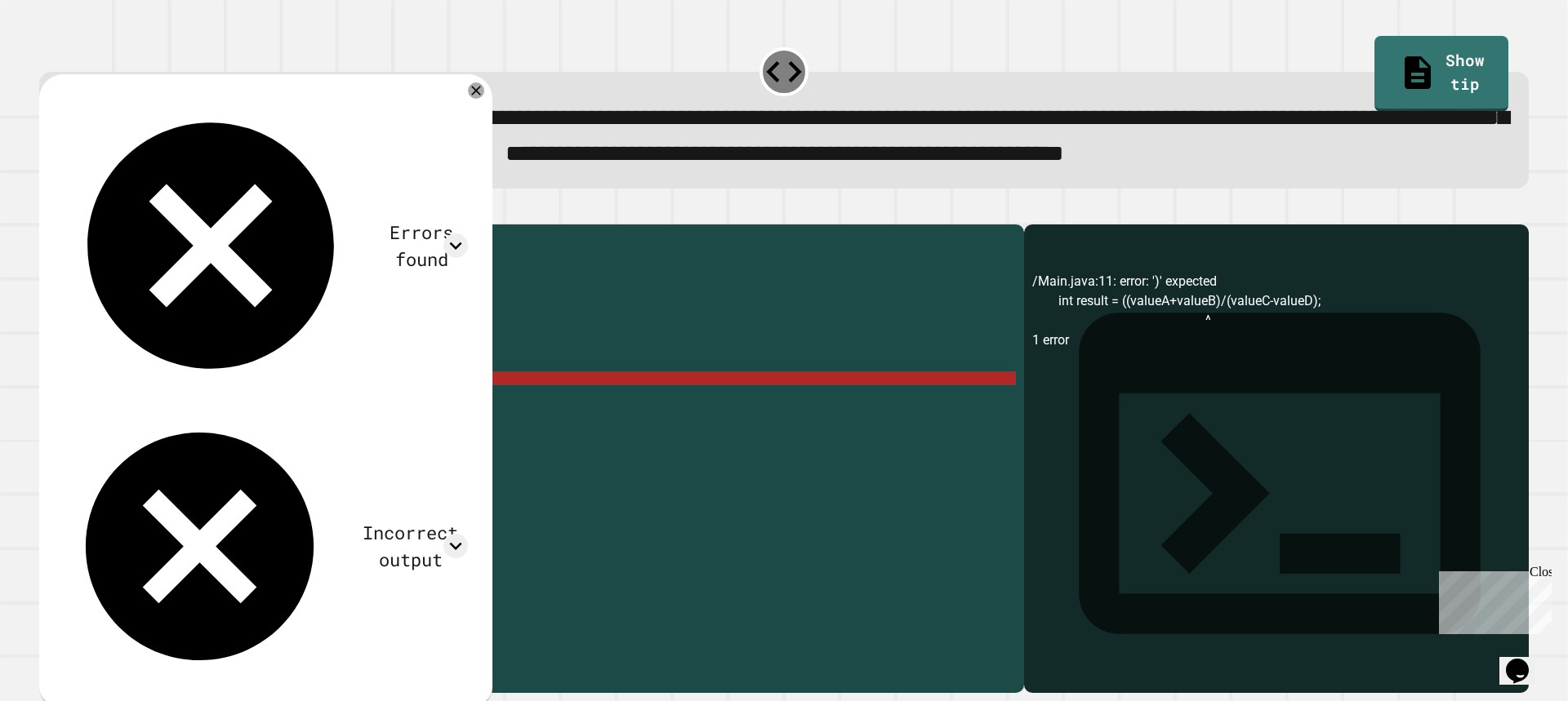
scroll to position [0, 15]
drag, startPoint x: 289, startPoint y: 453, endPoint x: 255, endPoint y: 456, distance: 34.1
click at [255, 456] on div "public class Main { public static void main ( String [ ] args ) { // Declare va…" at bounding box center [547, 419] width 936 height 374
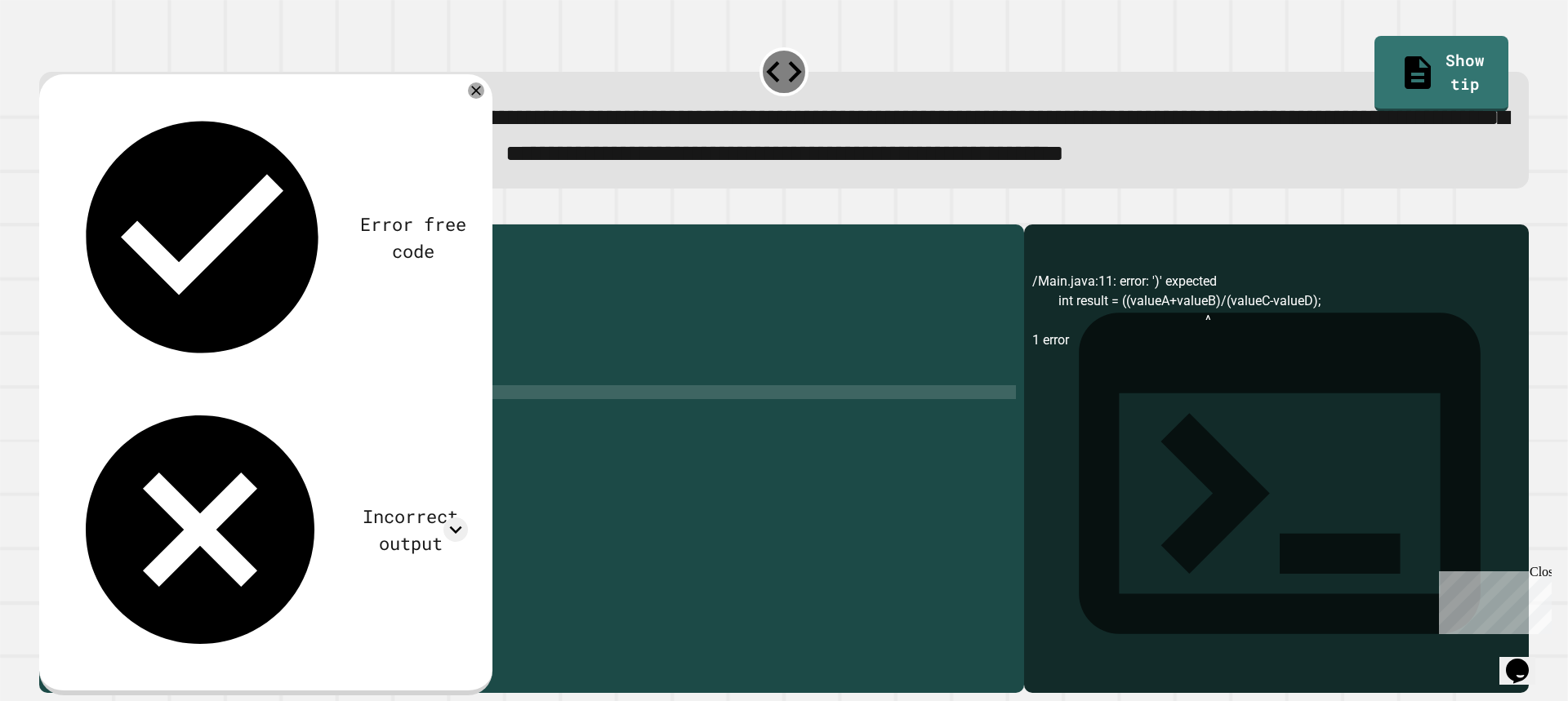
scroll to position [0, 13]
click at [48, 210] on button "button" at bounding box center [48, 210] width 0 height 0
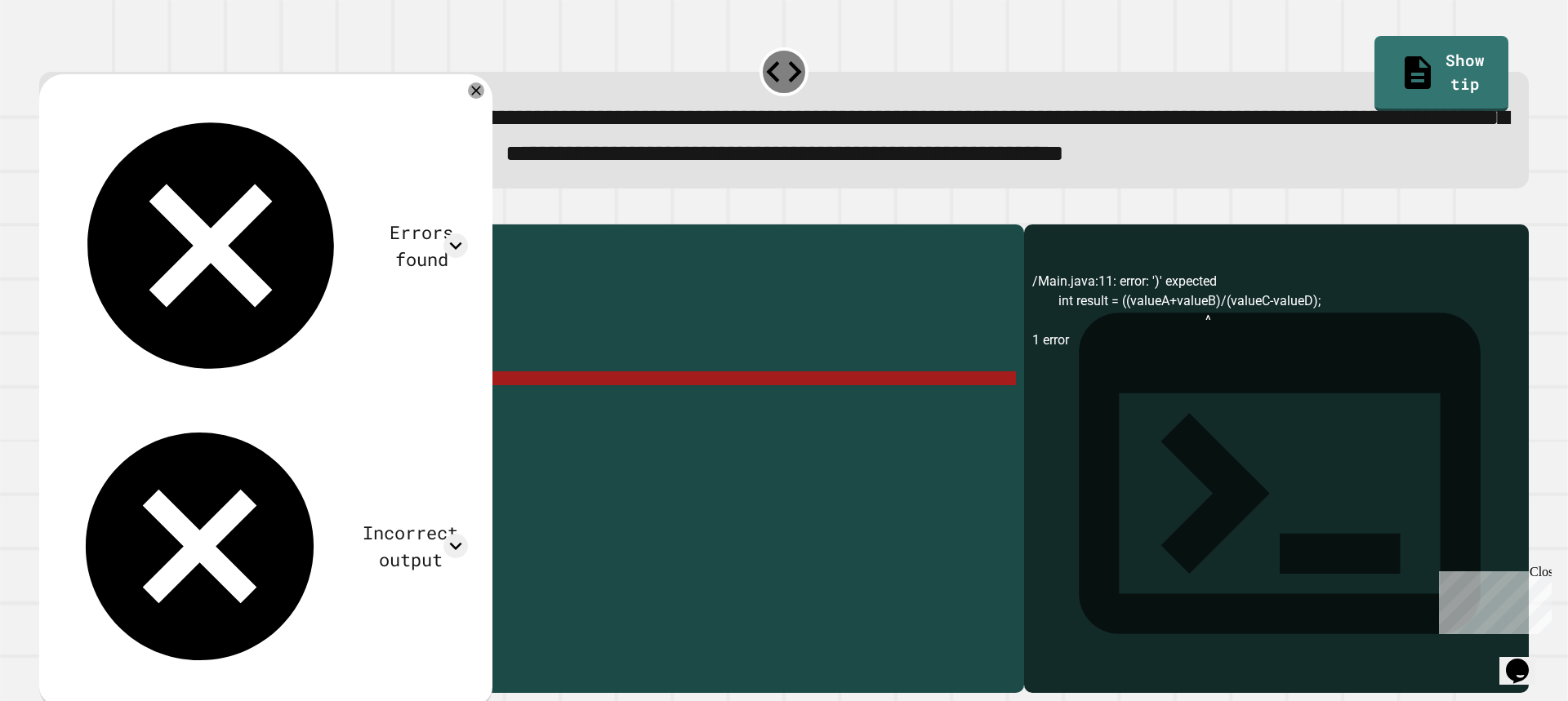
drag, startPoint x: 435, startPoint y: 445, endPoint x: 59, endPoint y: 444, distance: 376.0
click at [59, 444] on div "**********" at bounding box center [527, 405] width 977 height 346
type textarea "**********"
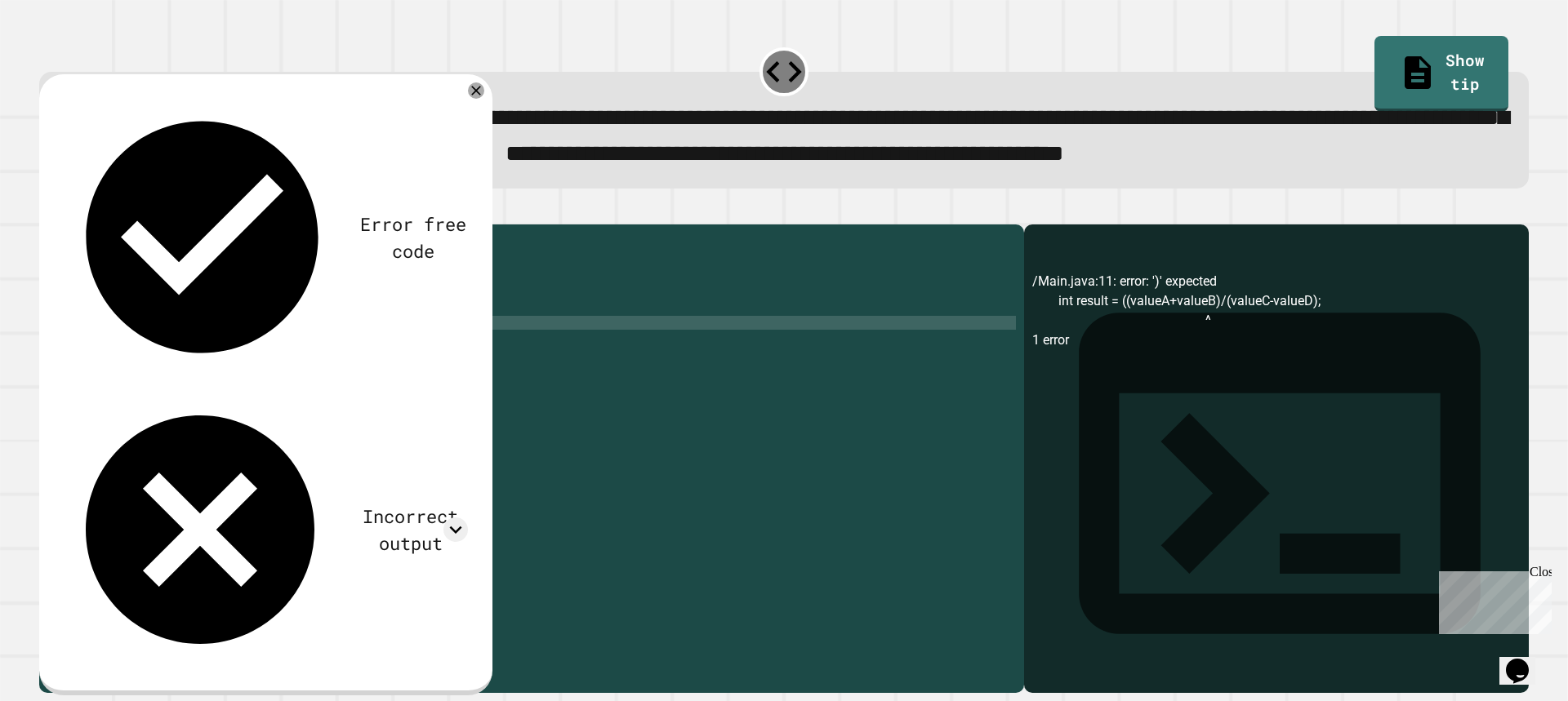
click at [237, 387] on div "public class Main { public static void main ( String [ ] args ) { // Declare va…" at bounding box center [547, 419] width 936 height 374
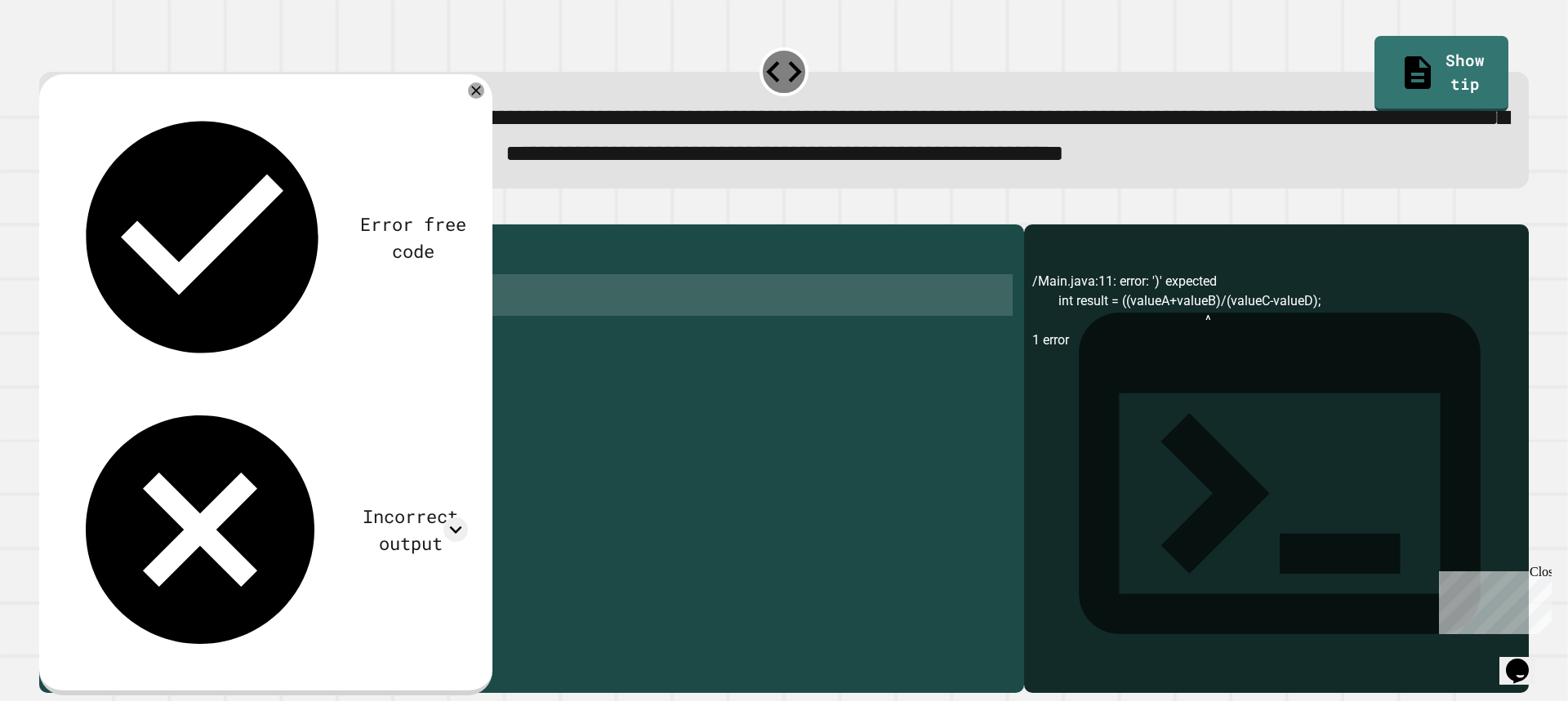
drag, startPoint x: 244, startPoint y: 392, endPoint x: 197, endPoint y: 344, distance: 67.2
click at [197, 344] on div "public class Main { public static void main ( String [ ] args ) { // Declare va…" at bounding box center [547, 419] width 936 height 374
drag, startPoint x: 248, startPoint y: 372, endPoint x: 251, endPoint y: 387, distance: 15.3
click at [249, 373] on div "public class Main { public static void main ( String [ ] args ) { // Declare va…" at bounding box center [547, 405] width 936 height 346
drag, startPoint x: 246, startPoint y: 393, endPoint x: 69, endPoint y: 348, distance: 182.6
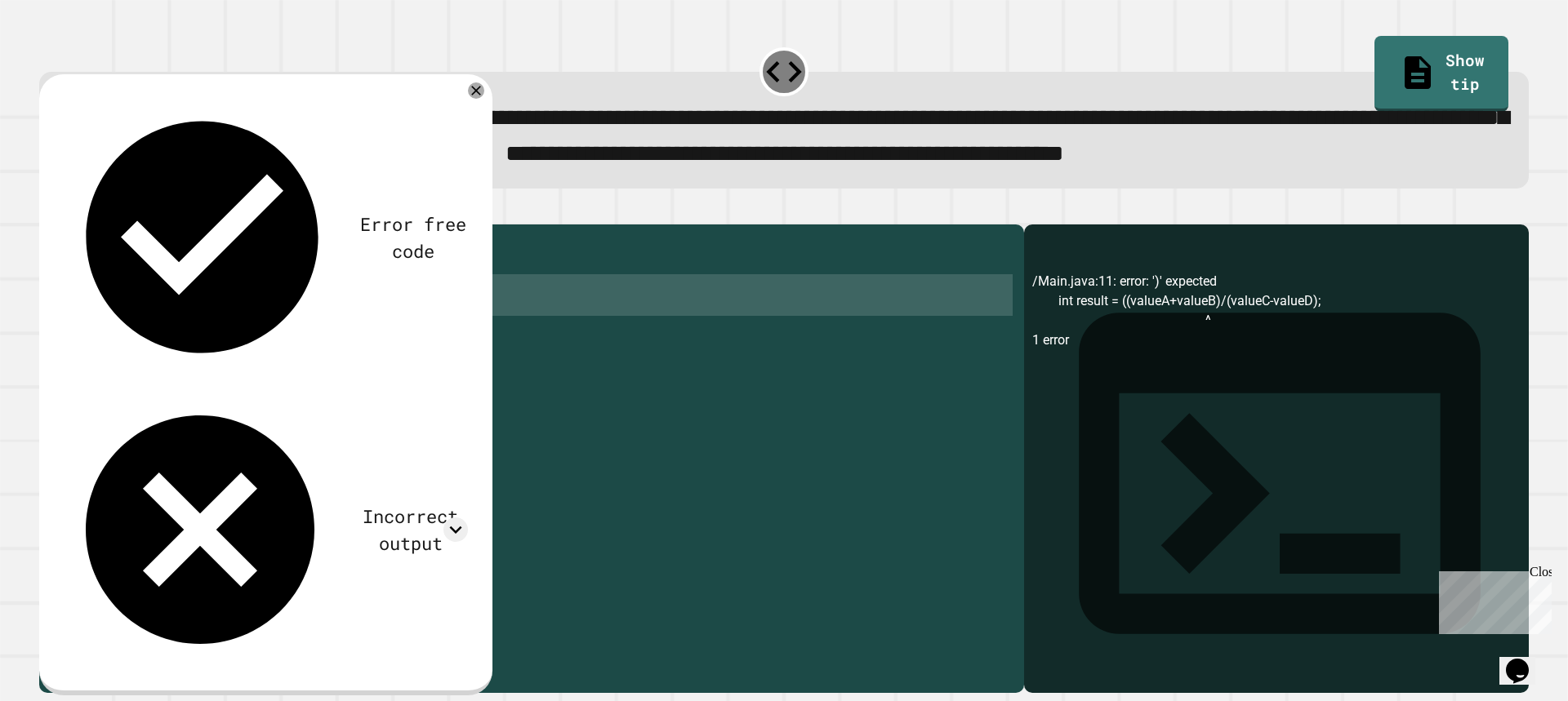
click at [69, 348] on div "**********" at bounding box center [527, 405] width 977 height 346
type textarea "**********"
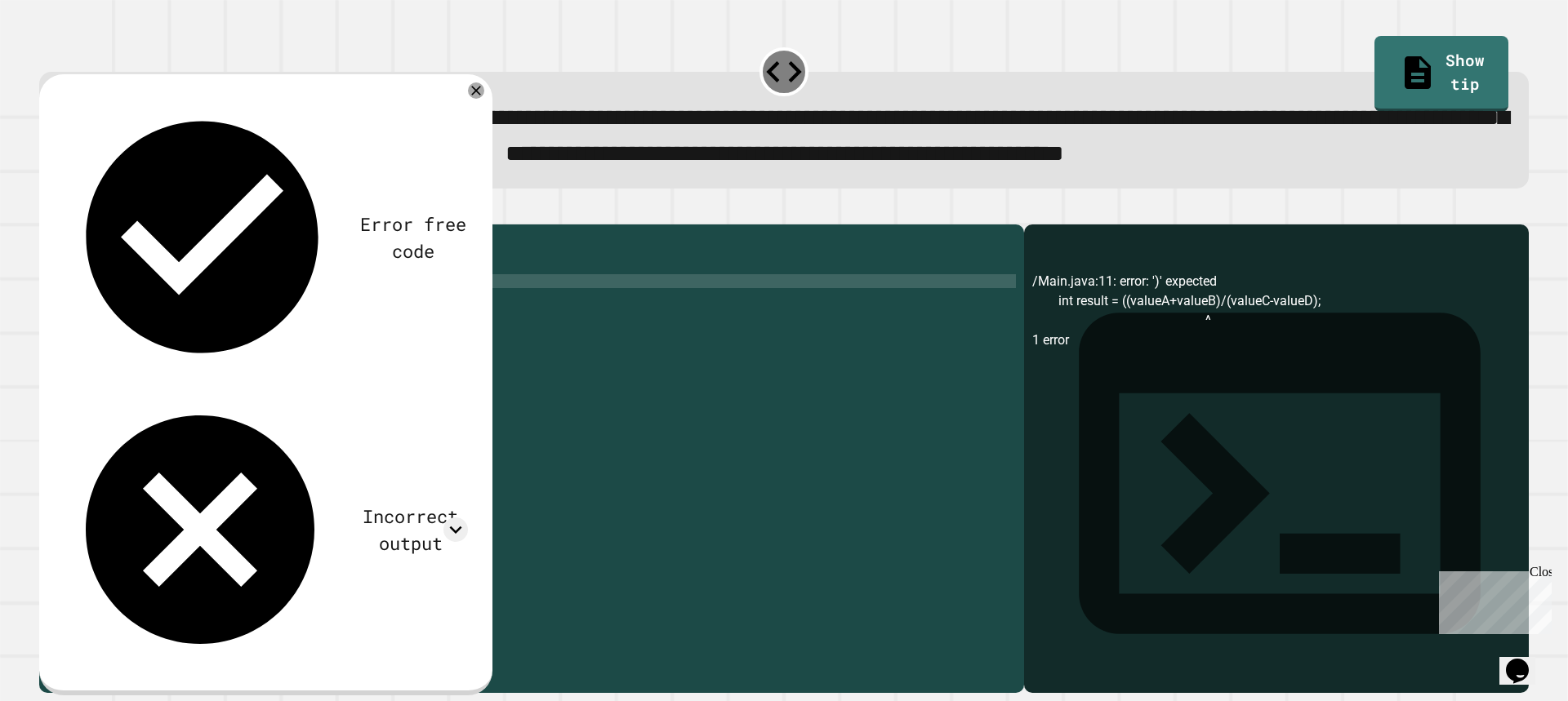
click at [48, 210] on button "button" at bounding box center [48, 210] width 0 height 0
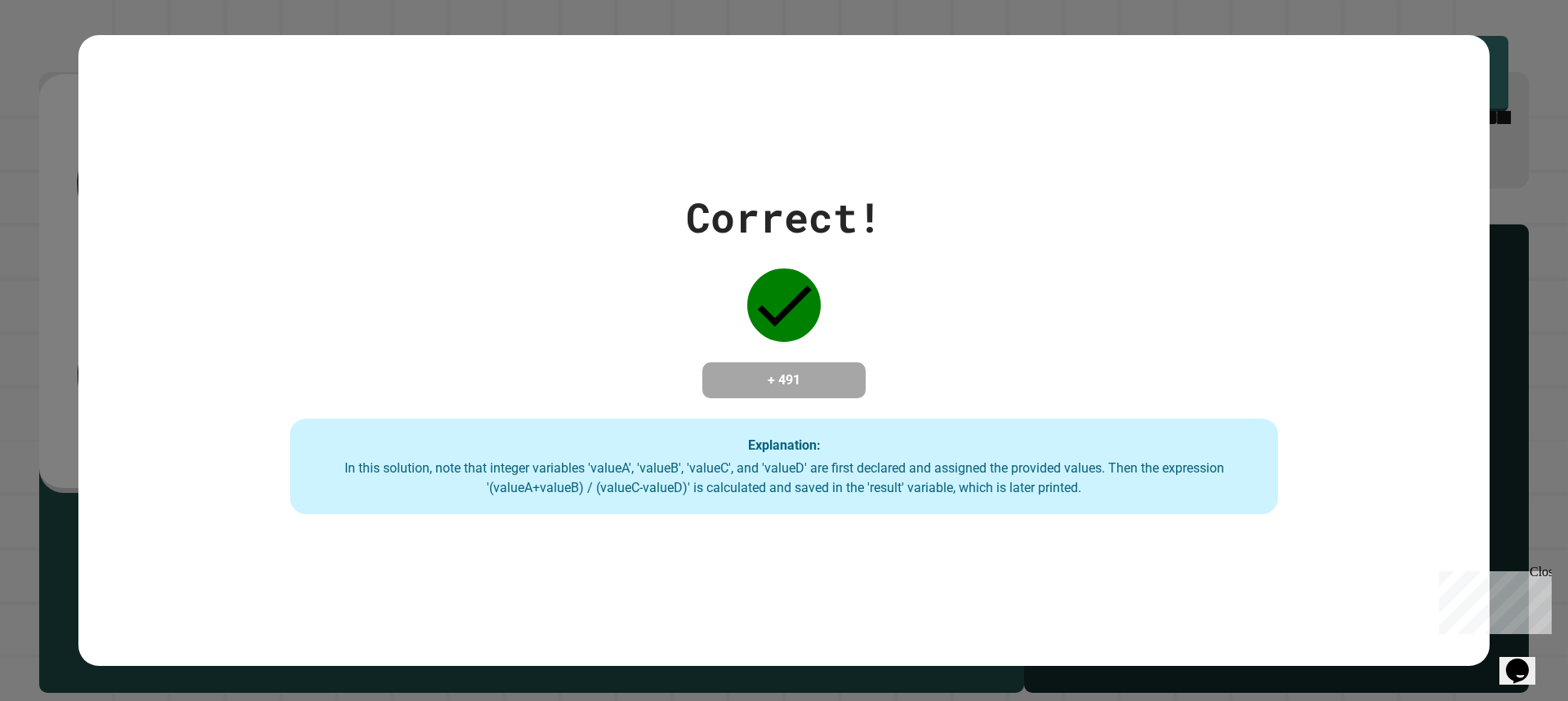
click at [54, 371] on div "Correct! + 491 Explanation: In this solution, note that integer variables 'valu…" at bounding box center [784, 350] width 1568 height 701
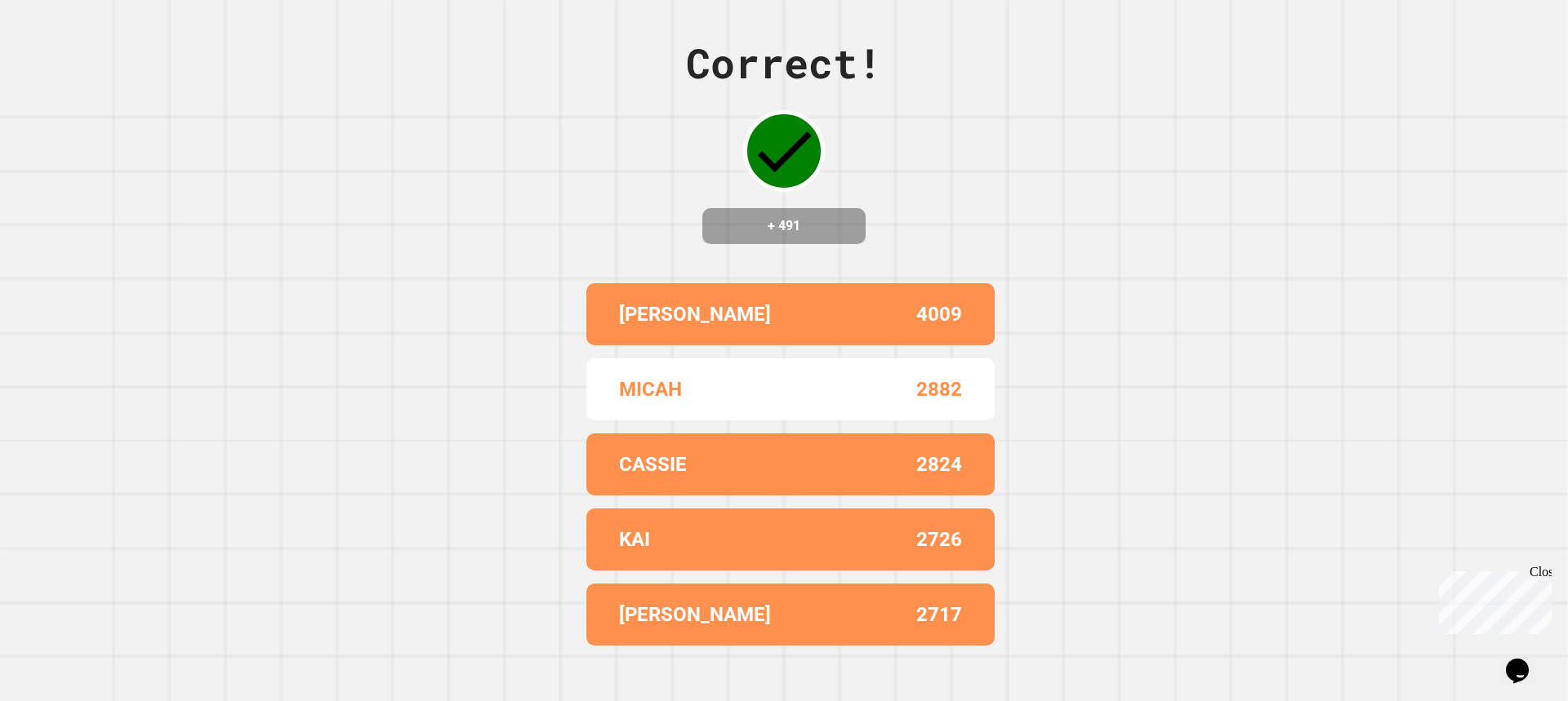
click at [755, 419] on div "MICAH 2882" at bounding box center [790, 389] width 408 height 62
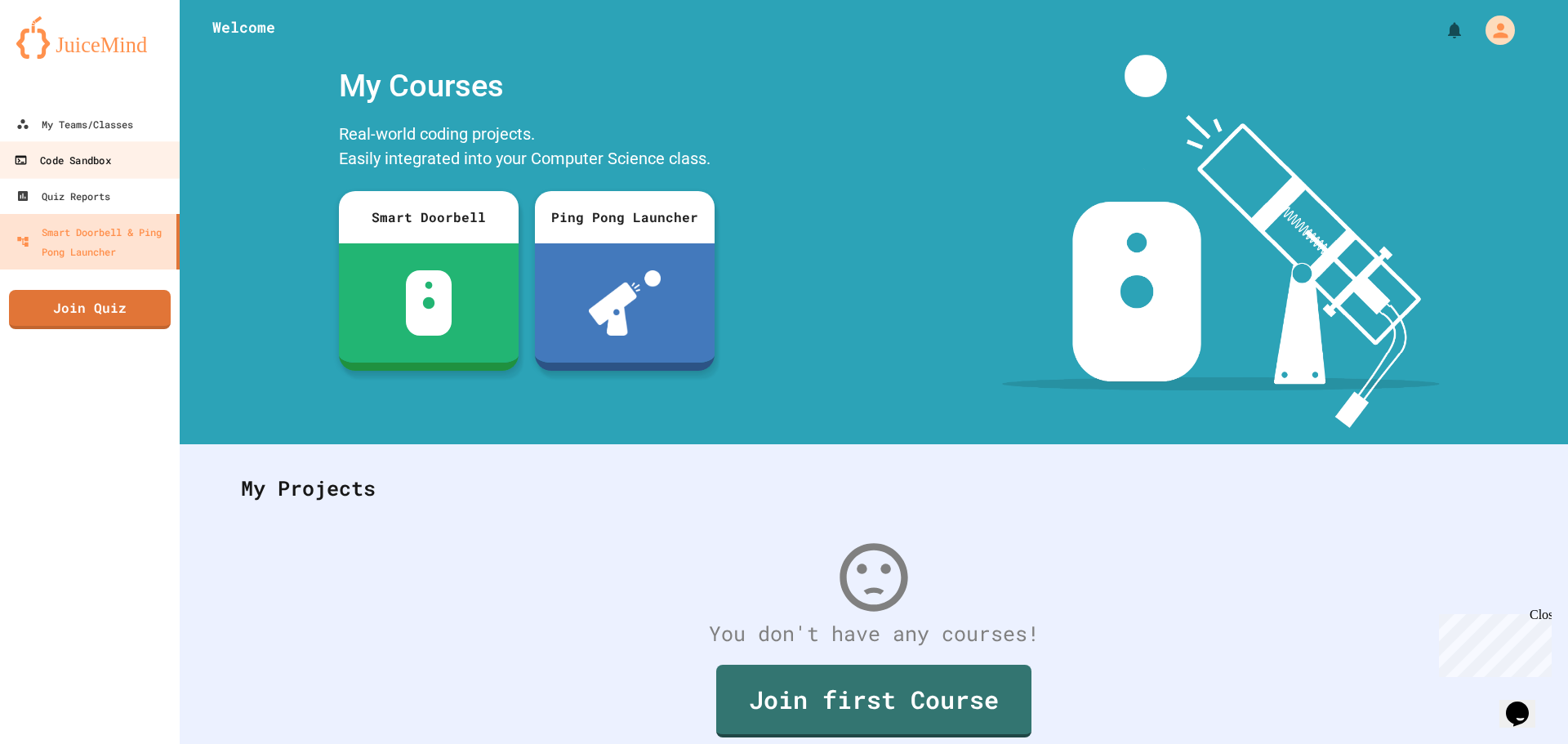
click at [92, 157] on div "Code Sandbox" at bounding box center [62, 160] width 96 height 21
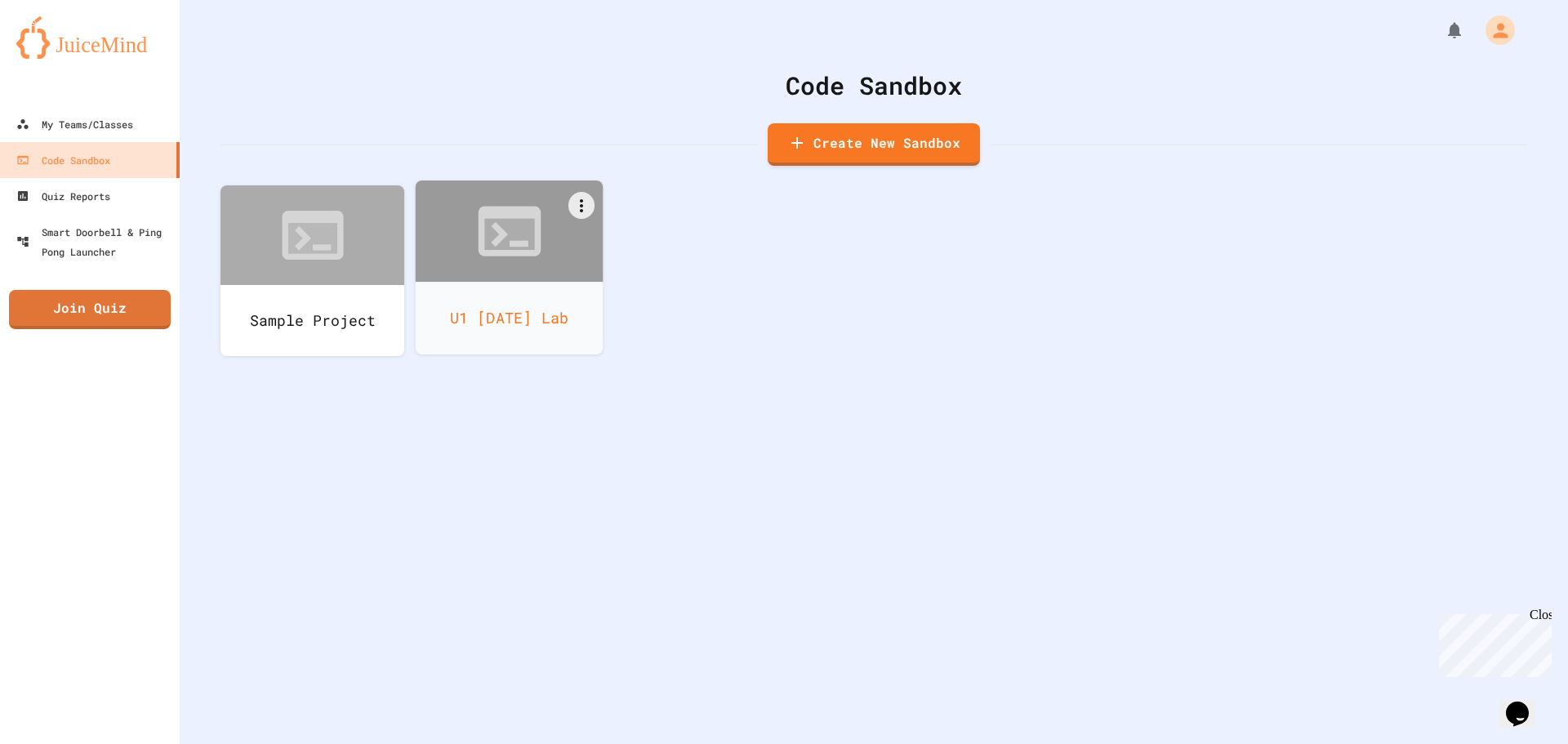
click at [510, 297] on div "U1 [DATE] Lab" at bounding box center [509, 318] width 188 height 72
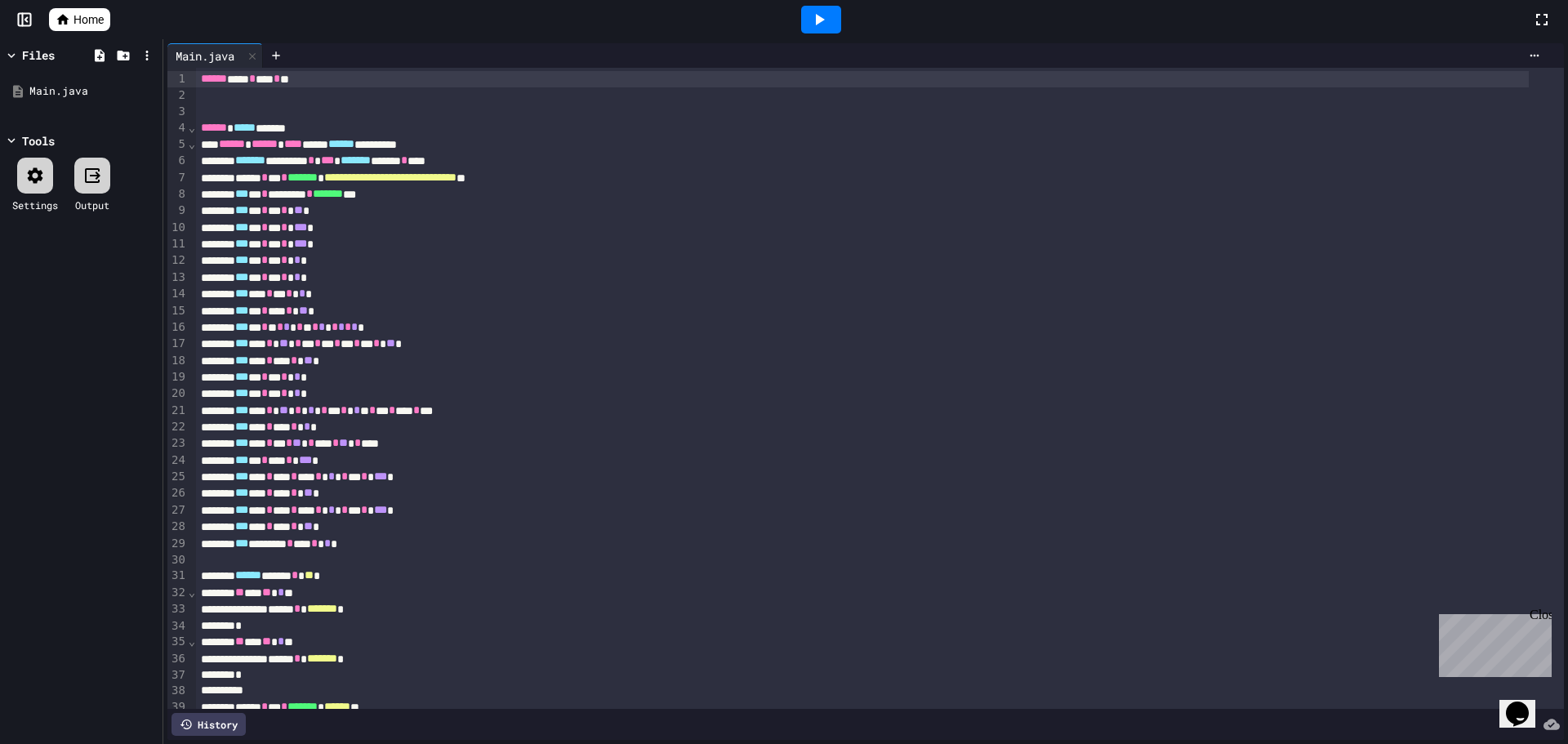
scroll to position [333, 0]
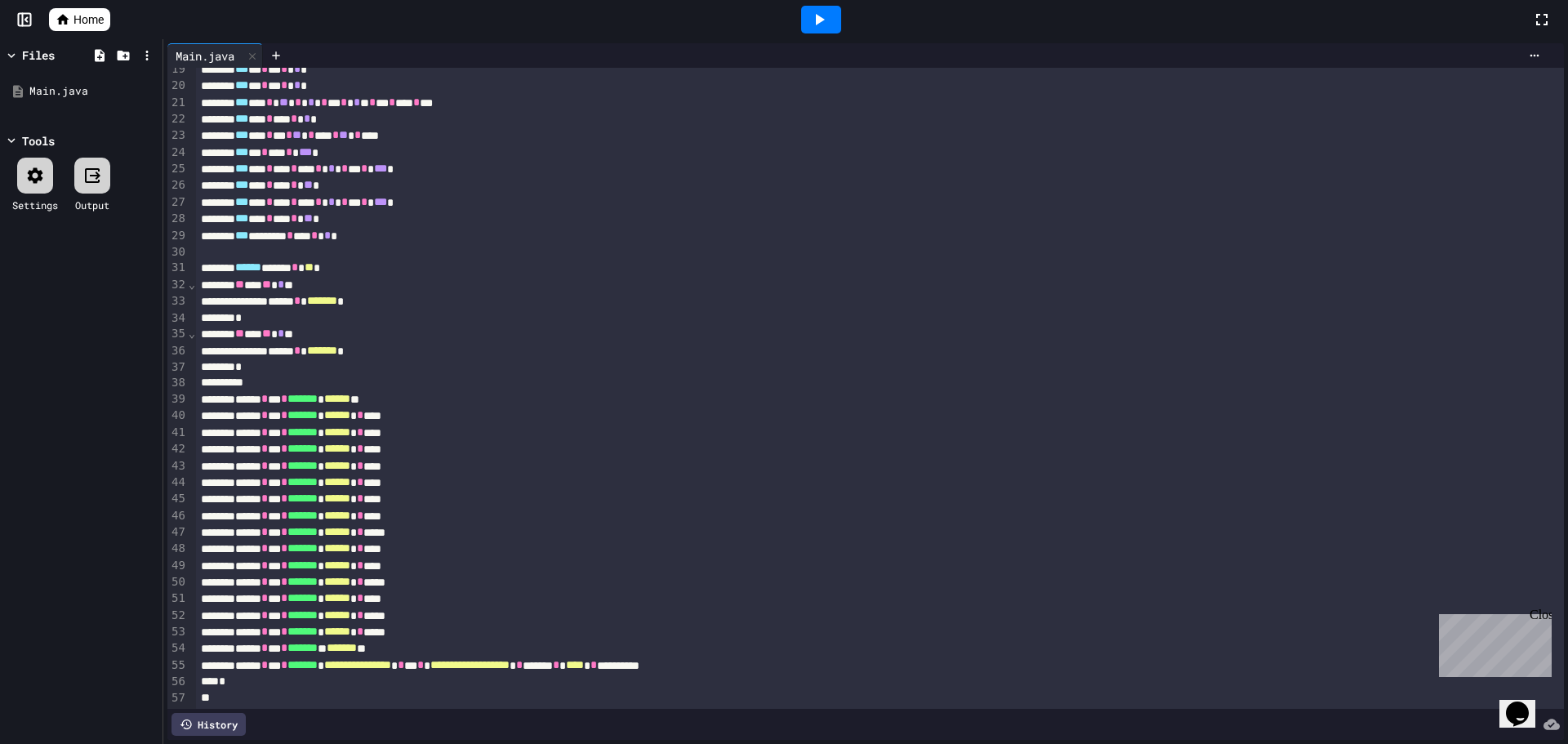
click at [812, 14] on icon at bounding box center [819, 20] width 20 height 20
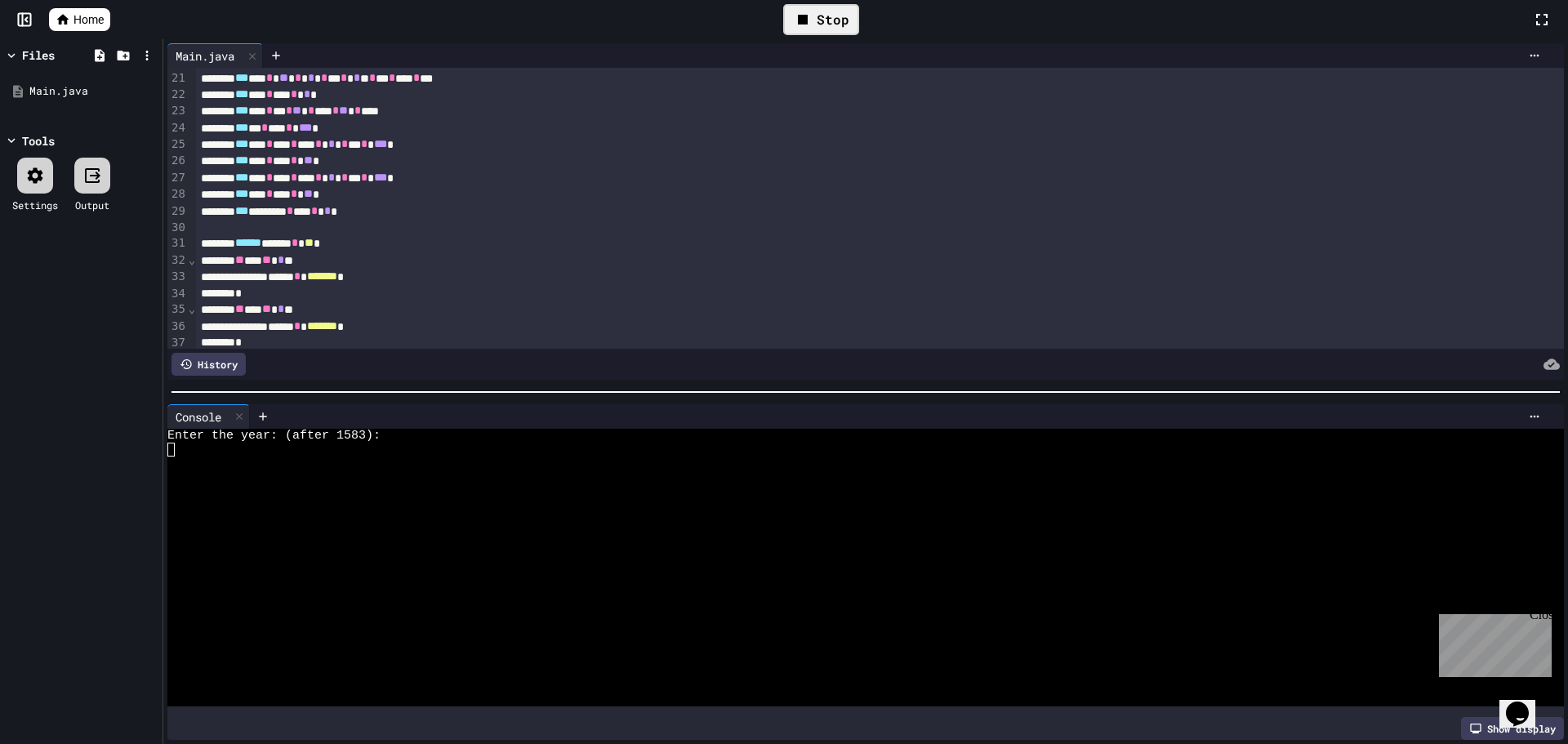
click at [386, 489] on div at bounding box center [851, 490] width 1367 height 14
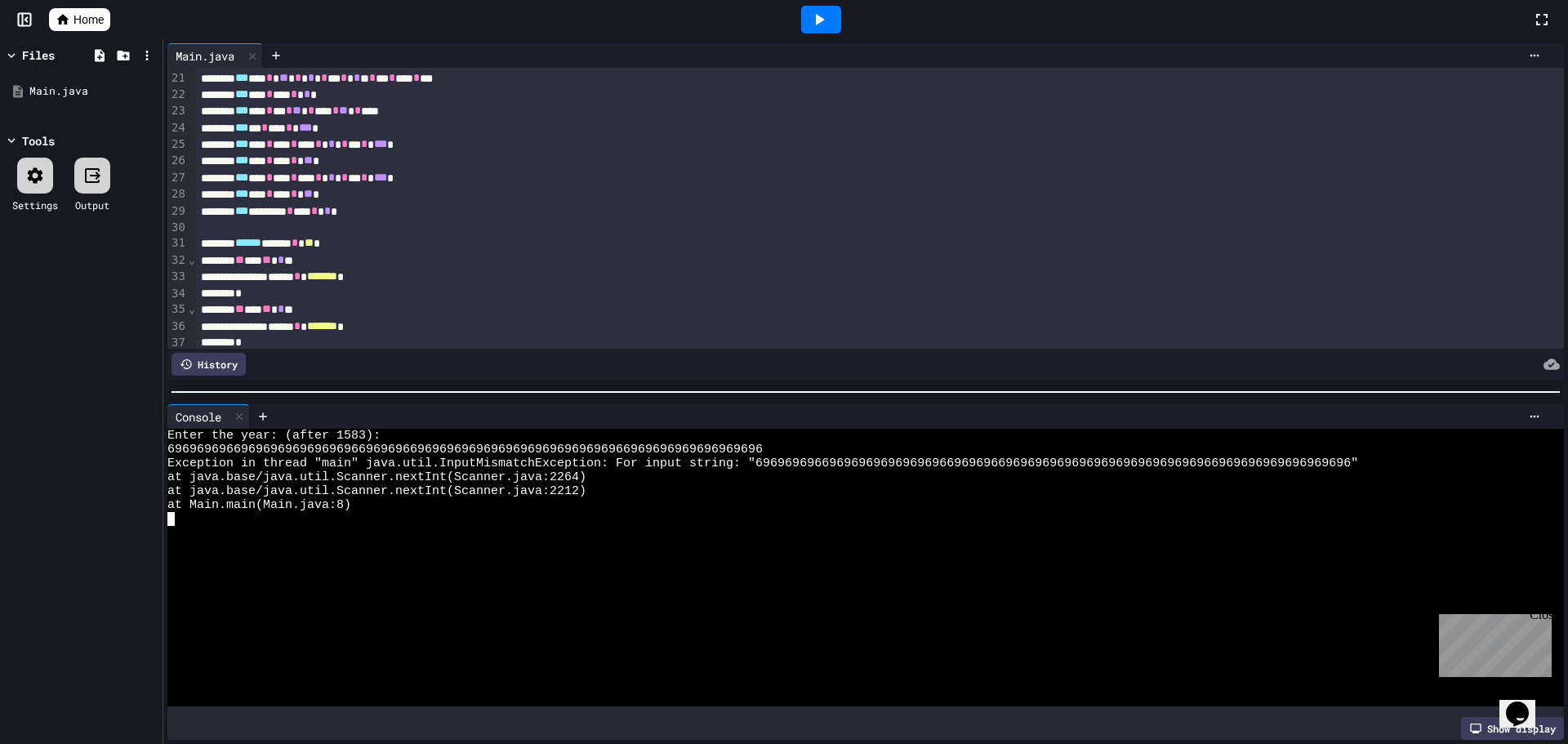
click at [462, 581] on div at bounding box center [851, 588] width 1367 height 14
click at [812, 28] on icon at bounding box center [819, 20] width 20 height 20
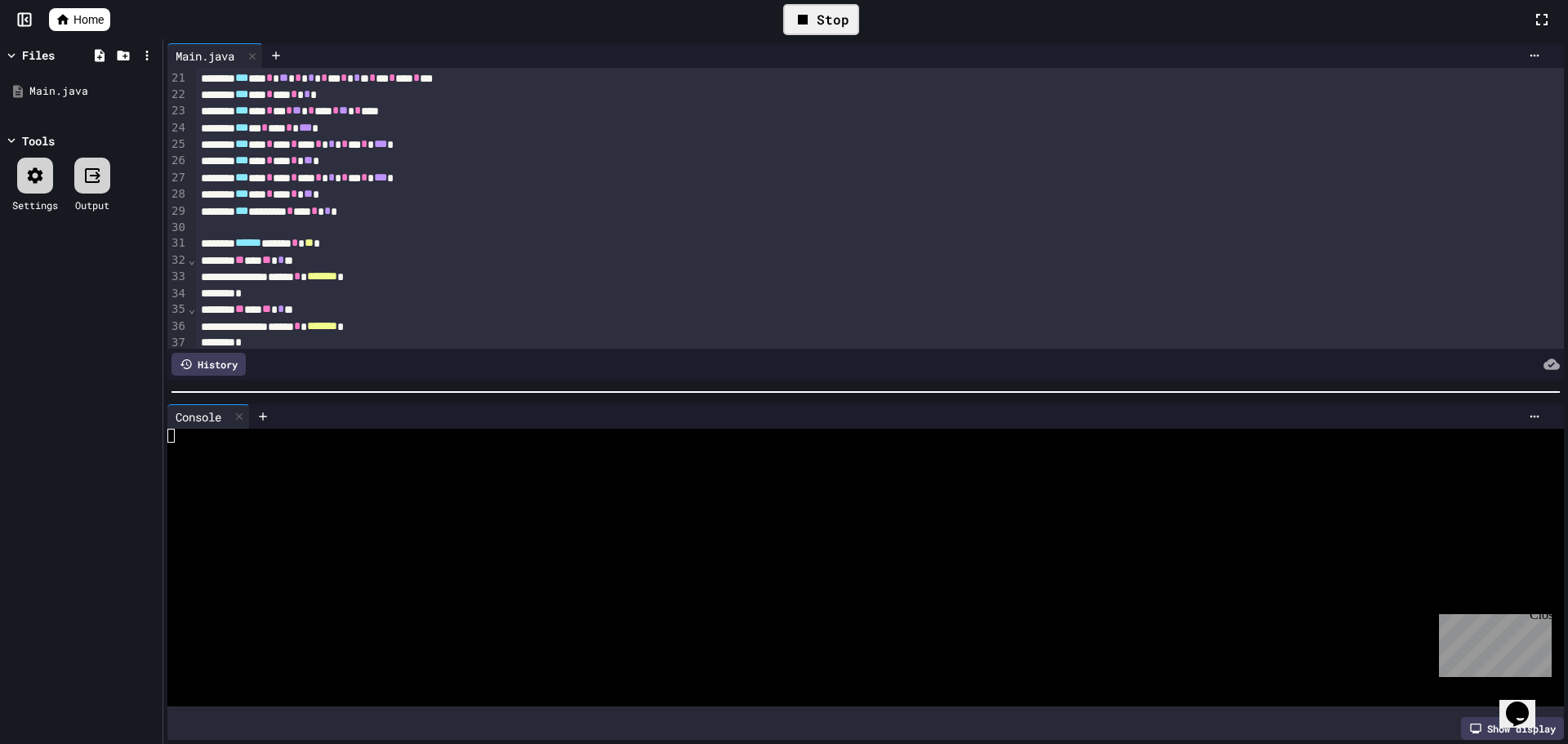
click at [429, 512] on div at bounding box center [851, 518] width 1367 height 14
click at [370, 471] on div at bounding box center [851, 477] width 1367 height 14
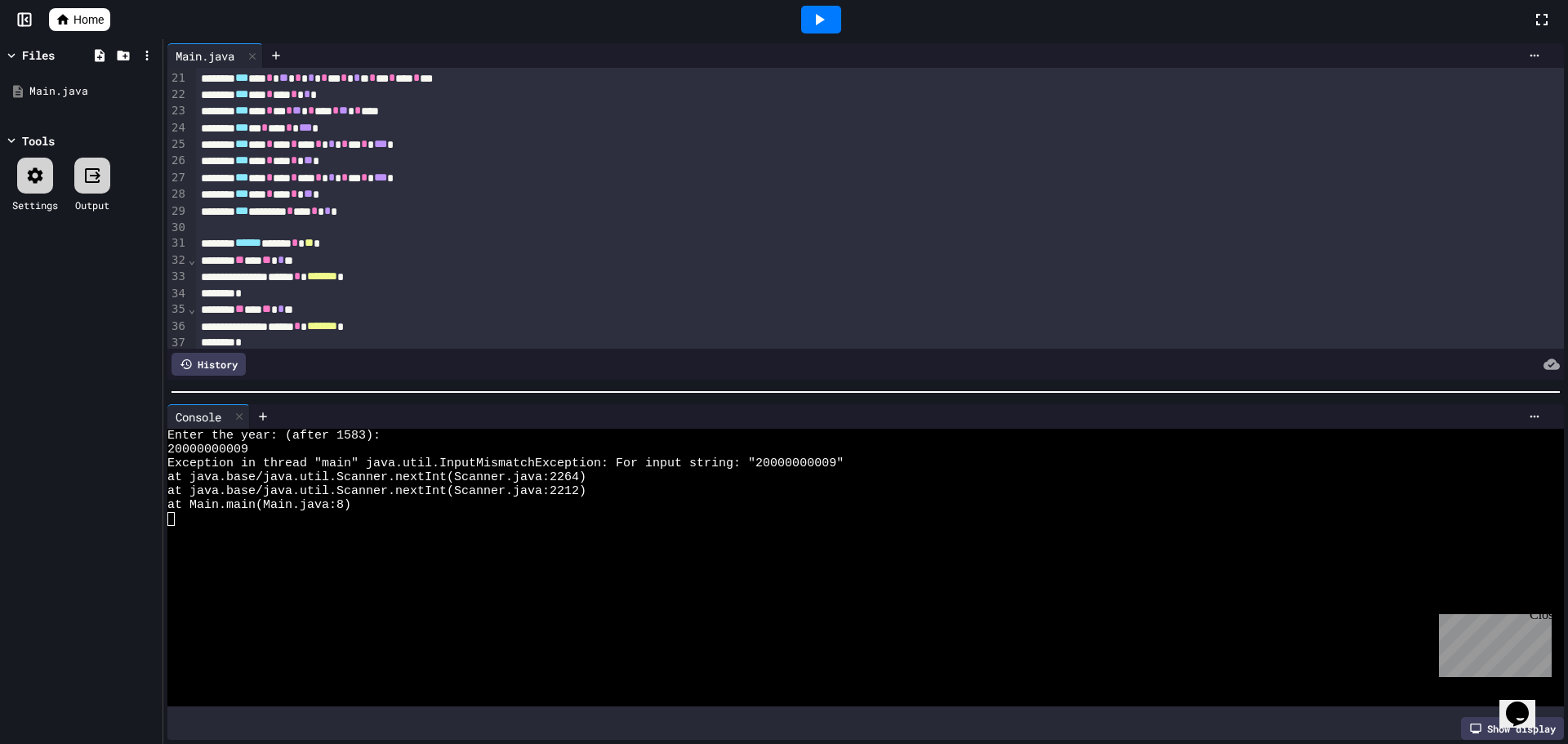
click at [845, 14] on div at bounding box center [821, 20] width 57 height 44
click at [825, 21] on icon at bounding box center [819, 20] width 20 height 20
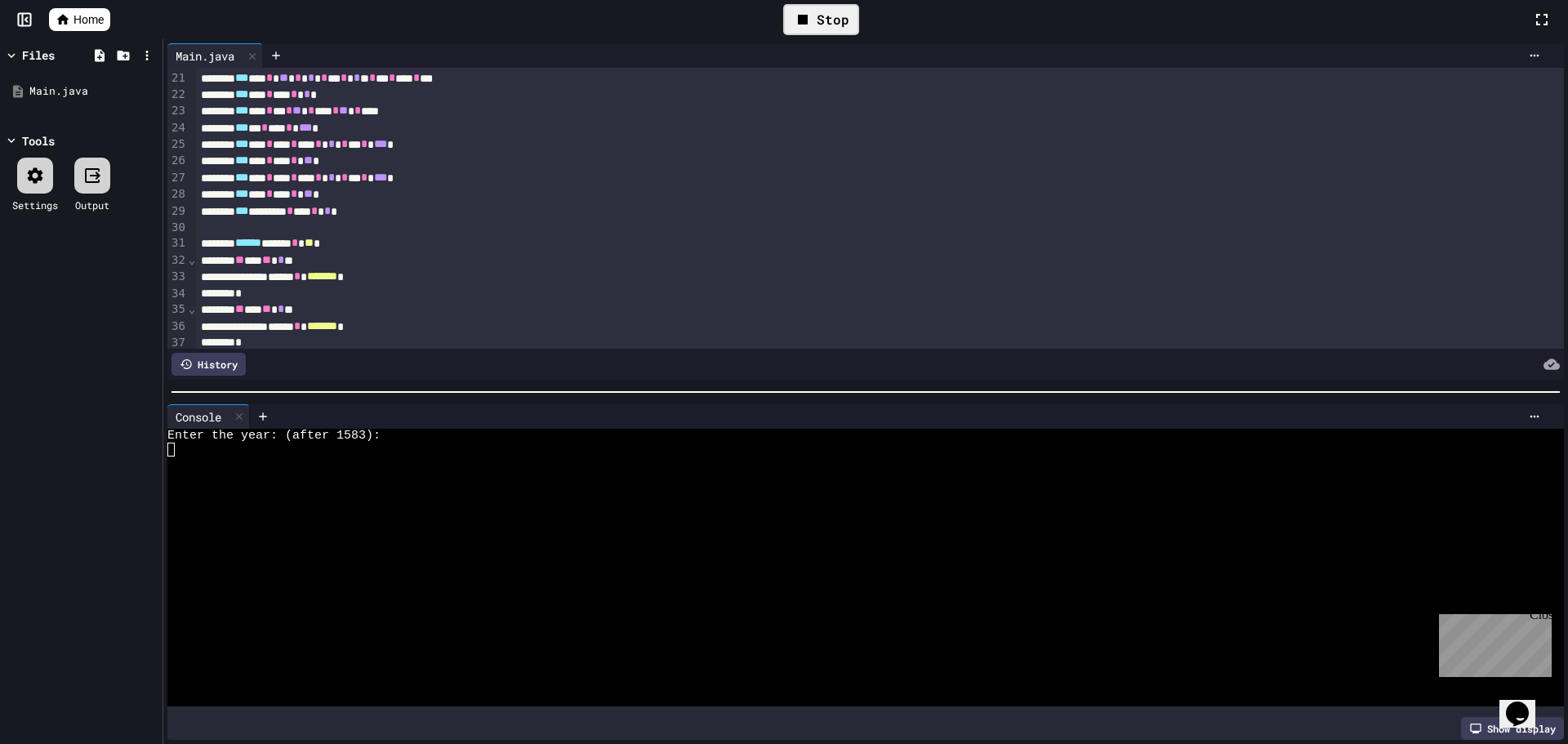
click at [376, 498] on div at bounding box center [851, 504] width 1367 height 14
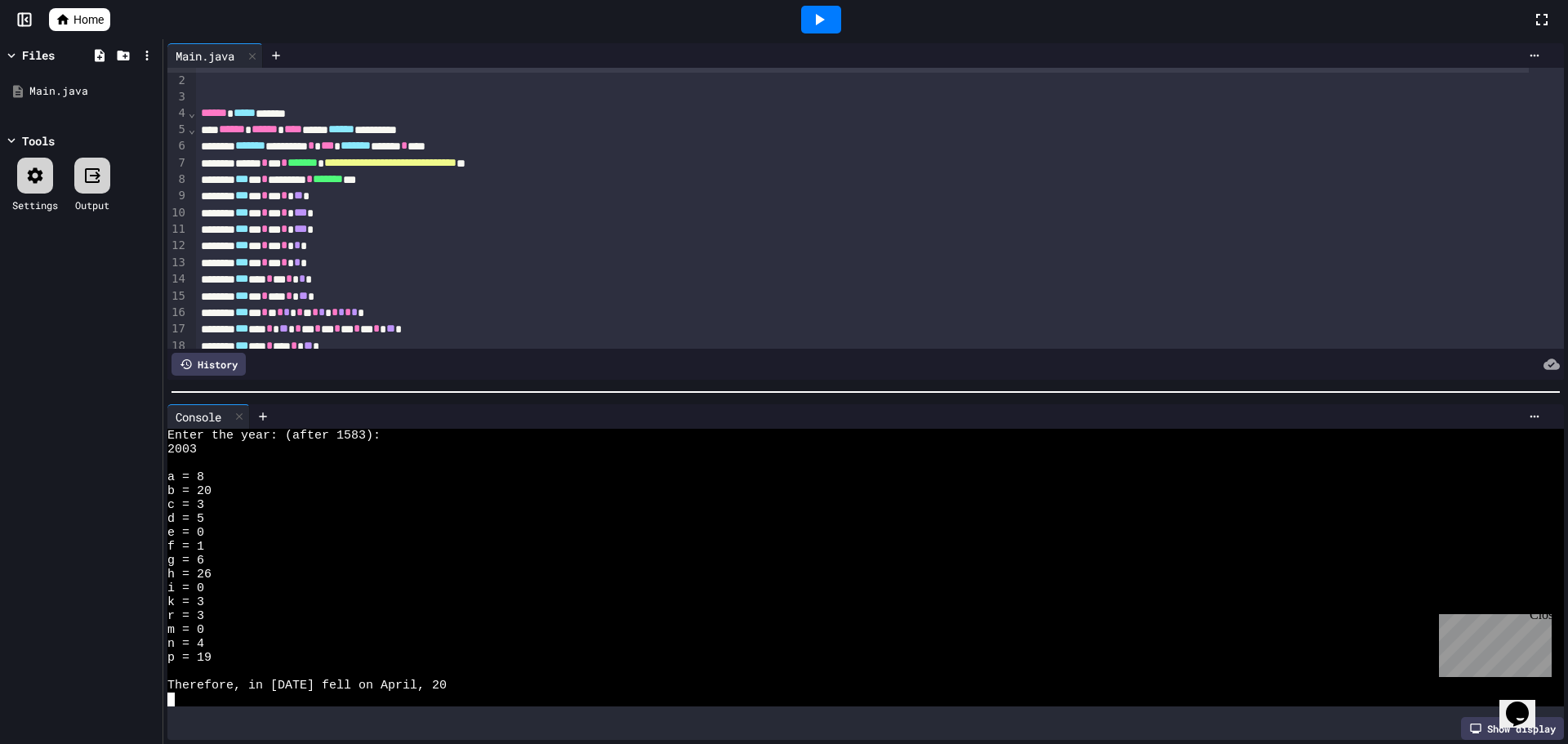
scroll to position [0, 0]
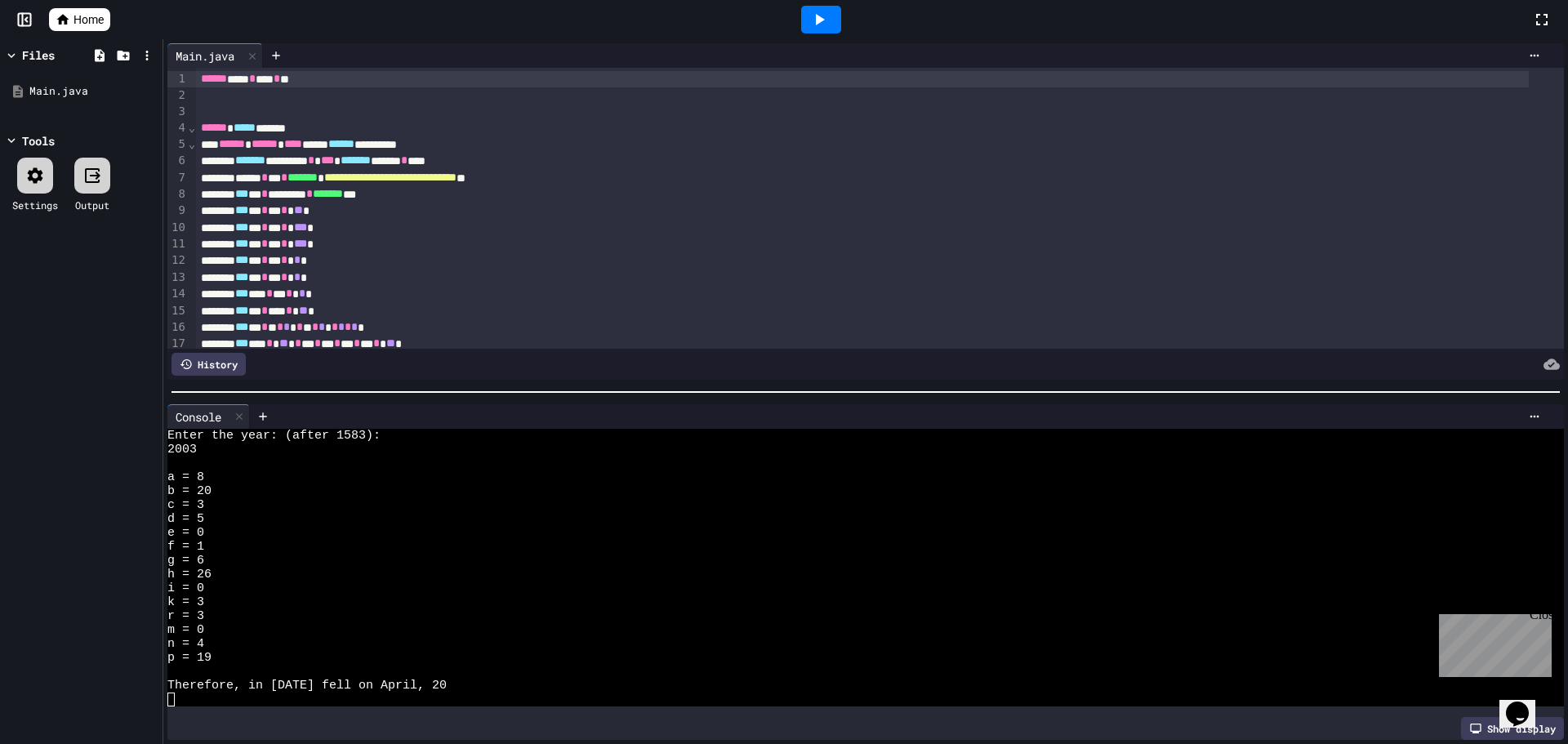
click at [838, 26] on div at bounding box center [821, 20] width 40 height 28
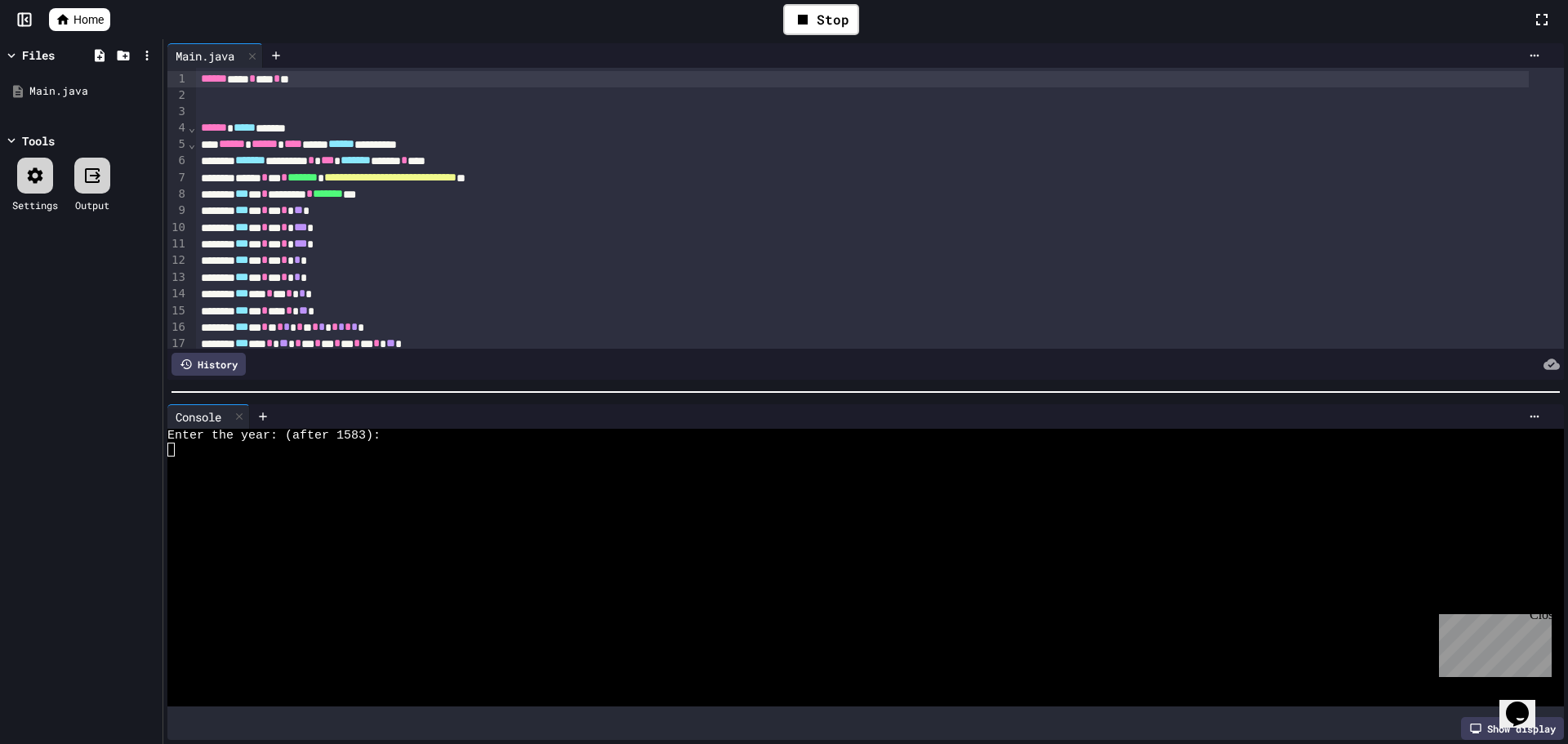
click at [212, 471] on div at bounding box center [851, 477] width 1367 height 14
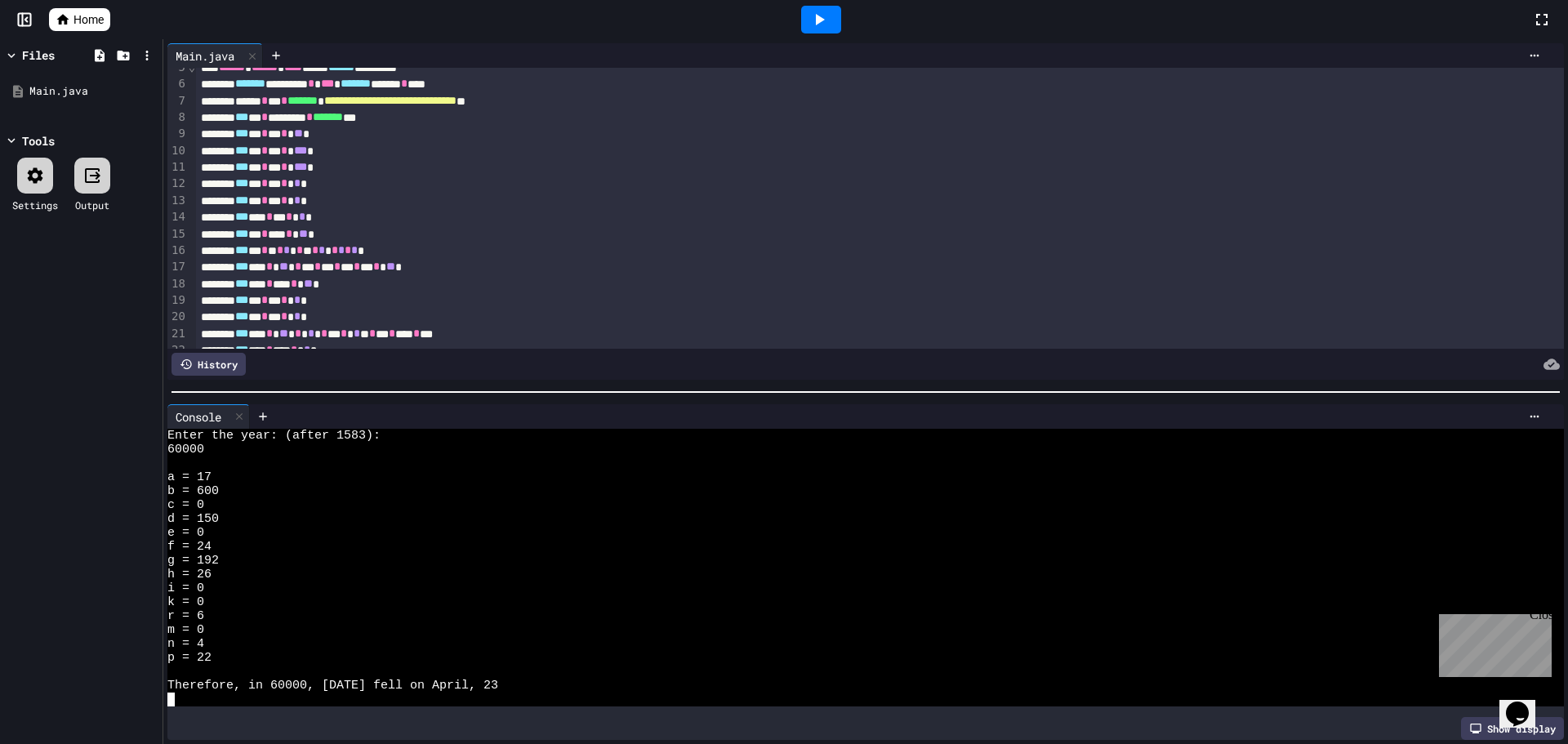
scroll to position [327, 0]
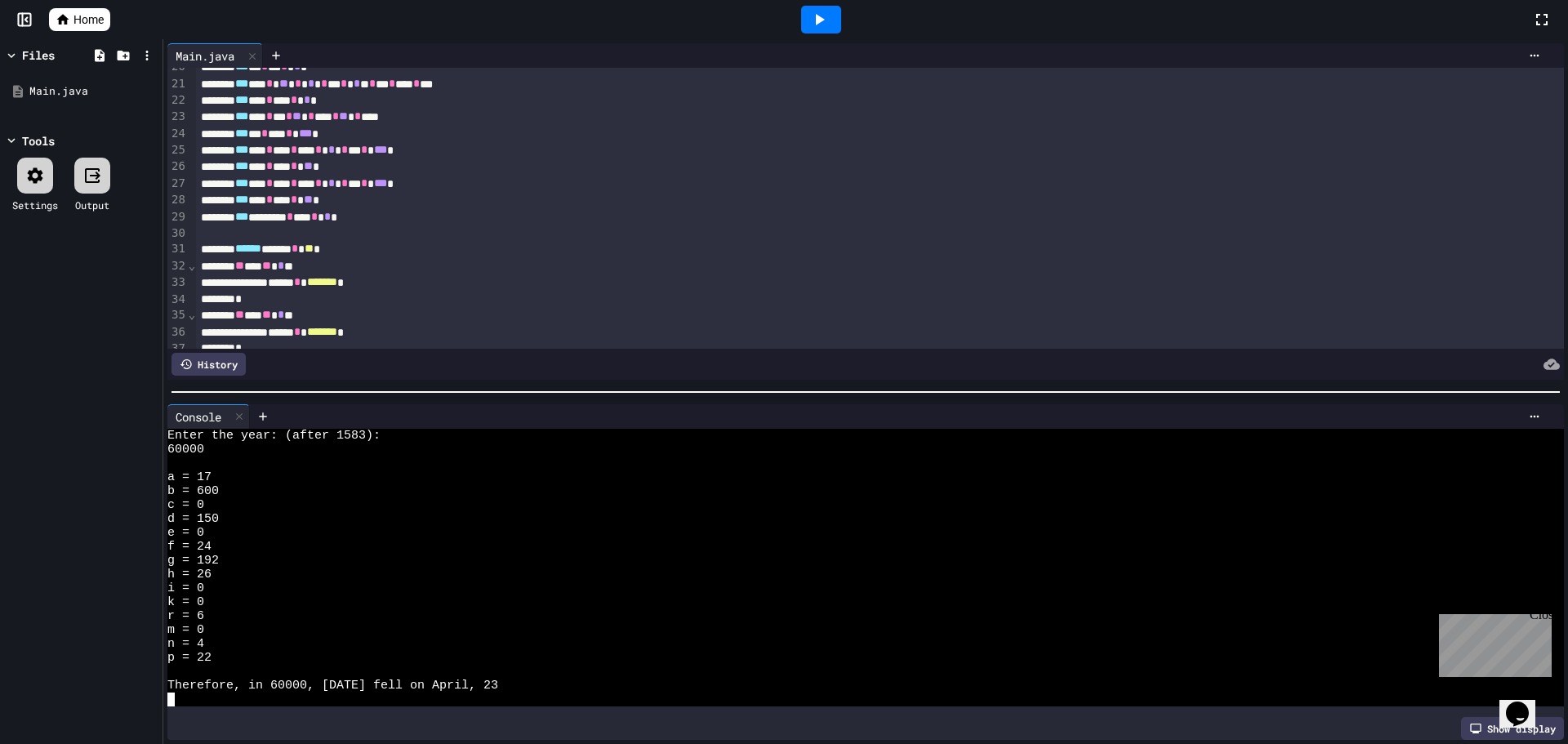
click at [816, 3] on div at bounding box center [821, 20] width 57 height 44
click at [816, 11] on icon at bounding box center [819, 20] width 20 height 20
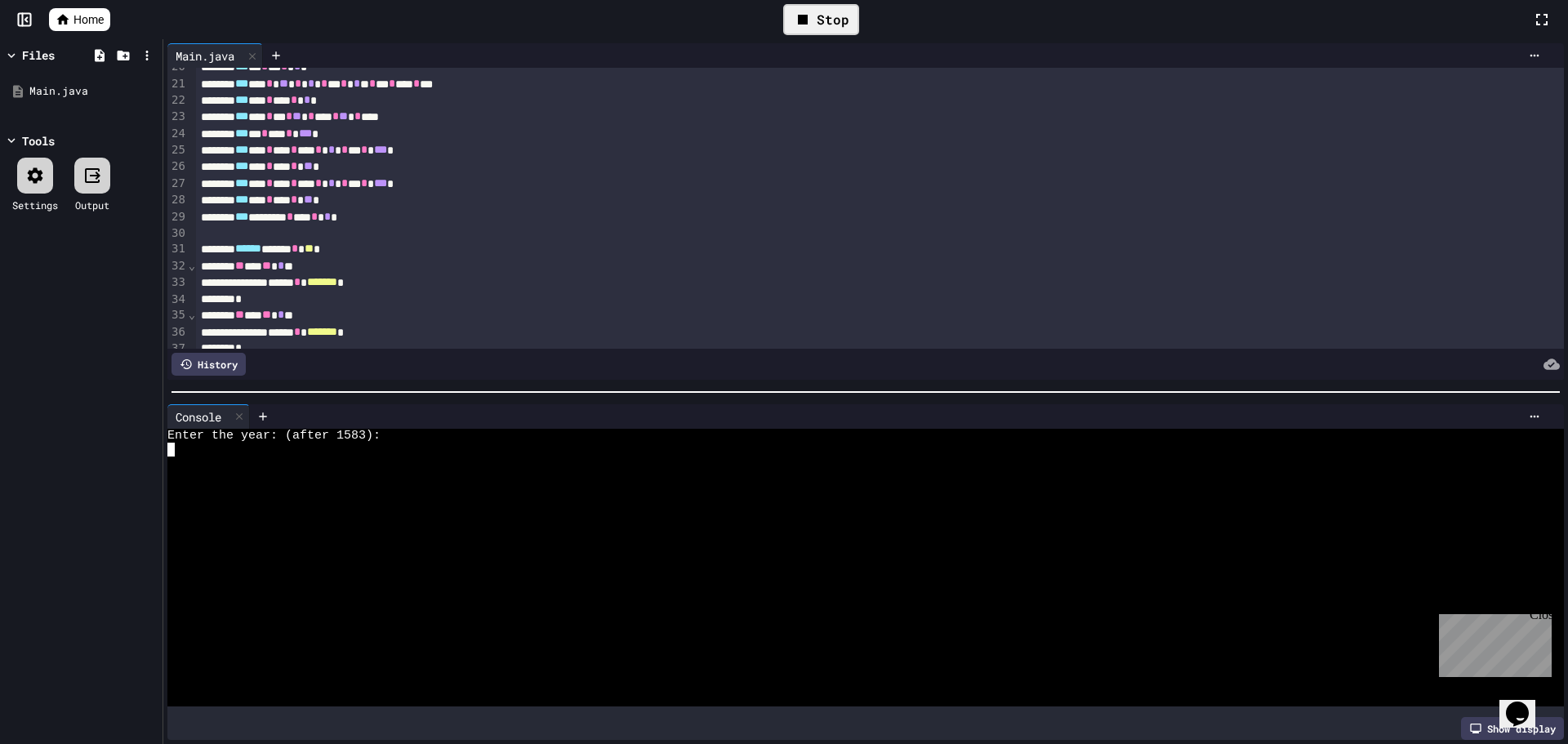
click at [206, 472] on div at bounding box center [851, 477] width 1367 height 14
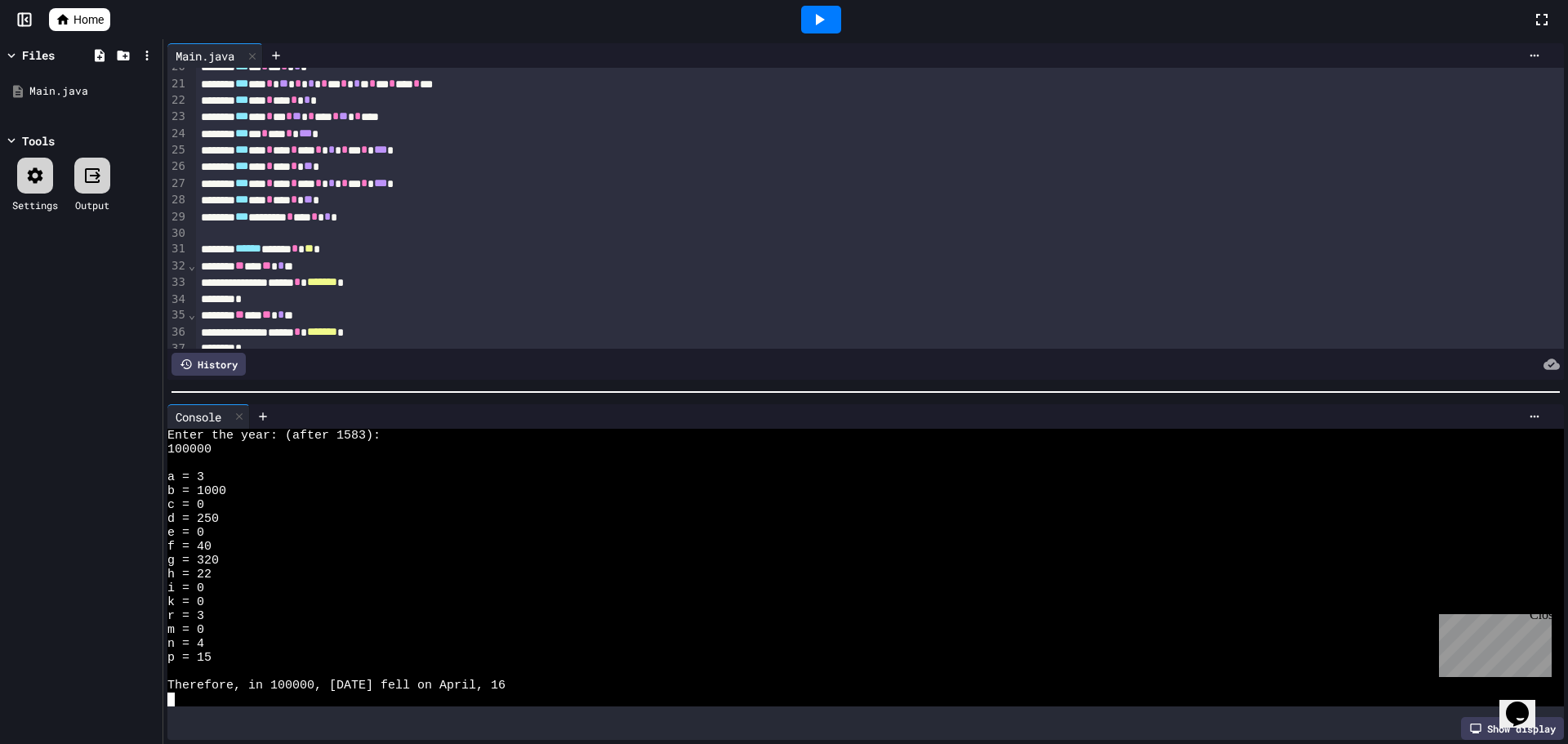
click at [823, 18] on icon at bounding box center [819, 20] width 20 height 20
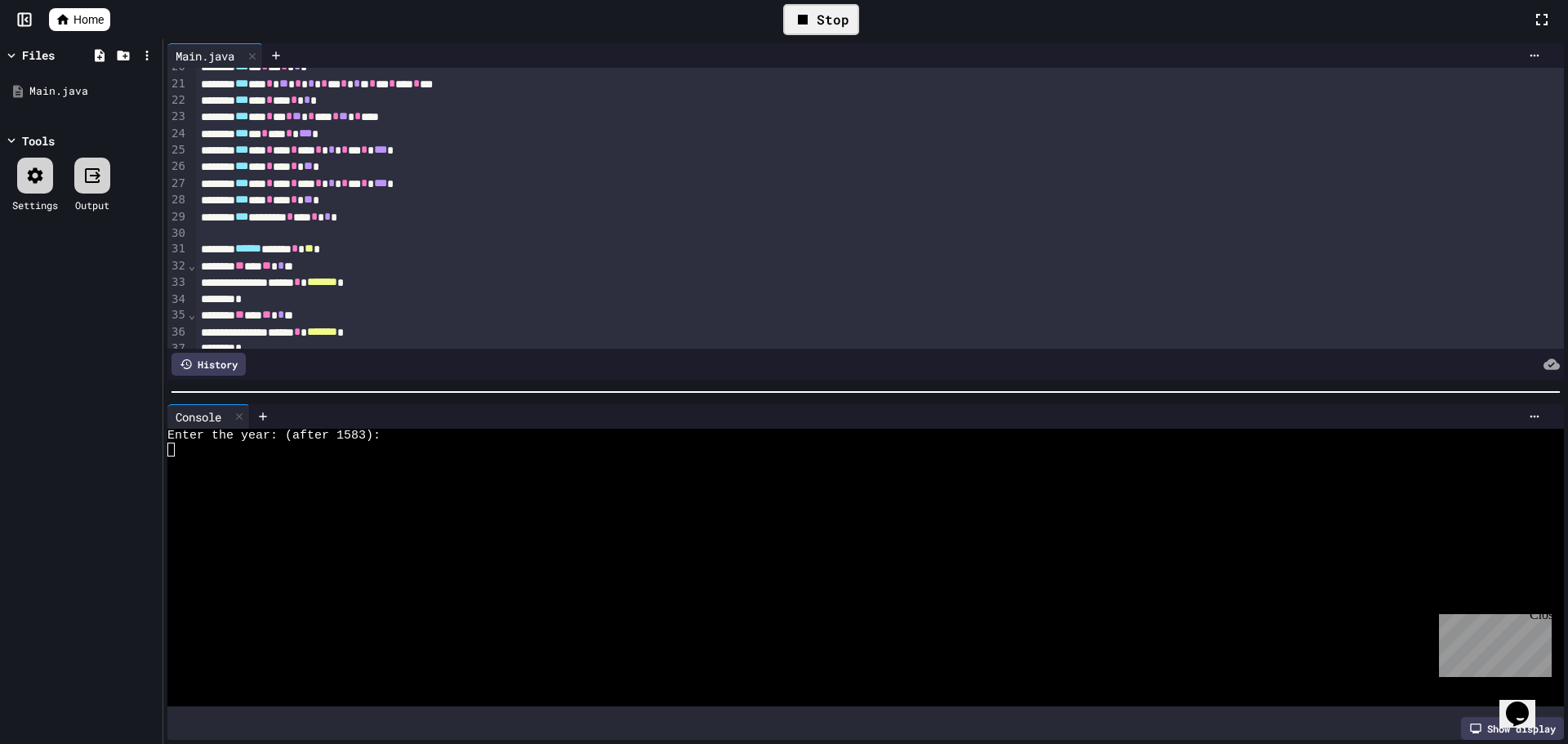
click at [225, 498] on div at bounding box center [851, 504] width 1367 height 14
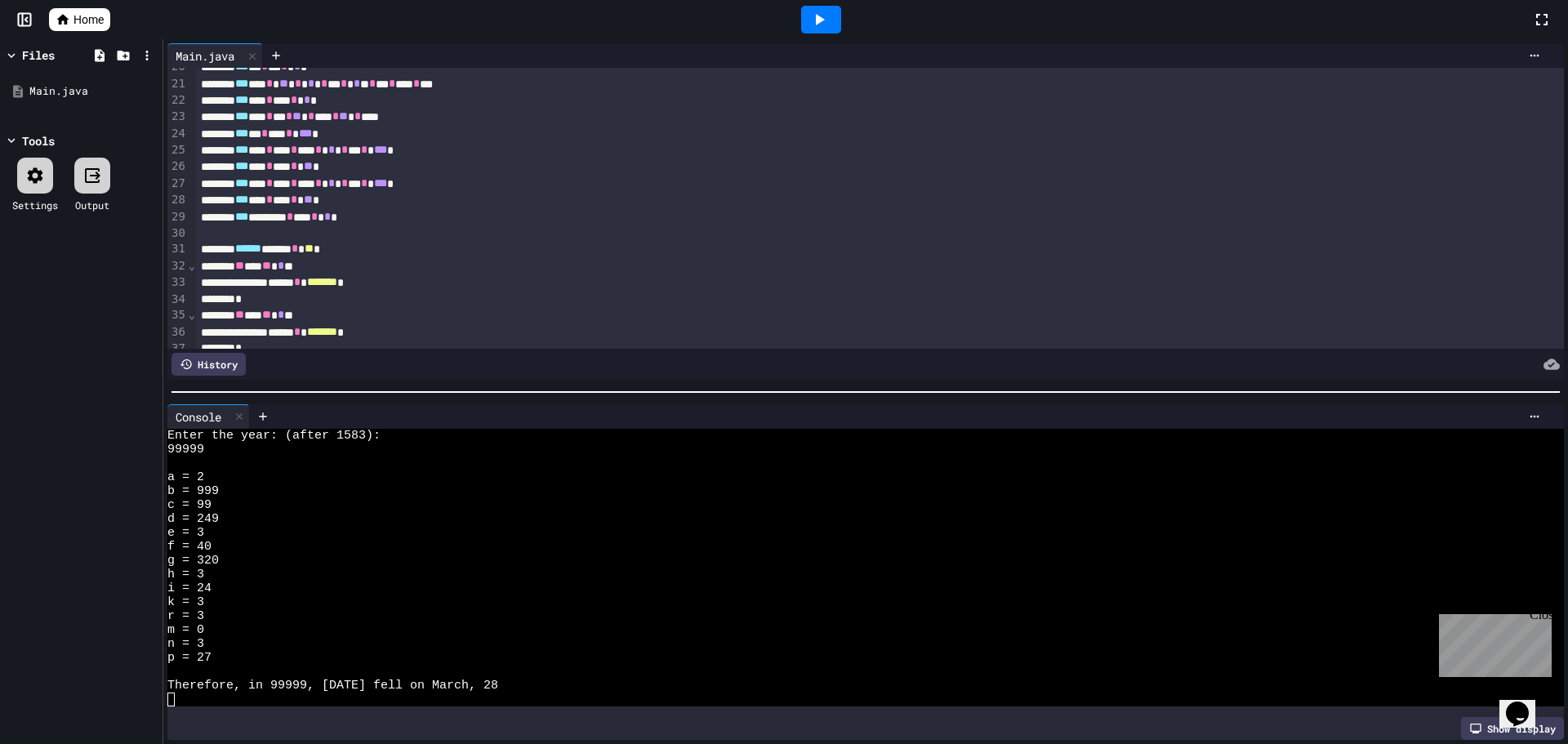
click at [812, 25] on icon at bounding box center [819, 20] width 20 height 20
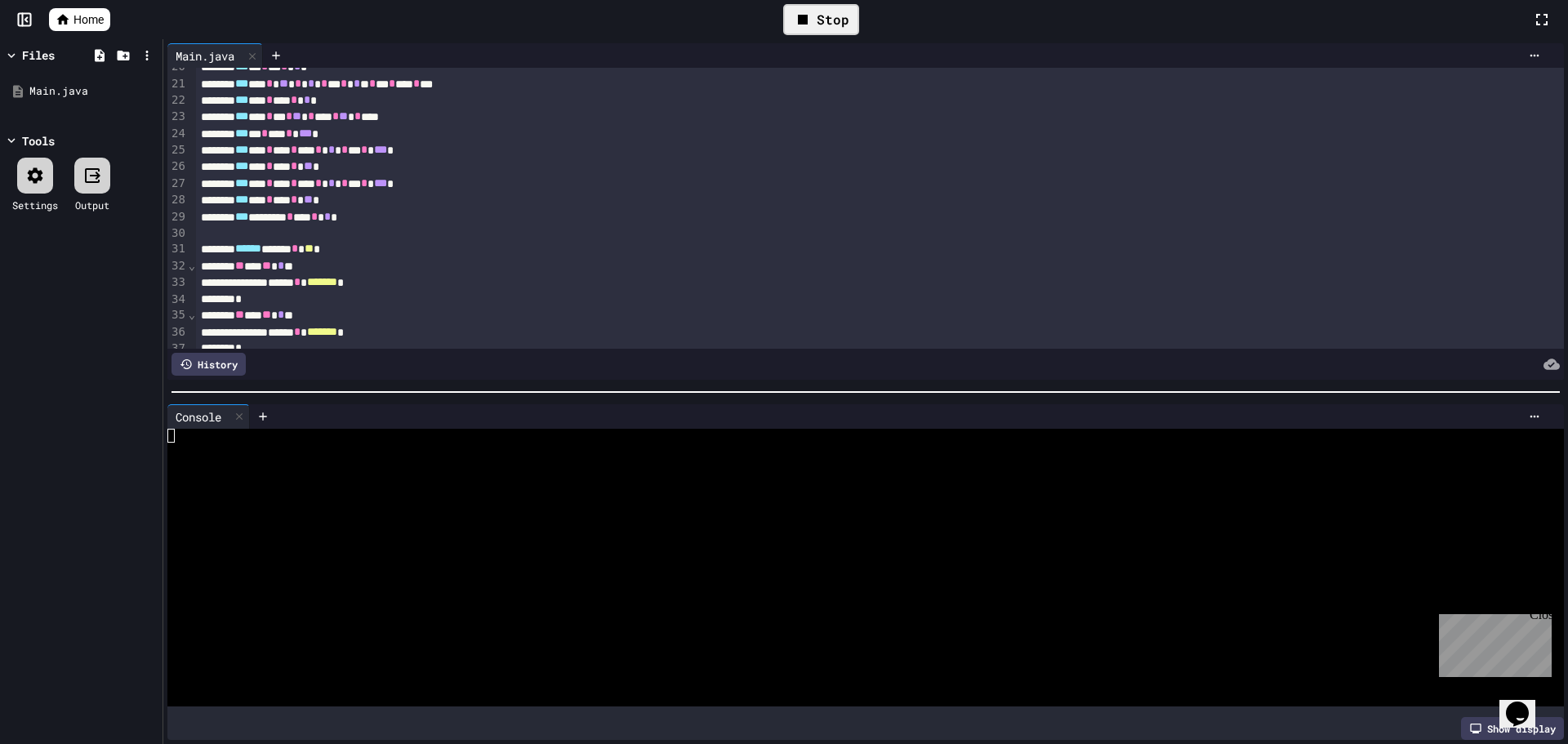
click at [182, 447] on div at bounding box center [851, 449] width 1367 height 14
